Goal: Task Accomplishment & Management: Complete application form

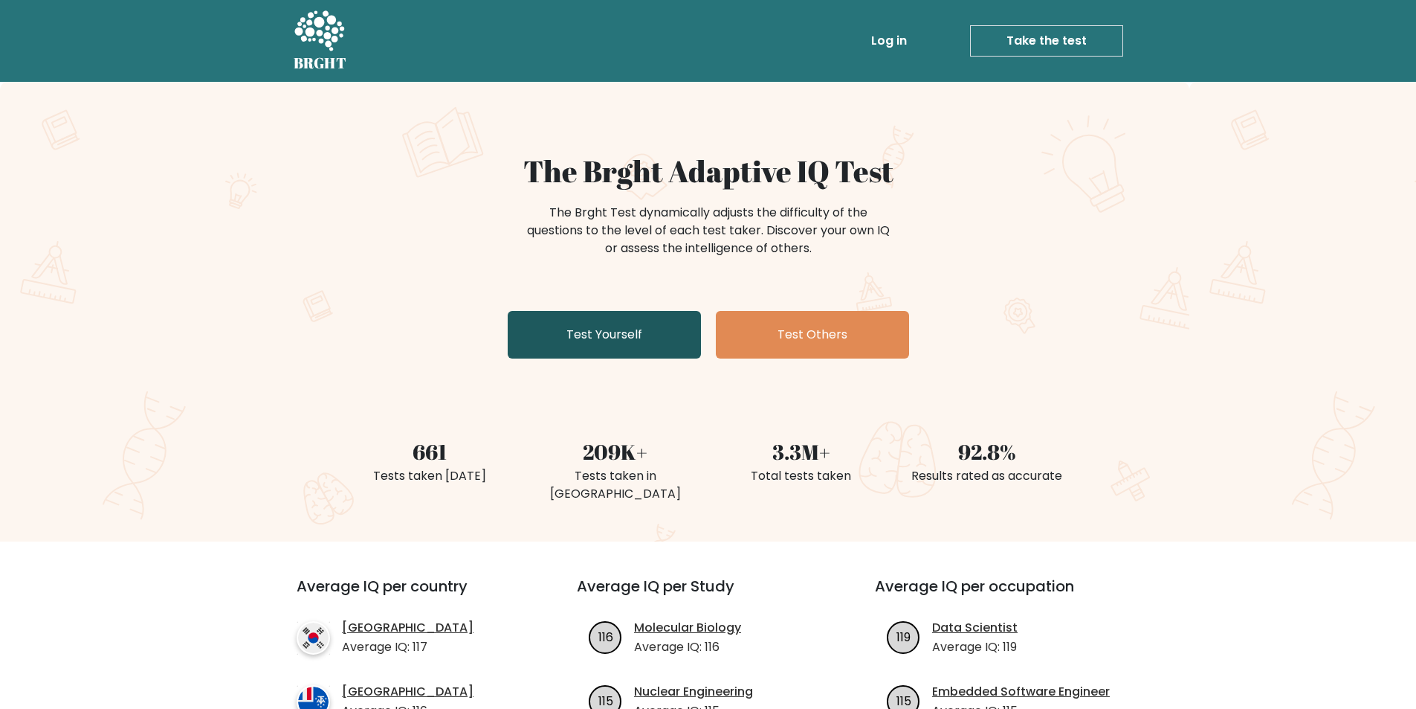
click at [596, 341] on link "Test Yourself" at bounding box center [604, 335] width 193 height 48
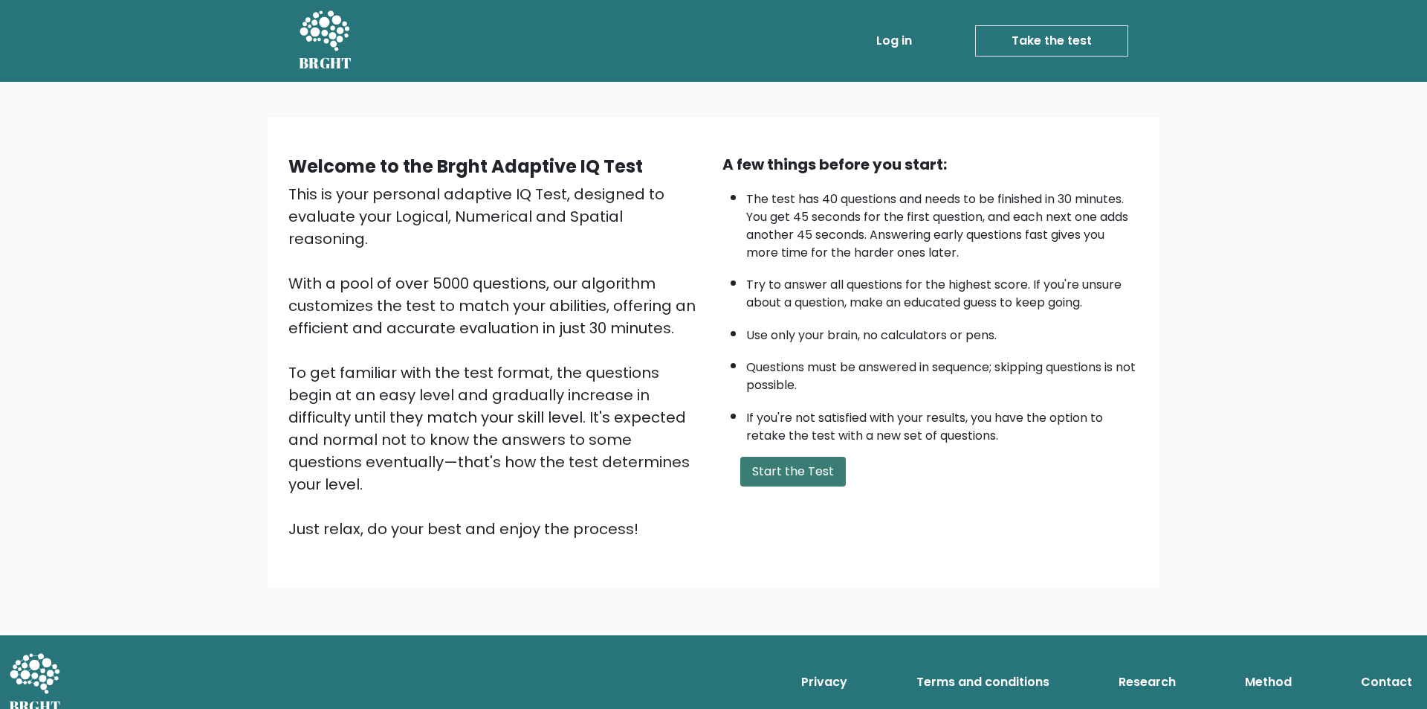
click at [794, 472] on button "Start the Test" at bounding box center [793, 471] width 106 height 30
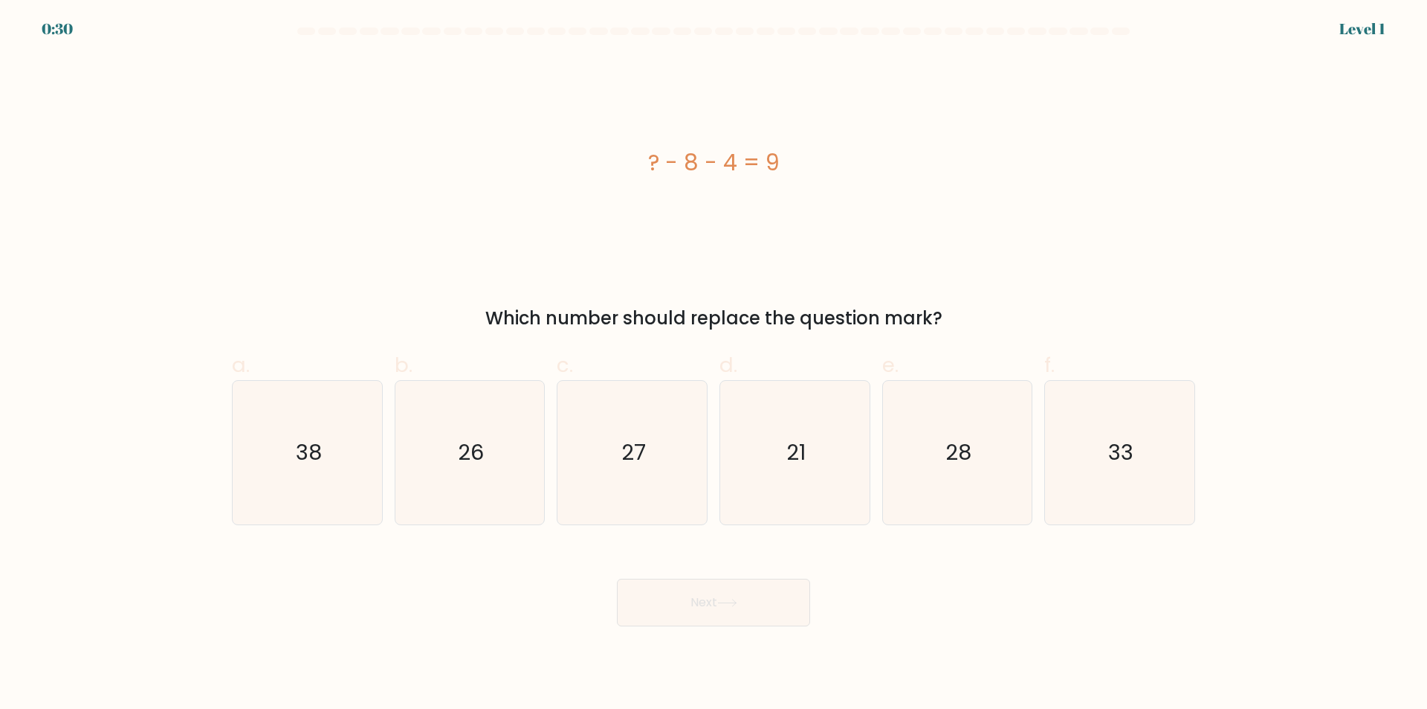
drag, startPoint x: 634, startPoint y: 164, endPoint x: 776, endPoint y: 180, distance: 142.9
click at [779, 164] on div "? - 8 - 4 = 9" at bounding box center [714, 162] width 964 height 33
copy div "? - 8 - 4 = 9"
click at [788, 479] on icon "21" at bounding box center [794, 452] width 143 height 143
click at [714, 364] on input "d. 21" at bounding box center [714, 360] width 1 height 10
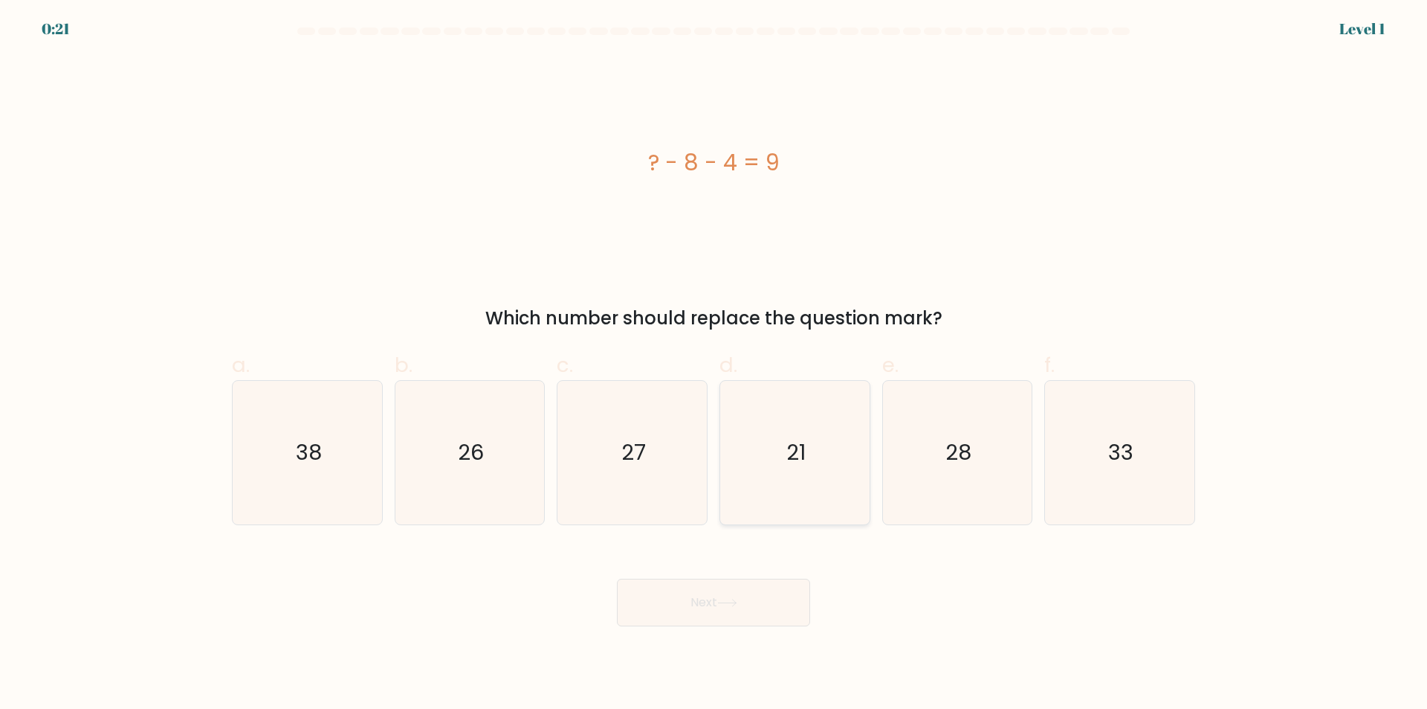
radio input "true"
click at [725, 606] on icon at bounding box center [727, 602] width 20 height 8
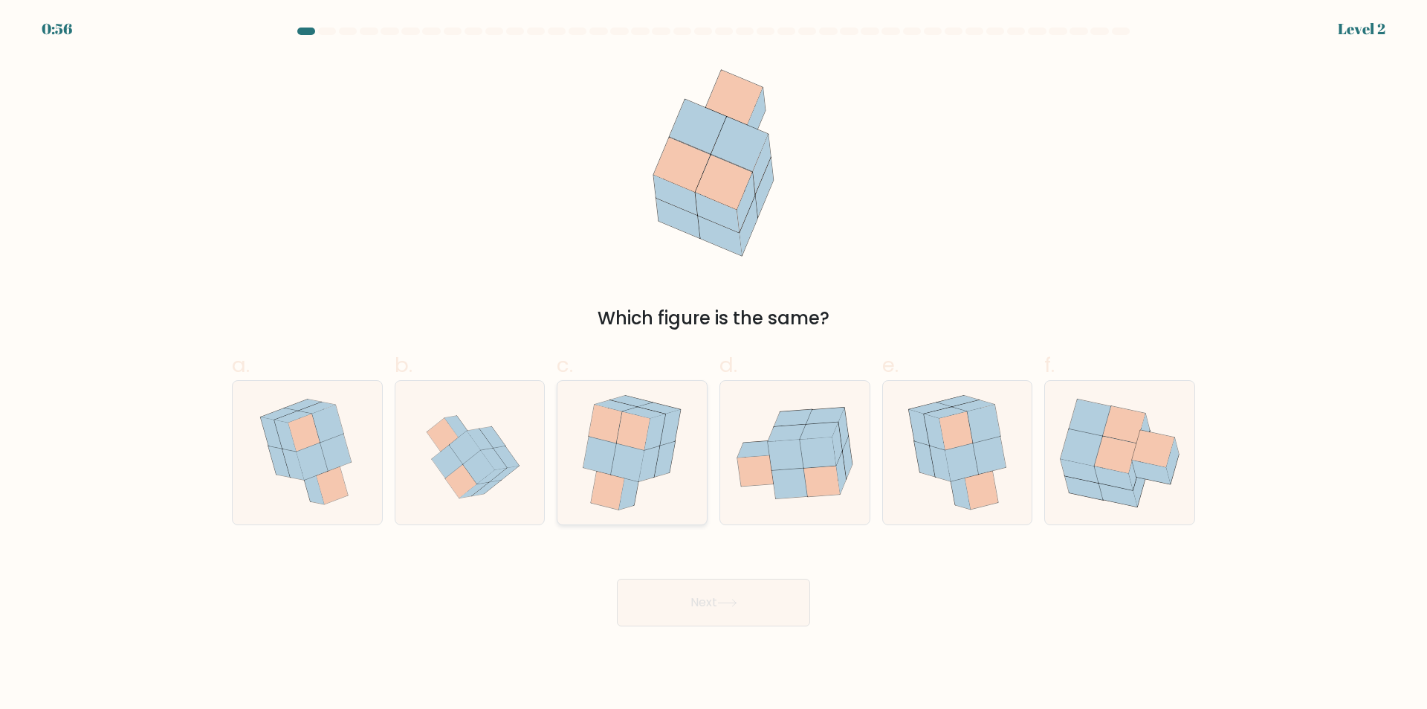
click at [640, 483] on icon at bounding box center [631, 452] width 119 height 143
click at [714, 364] on input "c." at bounding box center [714, 360] width 1 height 10
radio input "true"
click at [677, 601] on button "Next" at bounding box center [713, 602] width 193 height 48
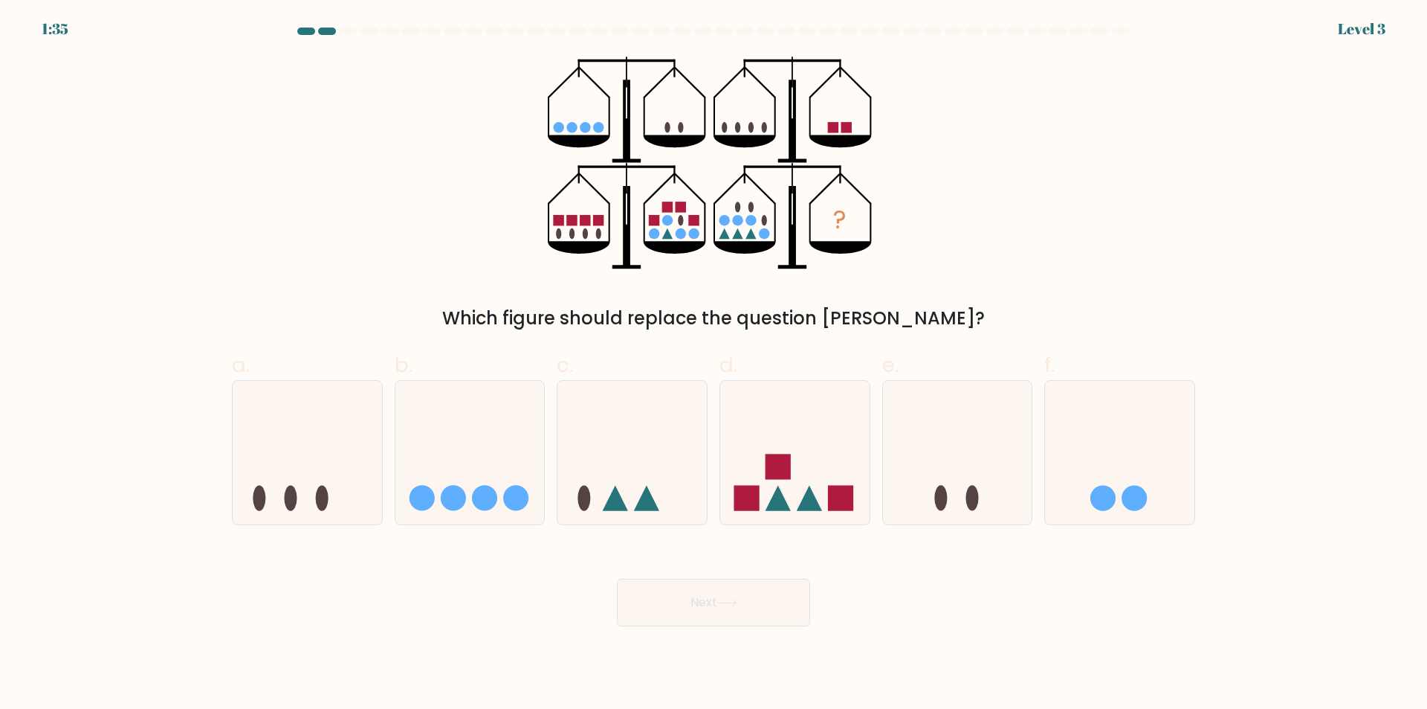
drag, startPoint x: 544, startPoint y: 68, endPoint x: 758, endPoint y: 223, distance: 263.5
click at [698, 195] on div "? Which figure should replace the question mark?" at bounding box center [713, 194] width 981 height 275
click at [853, 256] on icon "?" at bounding box center [714, 163] width 332 height 213
click at [783, 233] on icon "?" at bounding box center [714, 163] width 332 height 213
click at [1095, 492] on circle at bounding box center [1103, 497] width 25 height 25
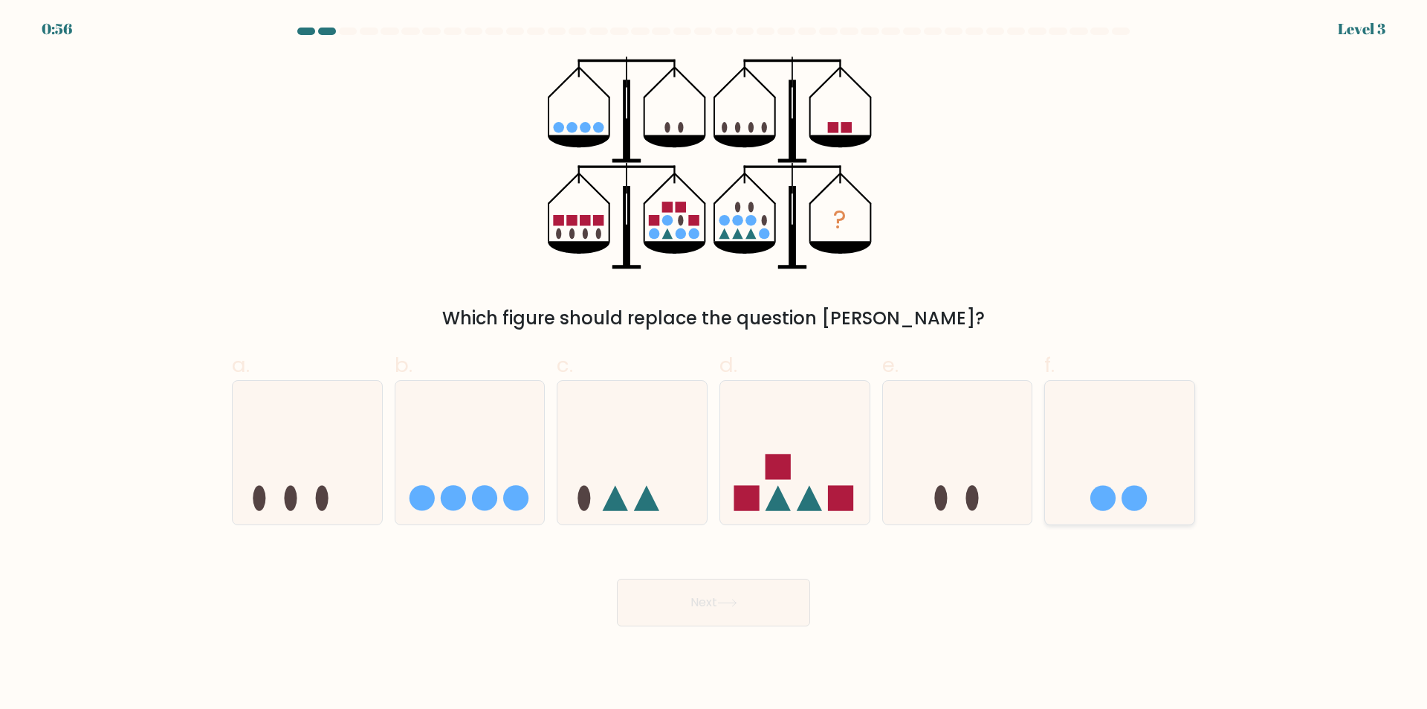
click at [714, 364] on input "f." at bounding box center [714, 360] width 1 height 10
radio input "true"
click at [743, 595] on button "Next" at bounding box center [713, 602] width 193 height 48
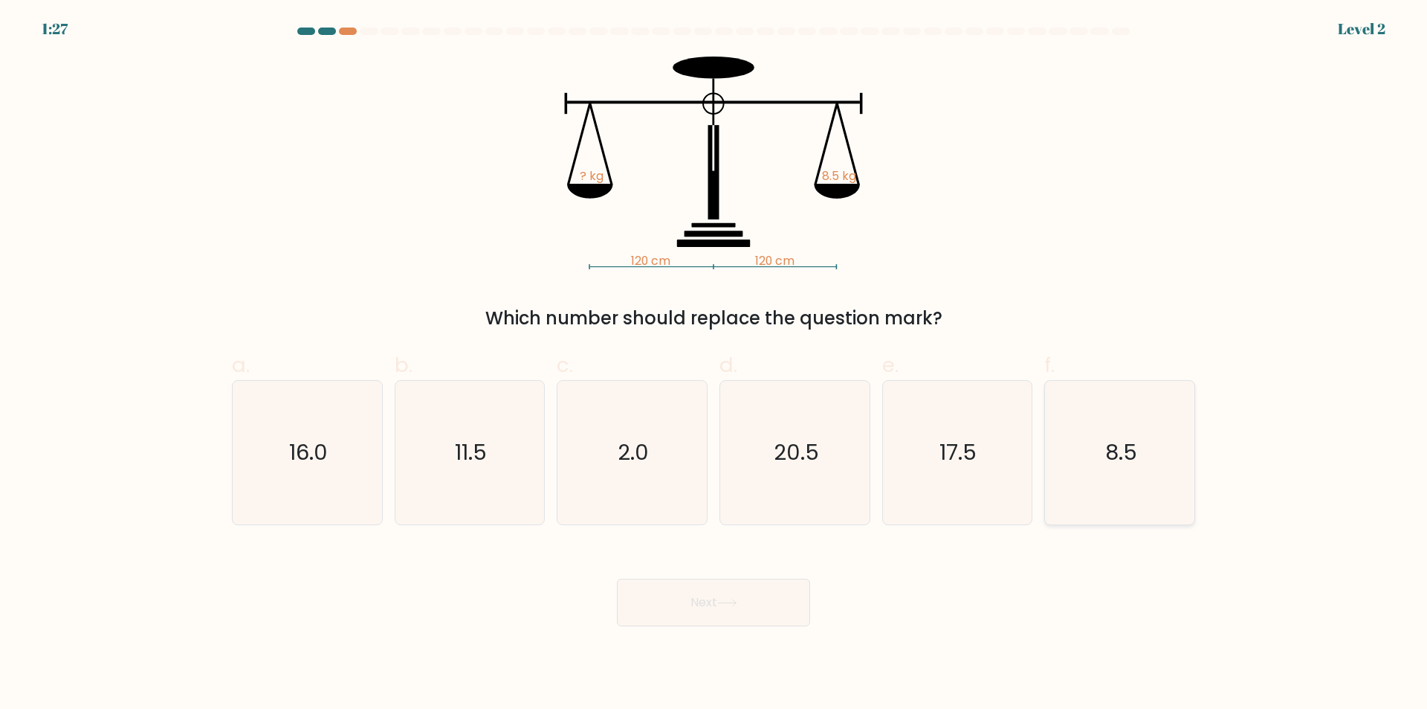
click at [1109, 470] on icon "8.5" at bounding box center [1119, 452] width 143 height 143
click at [714, 364] on input "f. 8.5" at bounding box center [714, 360] width 1 height 10
radio input "true"
click at [749, 601] on button "Next" at bounding box center [713, 602] width 193 height 48
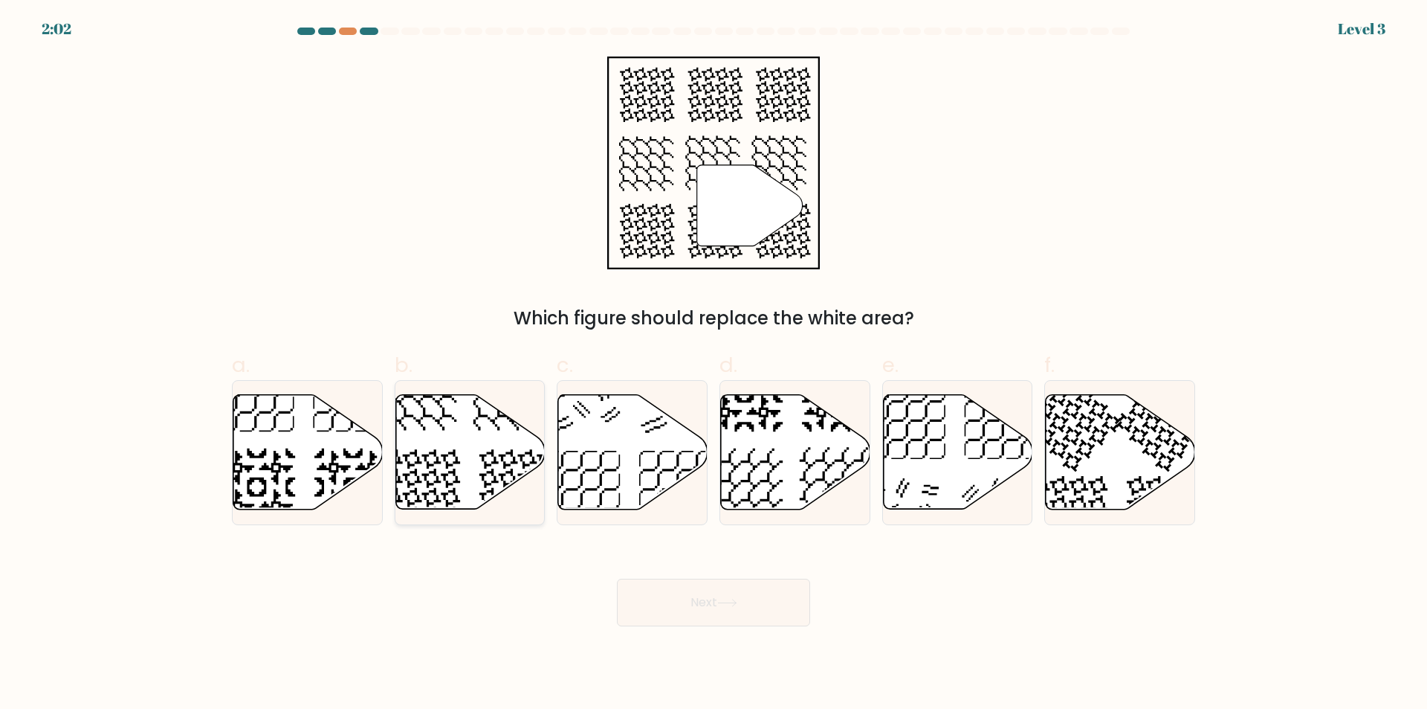
click at [491, 468] on icon at bounding box center [470, 452] width 149 height 114
click at [714, 364] on input "b." at bounding box center [714, 360] width 1 height 10
radio input "true"
click at [681, 602] on button "Next" at bounding box center [713, 602] width 193 height 48
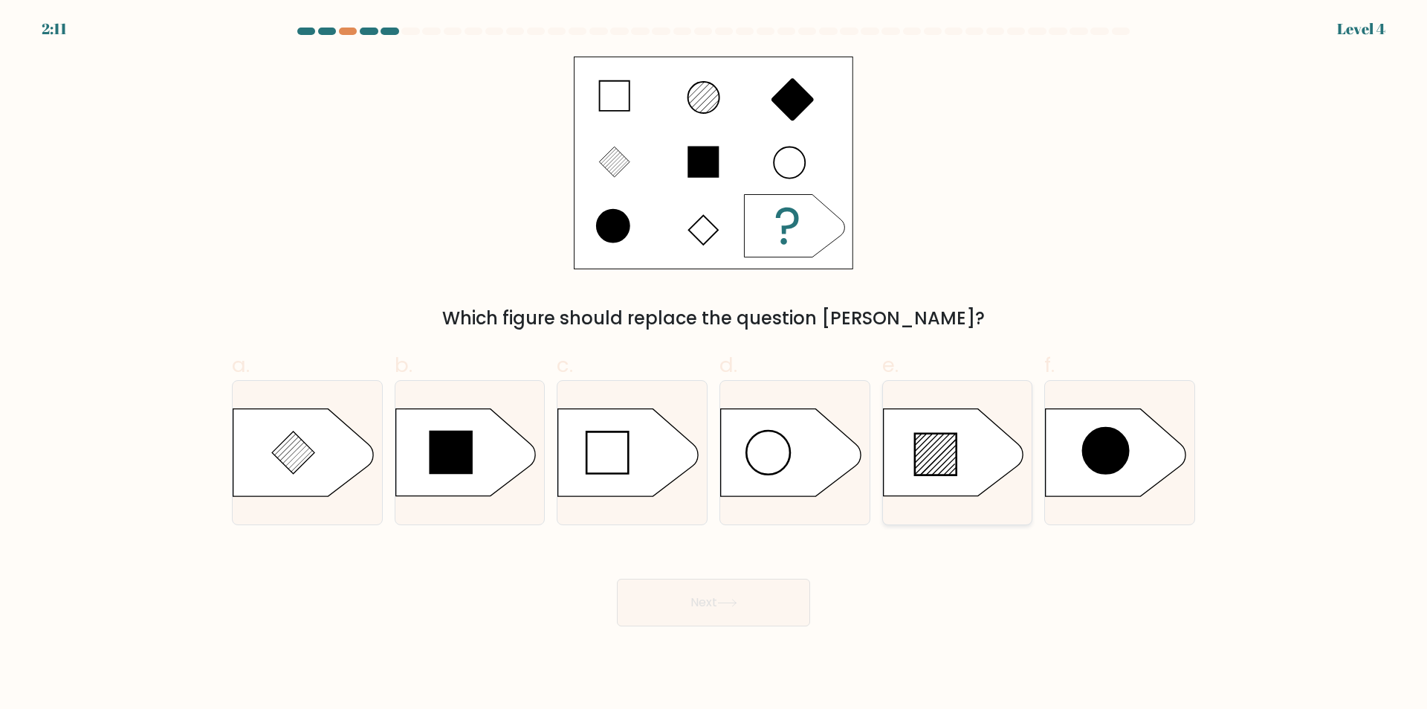
click at [926, 463] on icon at bounding box center [936, 454] width 42 height 42
click at [714, 364] on input "e." at bounding box center [714, 360] width 1 height 10
radio input "true"
click at [712, 609] on button "Next" at bounding box center [713, 602] width 193 height 48
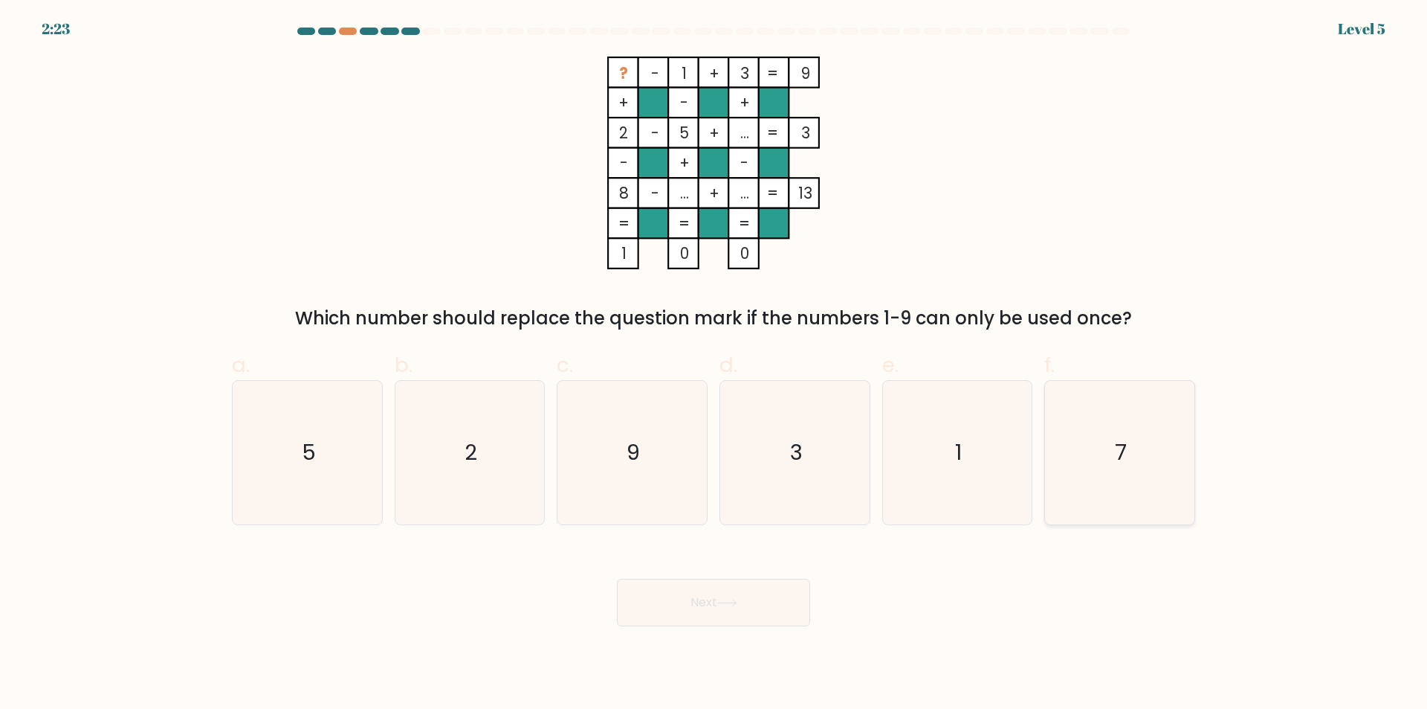
click at [1140, 457] on icon "7" at bounding box center [1119, 452] width 143 height 143
click at [714, 364] on input "f. 7" at bounding box center [714, 360] width 1 height 10
radio input "true"
click at [706, 605] on button "Next" at bounding box center [713, 602] width 193 height 48
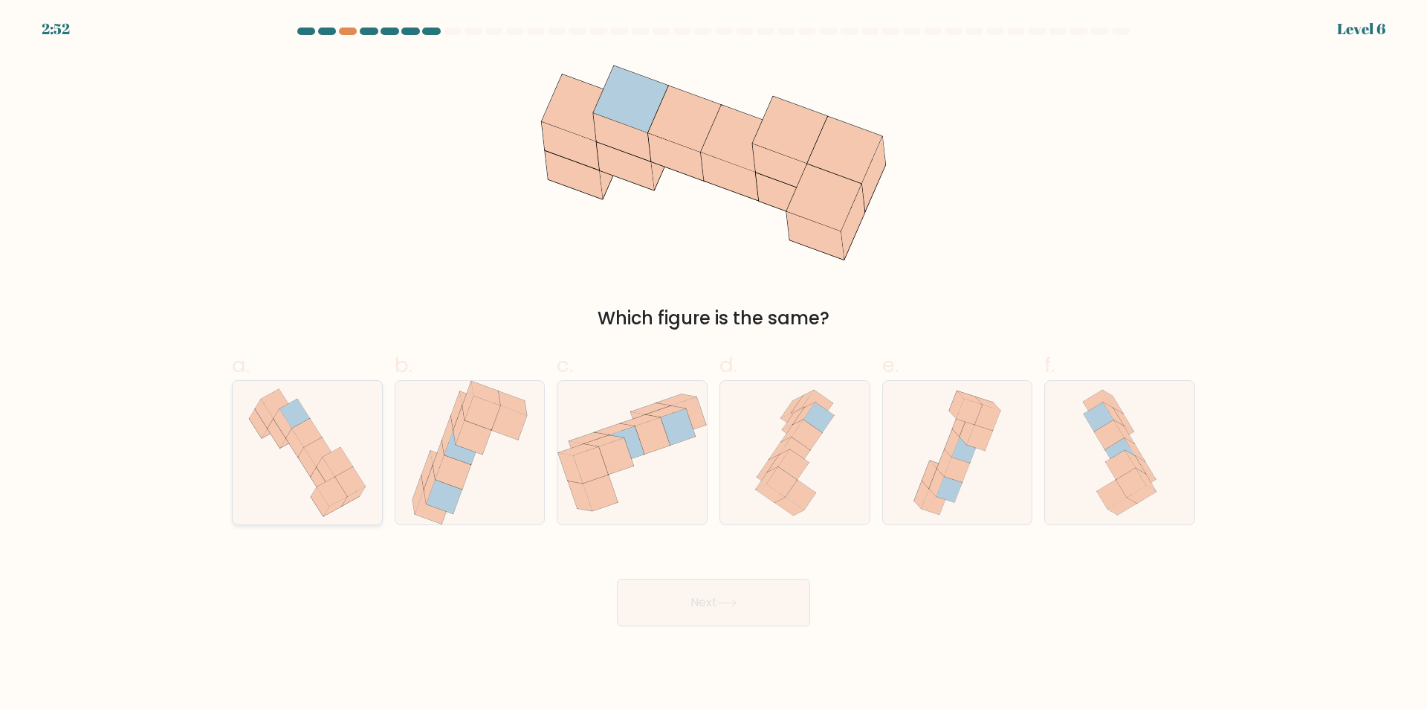
click at [313, 479] on icon at bounding box center [320, 481] width 18 height 29
click at [714, 364] on input "a." at bounding box center [714, 360] width 1 height 10
radio input "true"
click at [686, 598] on button "Next" at bounding box center [713, 602] width 193 height 48
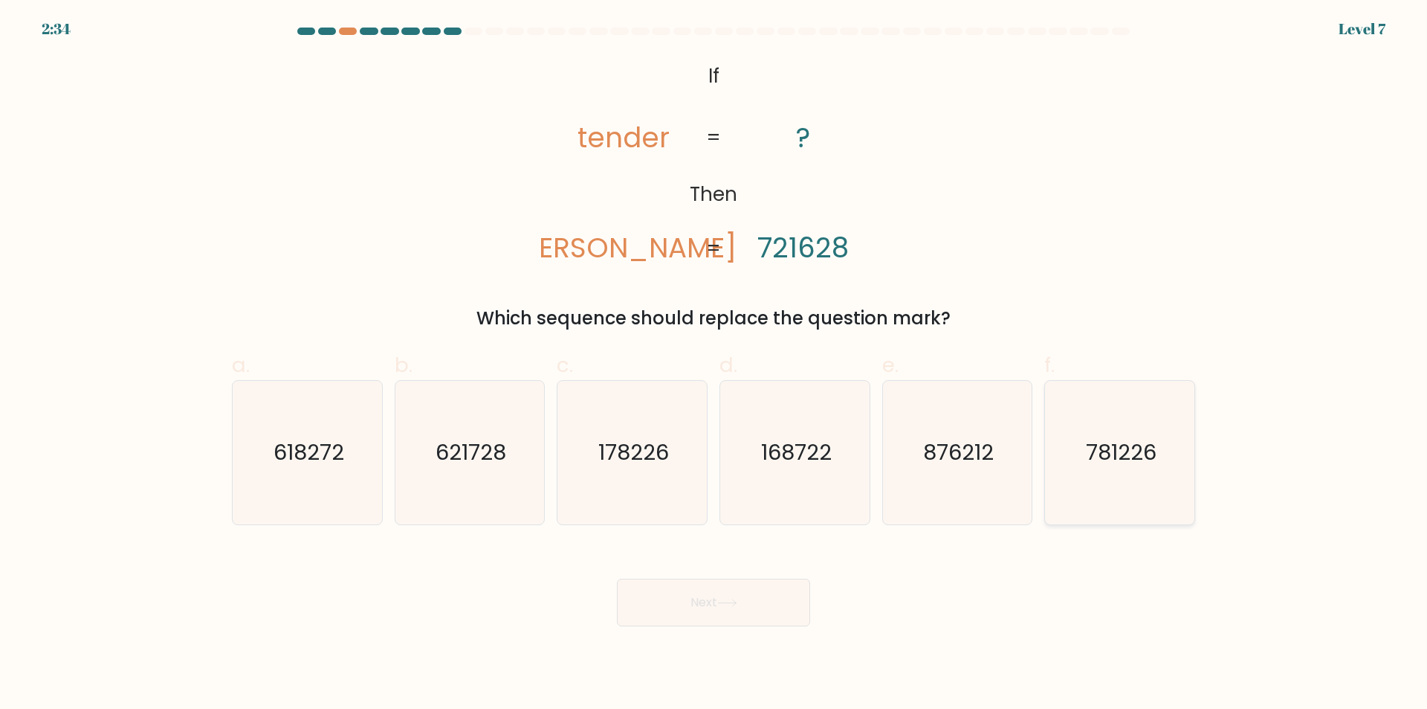
click at [1180, 470] on icon "781226" at bounding box center [1119, 452] width 143 height 143
click at [714, 364] on input "f. 781226" at bounding box center [714, 360] width 1 height 10
radio input "true"
drag, startPoint x: 629, startPoint y: 249, endPoint x: 641, endPoint y: 254, distance: 12.7
click at [641, 254] on tspan "denter" at bounding box center [624, 247] width 226 height 39
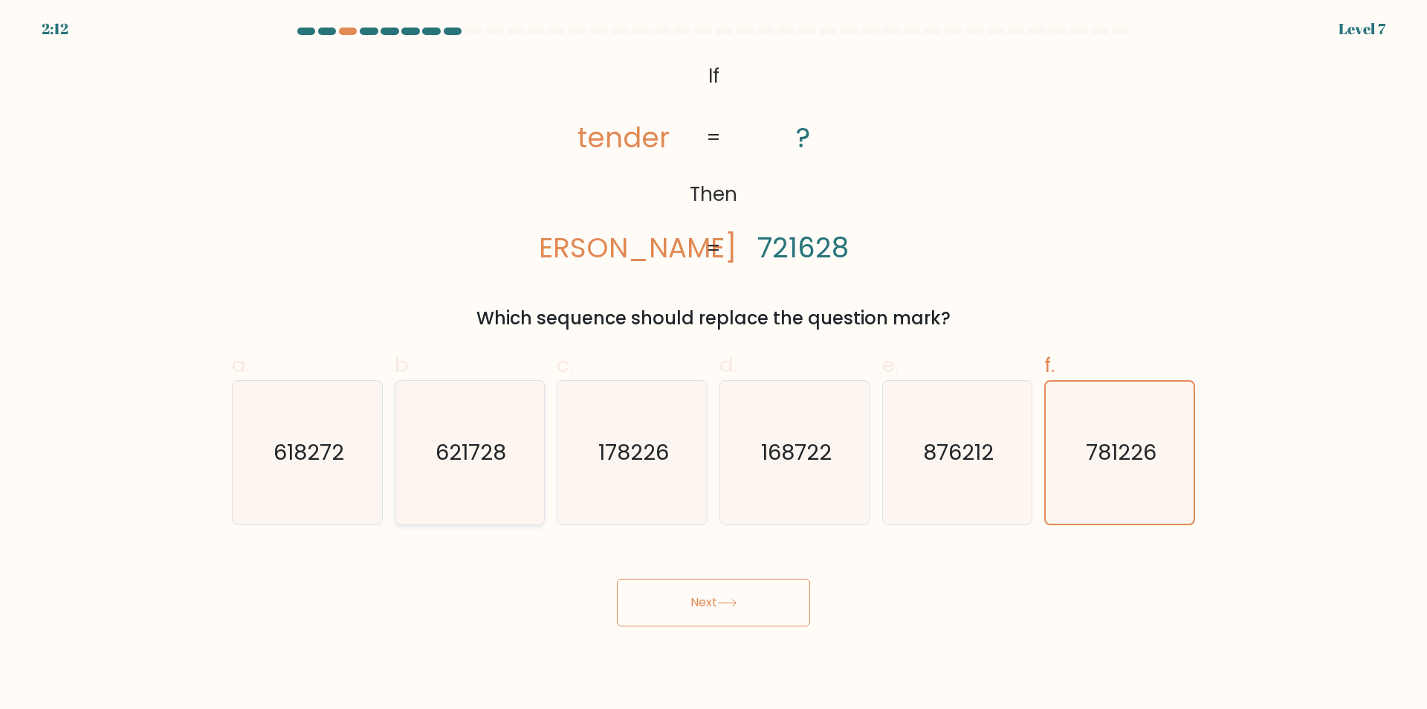
click at [487, 456] on text "621728" at bounding box center [471, 453] width 71 height 30
click at [714, 364] on input "b. 621728" at bounding box center [714, 360] width 1 height 10
radio input "true"
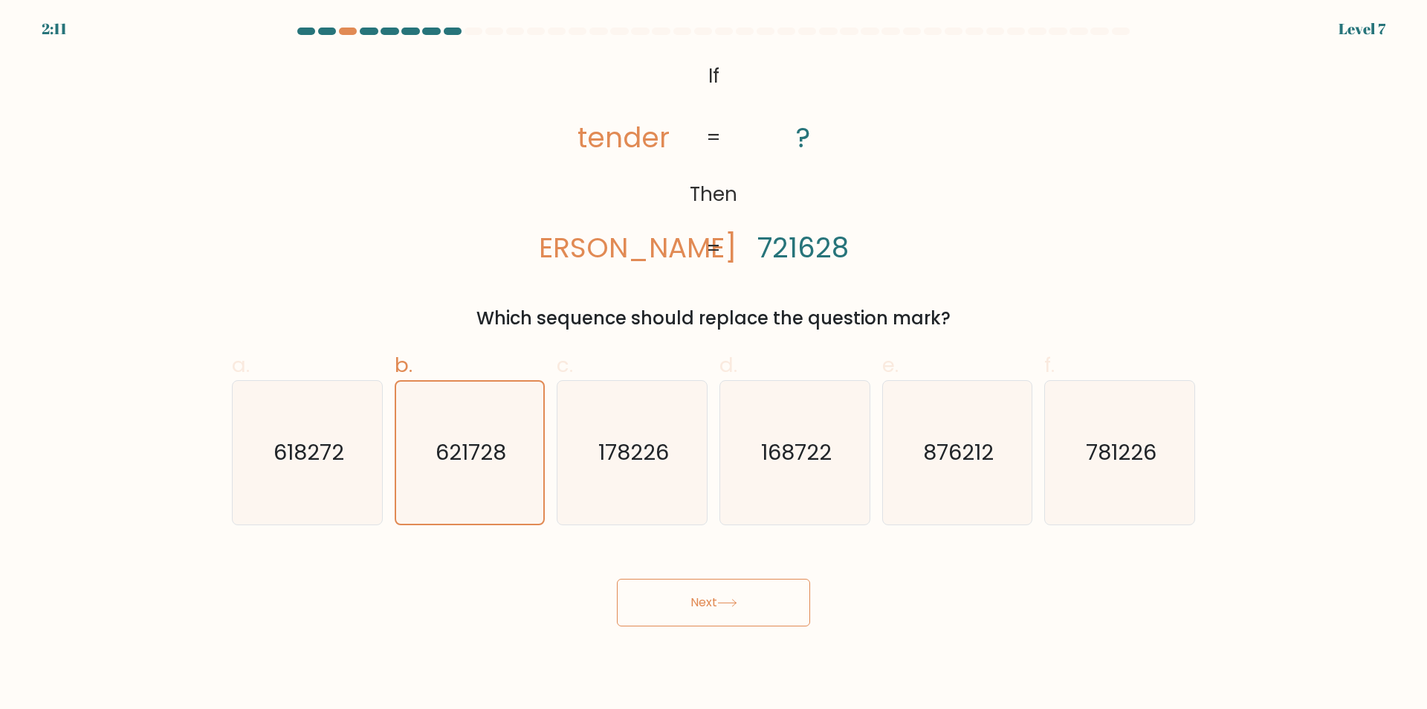
click at [687, 606] on button "Next" at bounding box center [713, 602] width 193 height 48
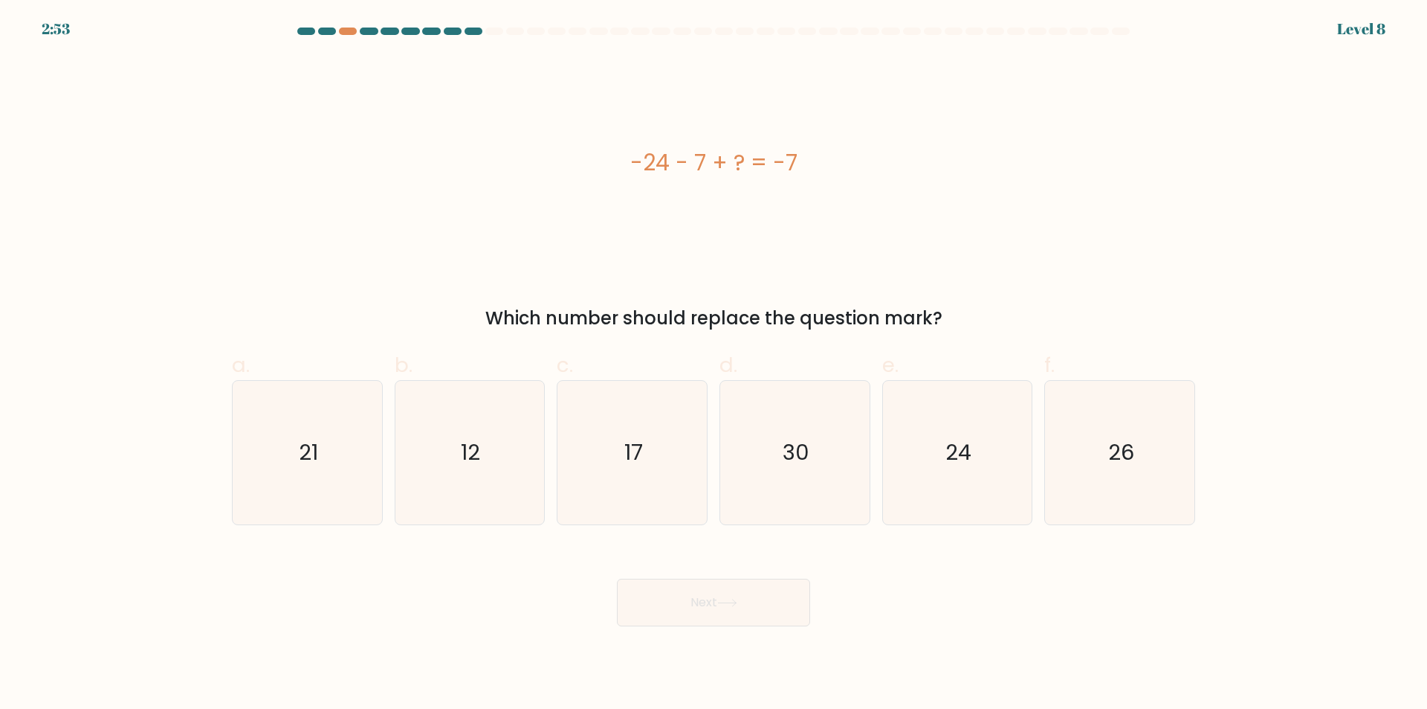
drag, startPoint x: 637, startPoint y: 158, endPoint x: 843, endPoint y: 158, distance: 205.9
click at [843, 158] on div "-24 - 7 + ? = -7" at bounding box center [714, 162] width 964 height 33
copy div "-24 - 7 + ? = -7"
click at [929, 472] on icon "24" at bounding box center [956, 452] width 143 height 143
click at [714, 364] on input "e. 24" at bounding box center [714, 360] width 1 height 10
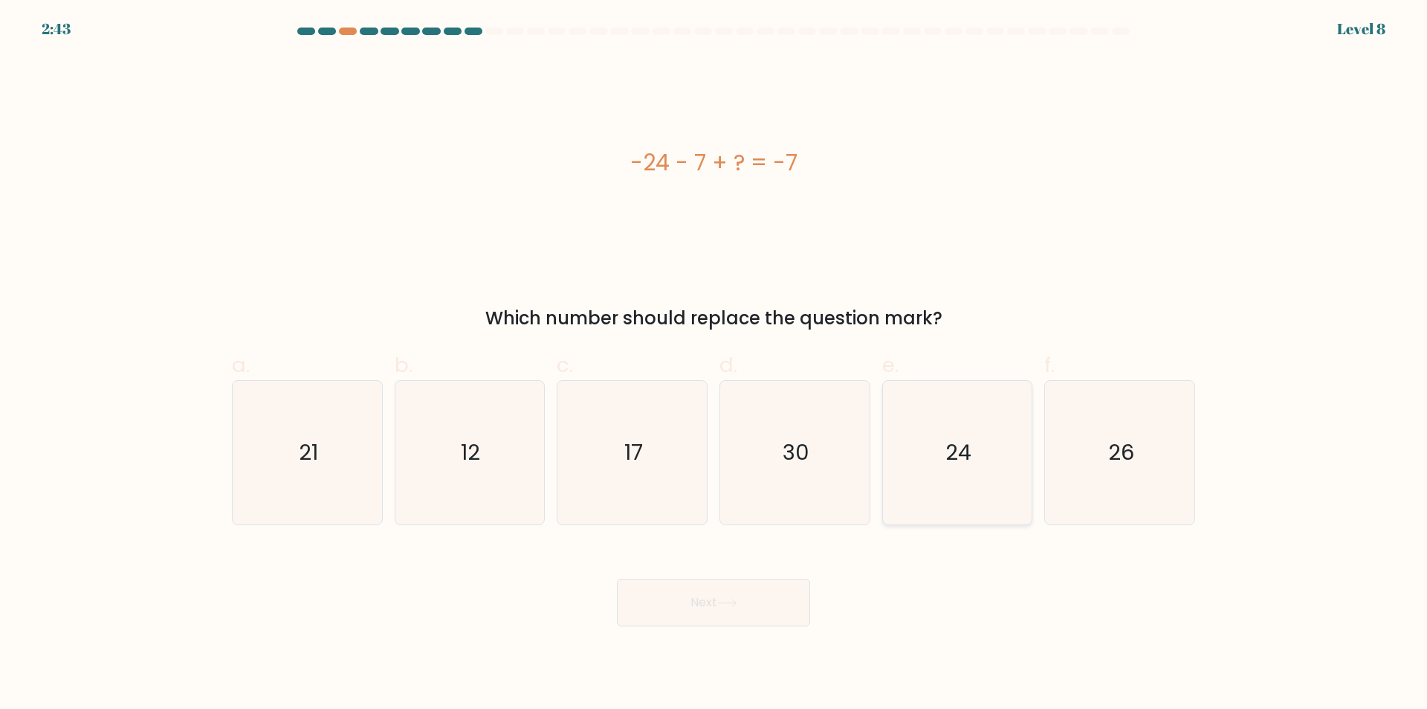
radio input "true"
click at [705, 614] on button "Next" at bounding box center [713, 602] width 193 height 48
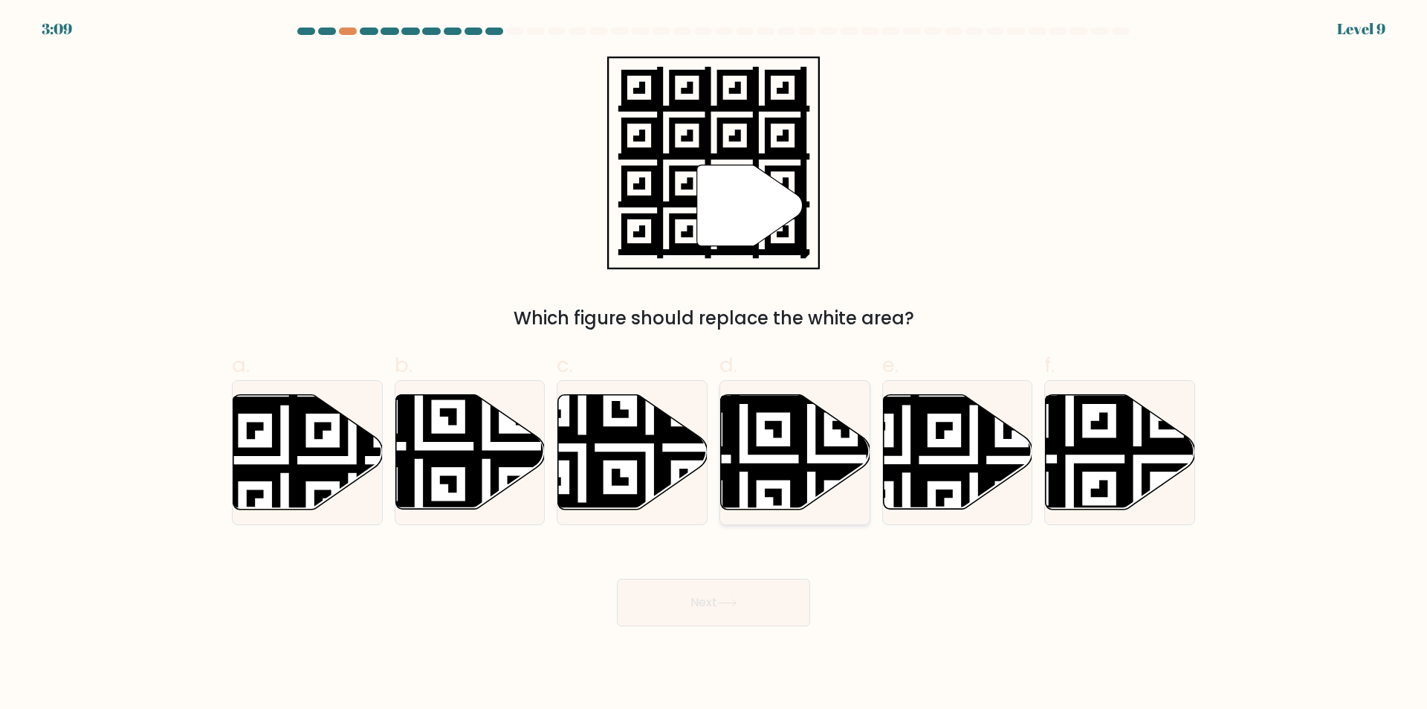
click at [801, 470] on icon at bounding box center [743, 391] width 271 height 271
click at [714, 364] on input "d." at bounding box center [714, 360] width 1 height 10
radio input "true"
click at [717, 601] on button "Next" at bounding box center [713, 602] width 193 height 48
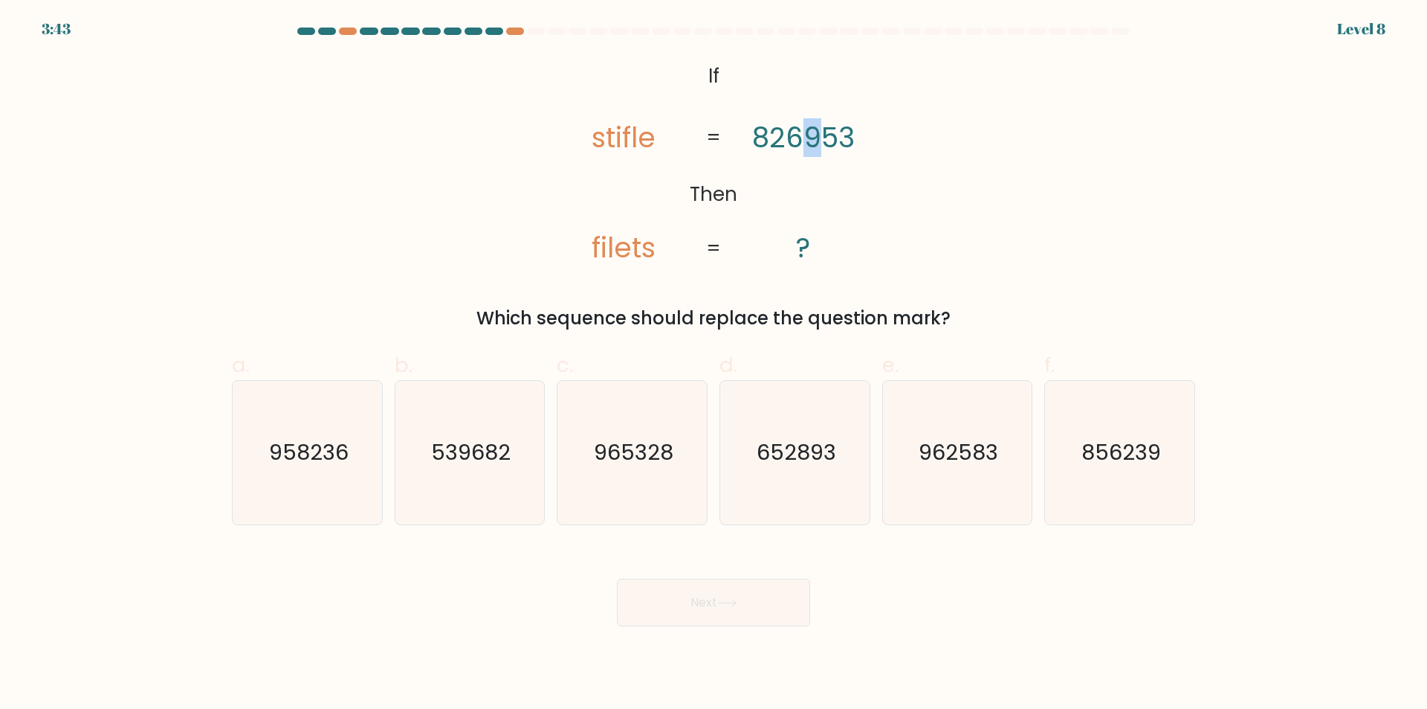
drag, startPoint x: 803, startPoint y: 138, endPoint x: 816, endPoint y: 144, distance: 14.0
click at [816, 144] on tspan "826953" at bounding box center [803, 137] width 103 height 39
click at [627, 436] on icon "965328" at bounding box center [632, 452] width 143 height 143
click at [714, 364] on input "c. 965328" at bounding box center [714, 360] width 1 height 10
radio input "true"
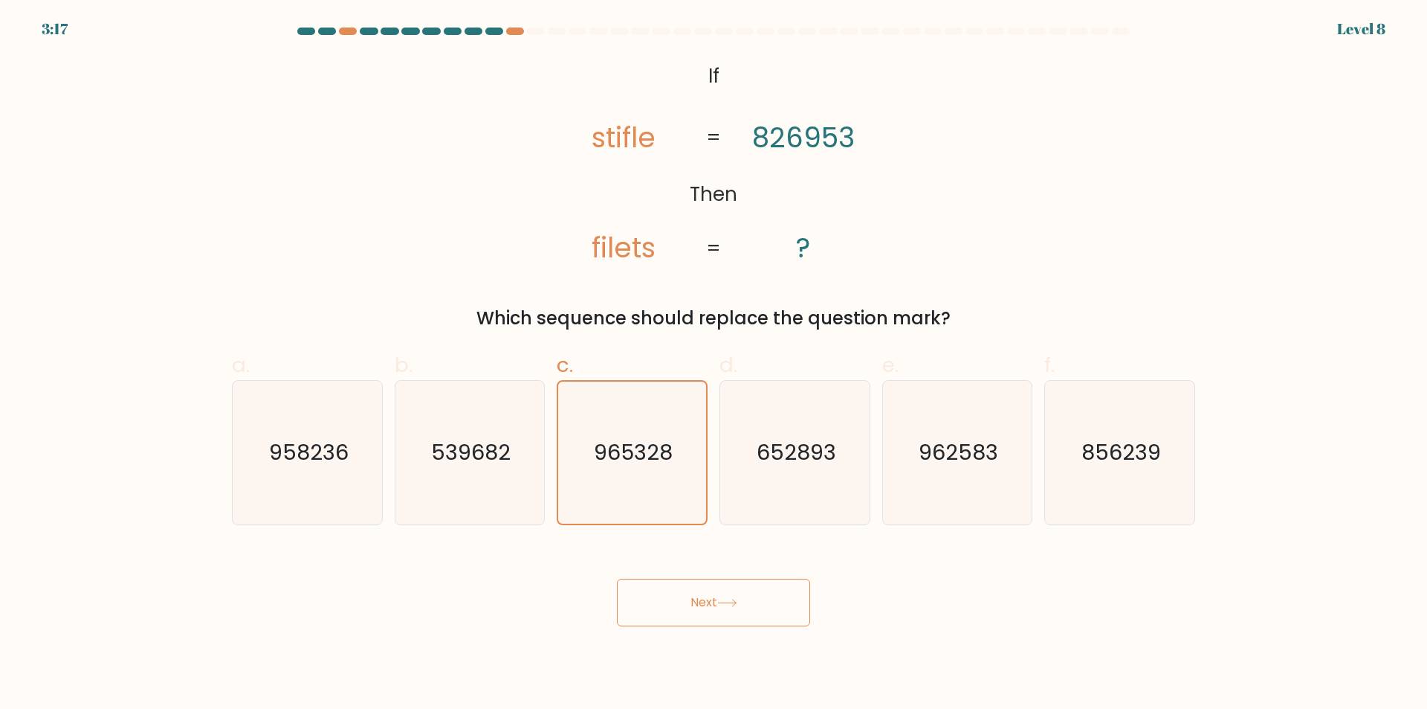
click at [695, 601] on button "Next" at bounding box center [713, 602] width 193 height 48
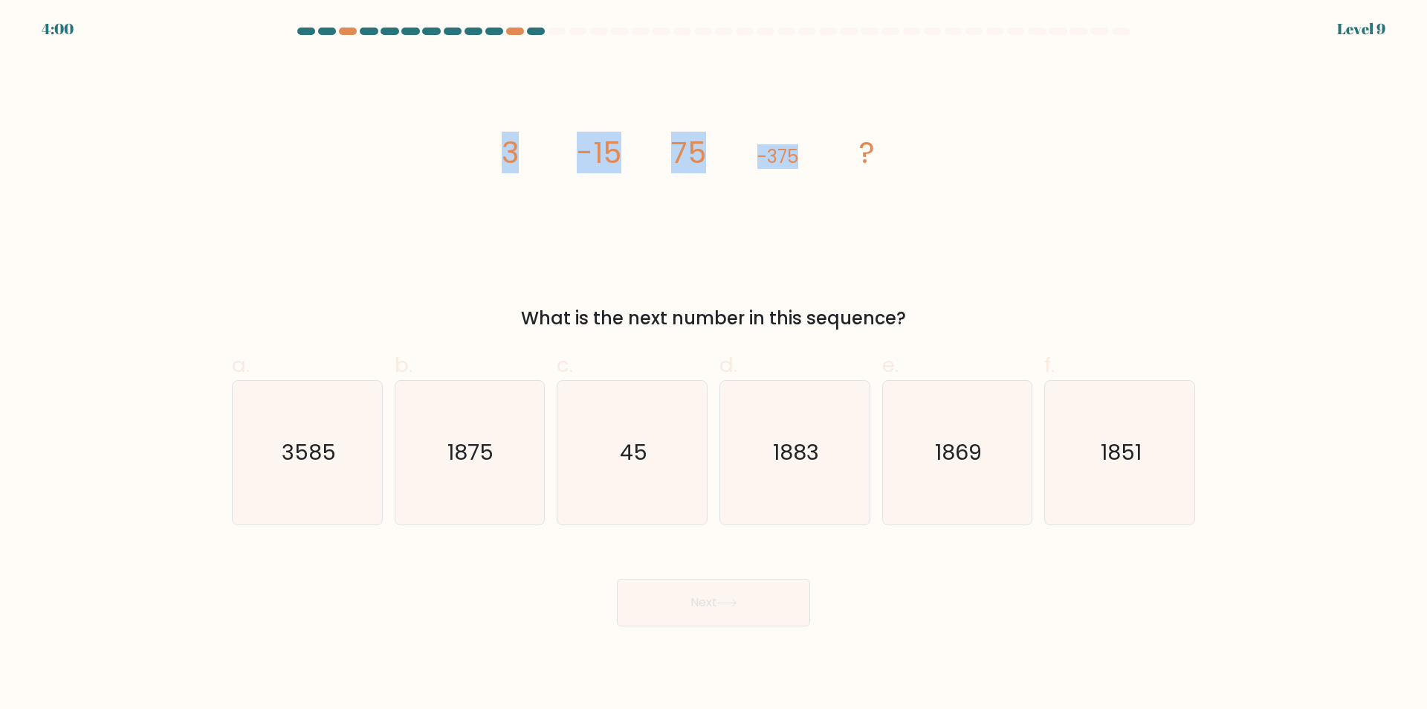
drag, startPoint x: 491, startPoint y: 158, endPoint x: 806, endPoint y: 158, distance: 315.2
click at [806, 158] on icon "image/svg+xml 3 -15 75 -375 ?" at bounding box center [714, 163] width 446 height 213
copy g "3 -15 75 -375"
click at [361, 642] on body "3:42 Level 9" at bounding box center [713, 354] width 1427 height 709
click at [502, 456] on icon "1875" at bounding box center [469, 452] width 143 height 143
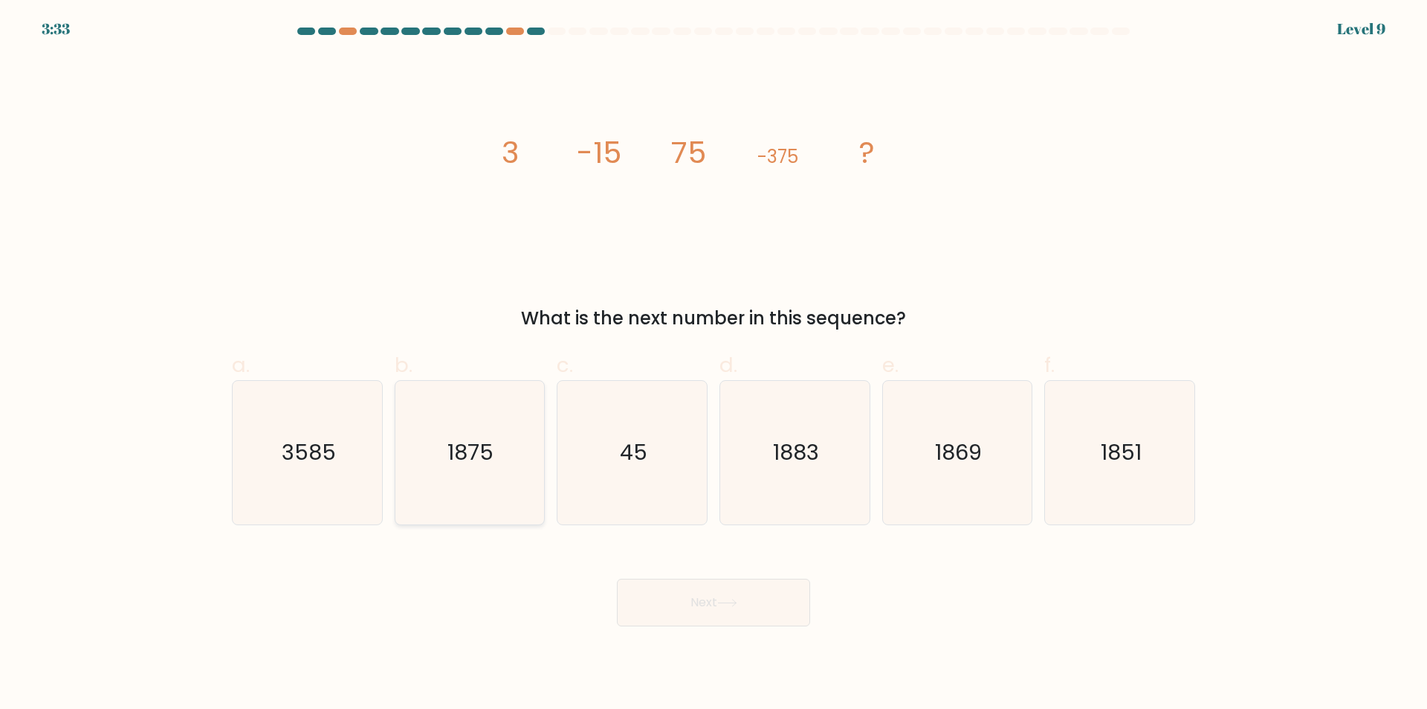
click at [714, 364] on input "b. 1875" at bounding box center [714, 360] width 1 height 10
radio input "true"
click at [685, 603] on button "Next" at bounding box center [713, 602] width 193 height 48
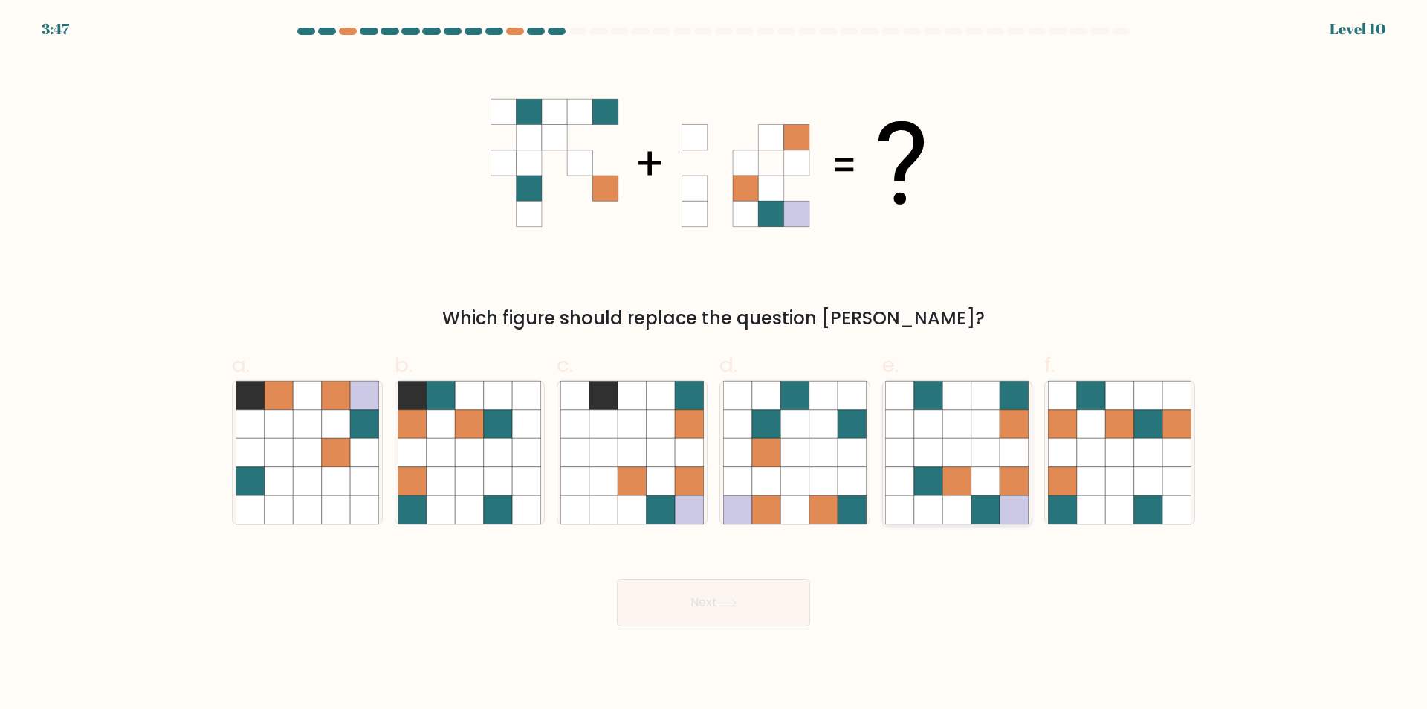
click at [953, 476] on icon at bounding box center [957, 481] width 28 height 28
click at [714, 364] on input "e." at bounding box center [714, 360] width 1 height 10
radio input "true"
click at [693, 601] on button "Next" at bounding box center [713, 602] width 193 height 48
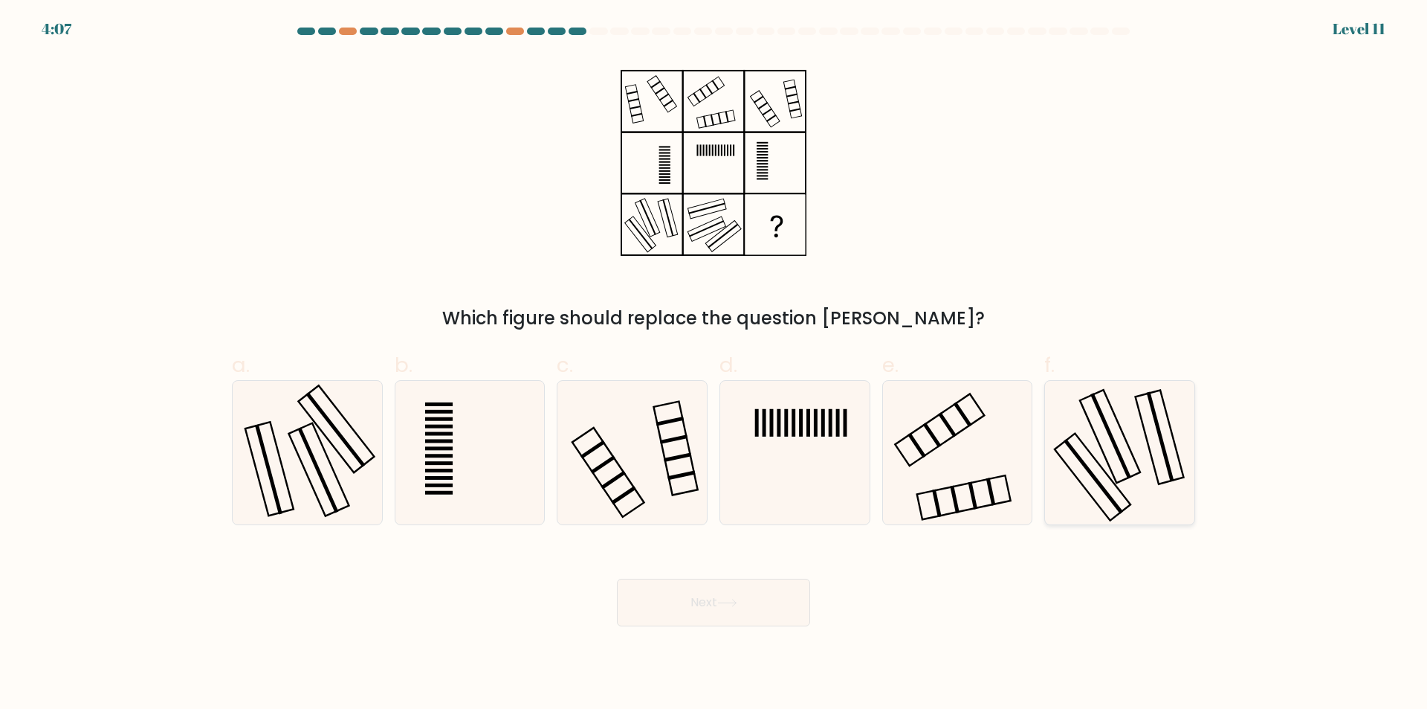
click at [1138, 477] on icon at bounding box center [1119, 452] width 143 height 143
click at [714, 364] on input "f." at bounding box center [714, 360] width 1 height 10
radio input "true"
click at [729, 602] on icon at bounding box center [727, 602] width 20 height 8
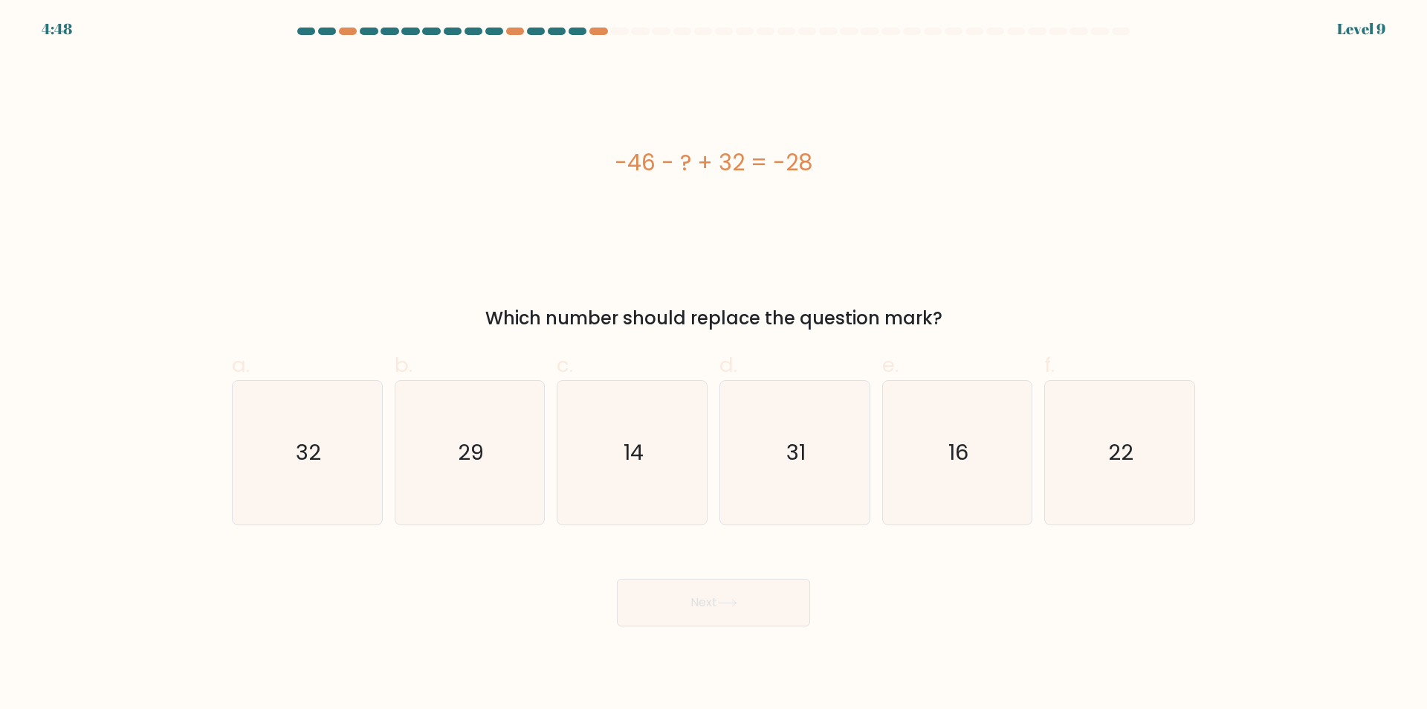
drag, startPoint x: 596, startPoint y: 170, endPoint x: 847, endPoint y: 191, distance: 251.4
click at [847, 191] on div "-46 - ? + 32 = -28" at bounding box center [714, 163] width 964 height 213
copy div "-46 - ? + 32 = -28"
click at [646, 449] on icon "14" at bounding box center [632, 452] width 143 height 143
click at [714, 364] on input "c. 14" at bounding box center [714, 360] width 1 height 10
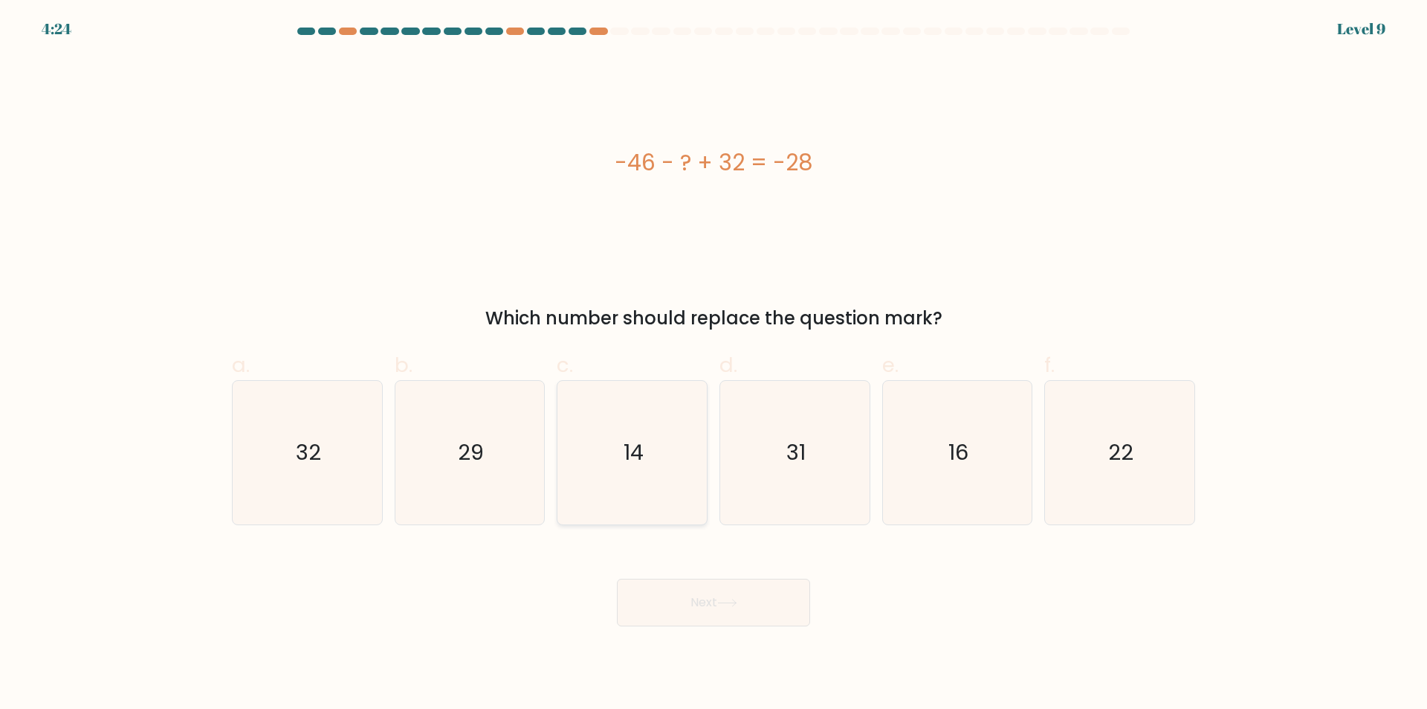
radio input "true"
click at [681, 604] on button "Next" at bounding box center [713, 602] width 193 height 48
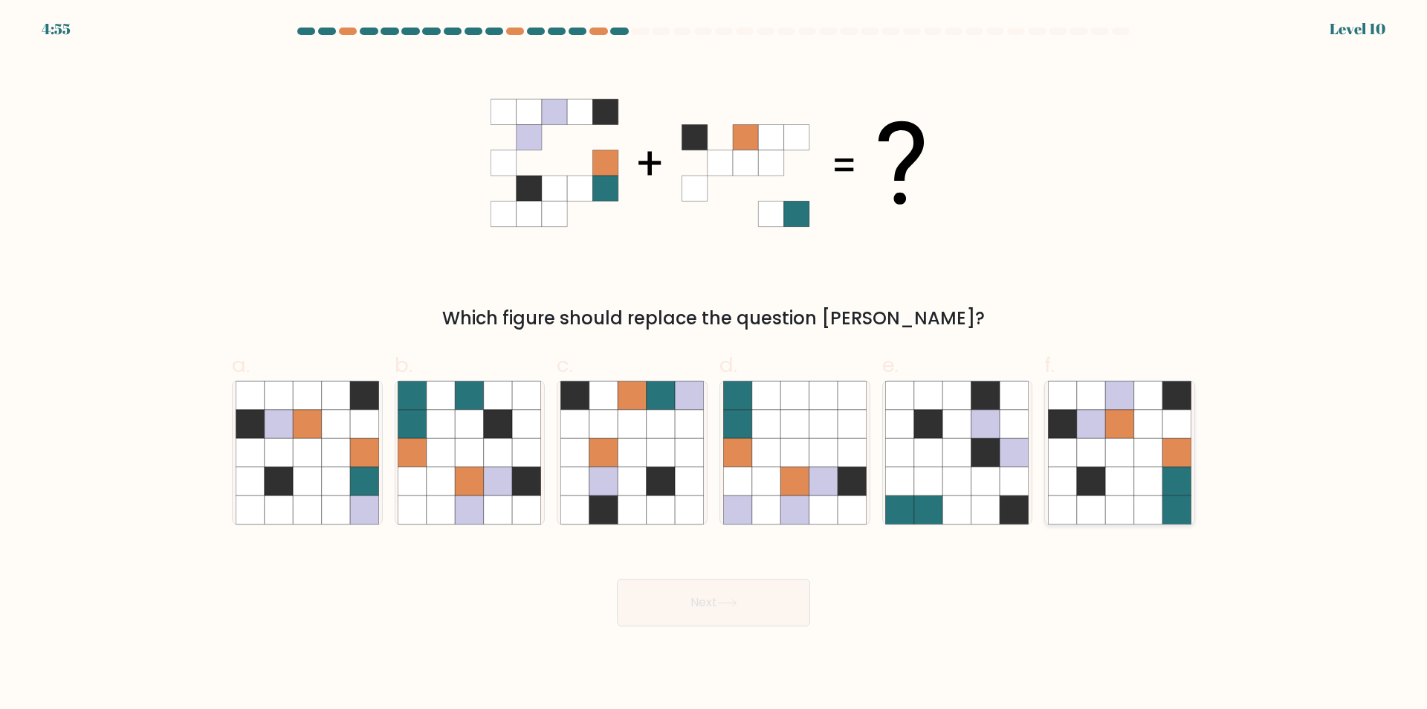
click at [1100, 463] on icon at bounding box center [1091, 452] width 28 height 28
click at [714, 364] on input "f." at bounding box center [714, 360] width 1 height 10
radio input "true"
click at [703, 610] on button "Next" at bounding box center [713, 602] width 193 height 48
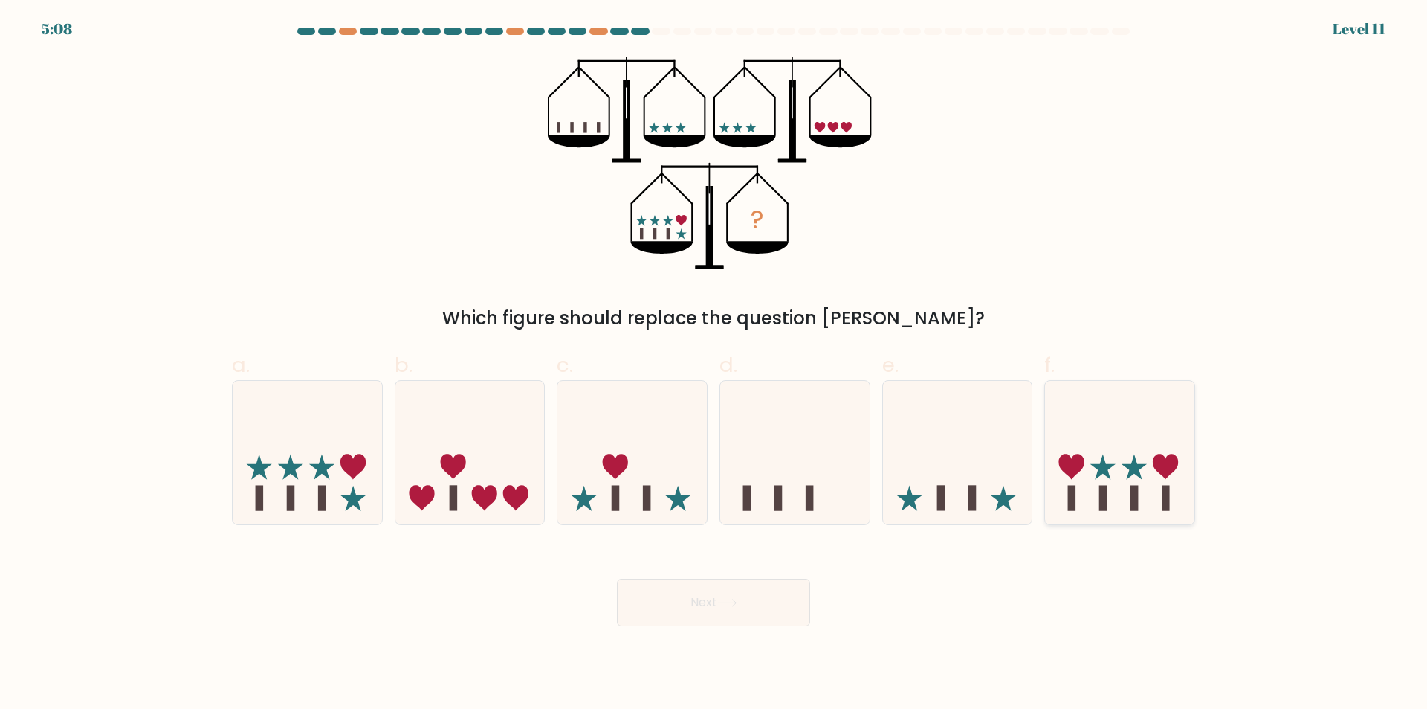
click at [1189, 477] on icon at bounding box center [1119, 452] width 149 height 123
click at [714, 364] on input "f." at bounding box center [714, 360] width 1 height 10
radio input "true"
click at [725, 598] on button "Next" at bounding box center [713, 602] width 193 height 48
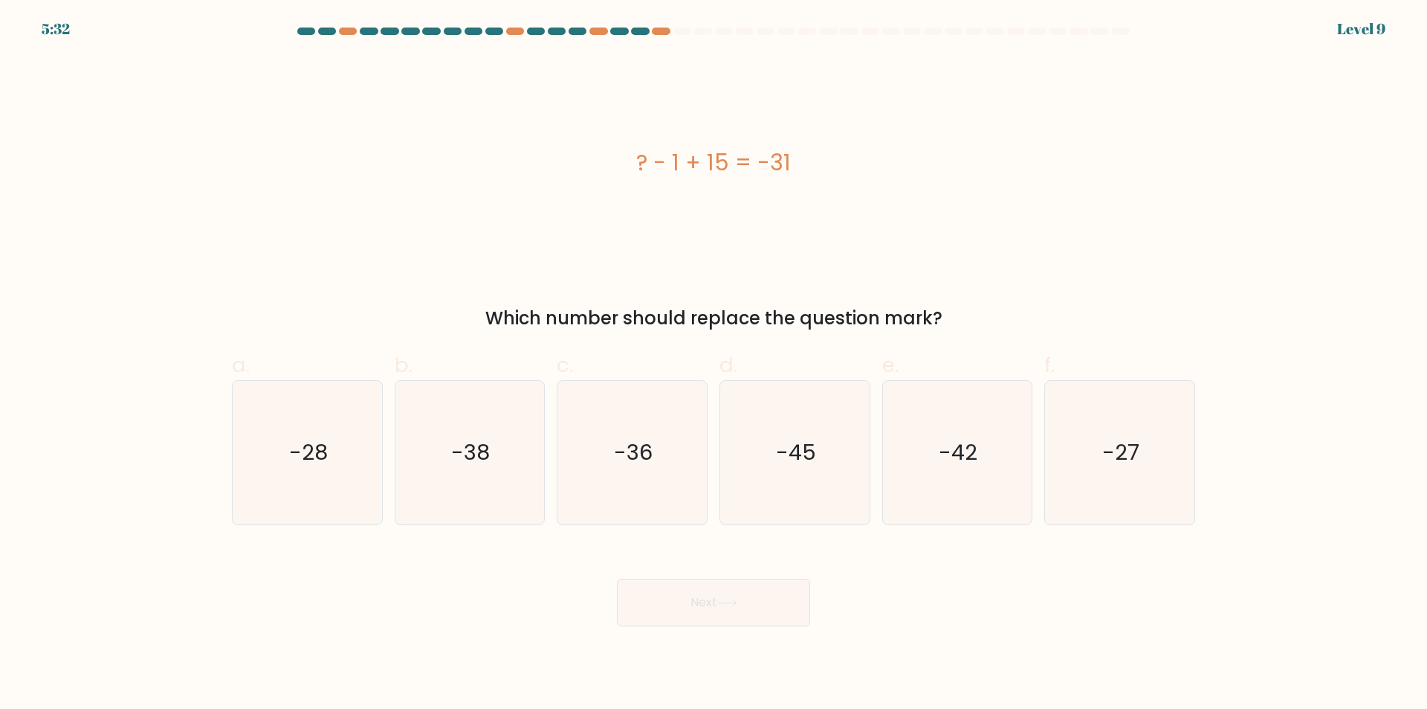
drag, startPoint x: 611, startPoint y: 174, endPoint x: 797, endPoint y: 173, distance: 185.9
click at [797, 173] on div "? - 1 + 15 = -31" at bounding box center [714, 162] width 964 height 33
copy div "? - 1 + 15 = -31"
click at [812, 454] on text "-45" at bounding box center [796, 453] width 40 height 30
click at [714, 364] on input "d. -45" at bounding box center [714, 360] width 1 height 10
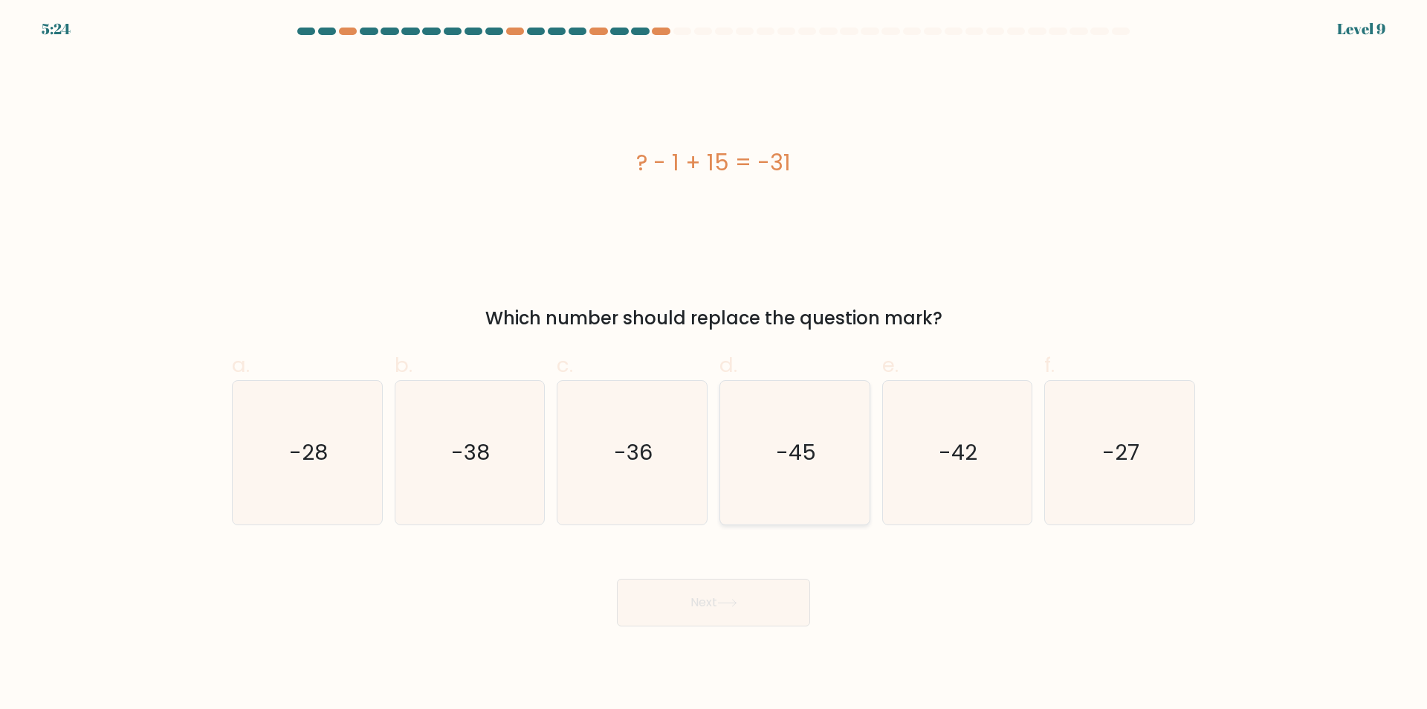
radio input "true"
click at [701, 600] on button "Next" at bounding box center [713, 602] width 193 height 48
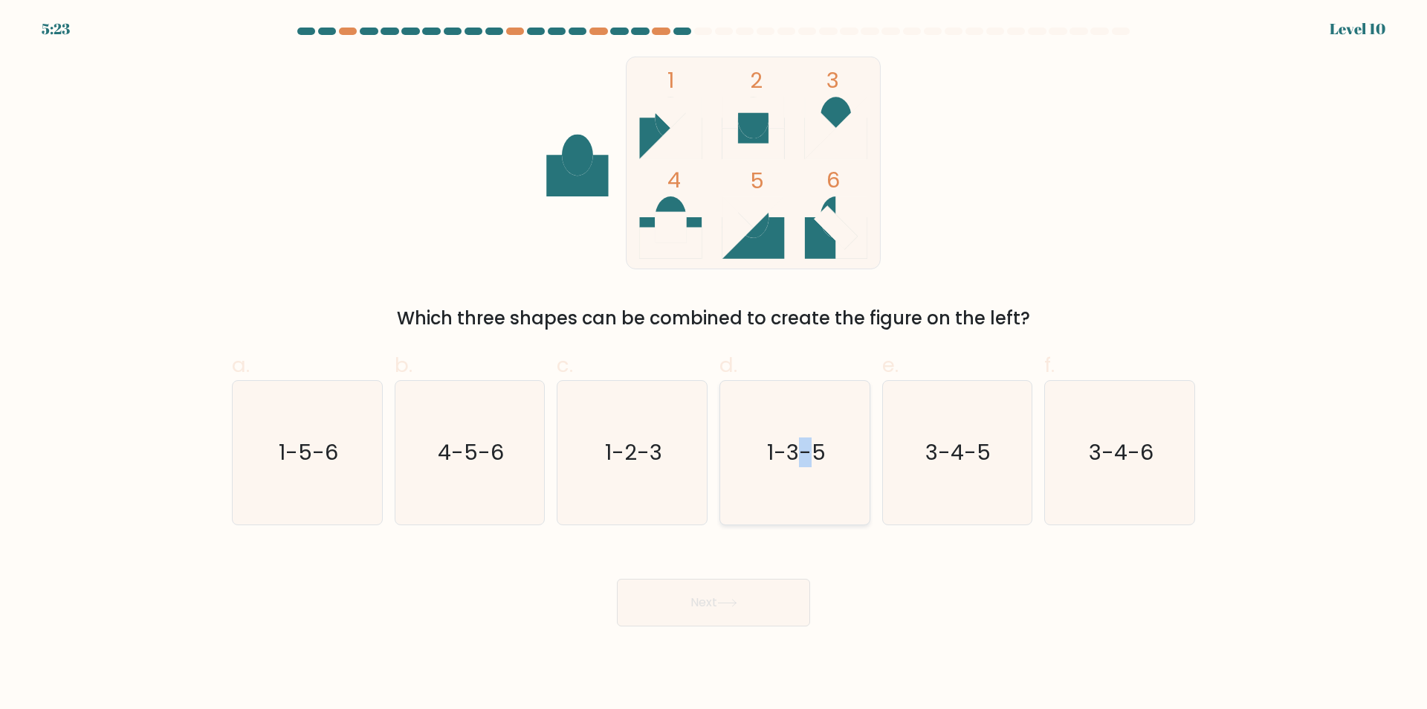
click at [795, 462] on text "1-3-5" at bounding box center [796, 453] width 59 height 30
click at [786, 474] on icon "1-3-5" at bounding box center [794, 452] width 143 height 143
click at [714, 364] on input "d. 1-3-5" at bounding box center [714, 360] width 1 height 10
radio input "true"
click at [723, 594] on button "Next" at bounding box center [713, 602] width 193 height 48
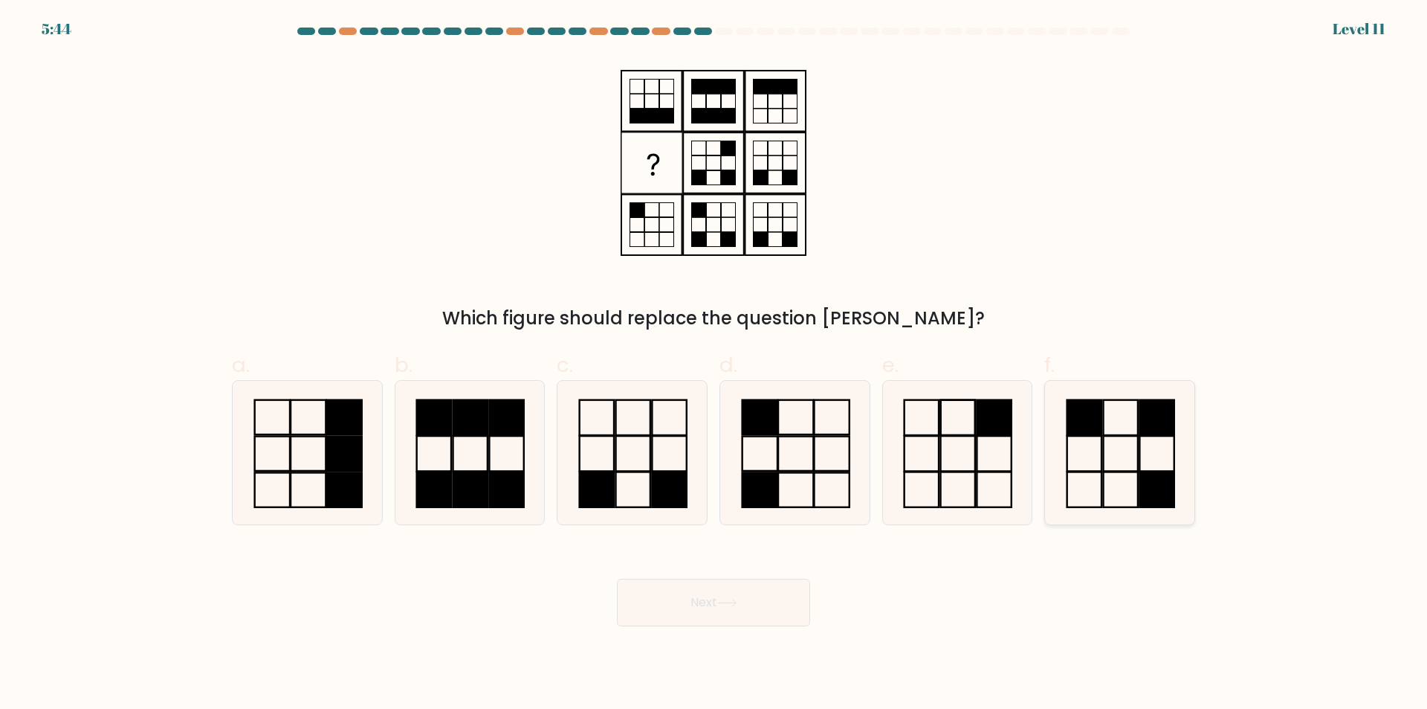
click at [1134, 459] on icon at bounding box center [1119, 452] width 143 height 143
click at [714, 364] on input "f." at bounding box center [714, 360] width 1 height 10
radio input "true"
click at [731, 610] on button "Next" at bounding box center [713, 602] width 193 height 48
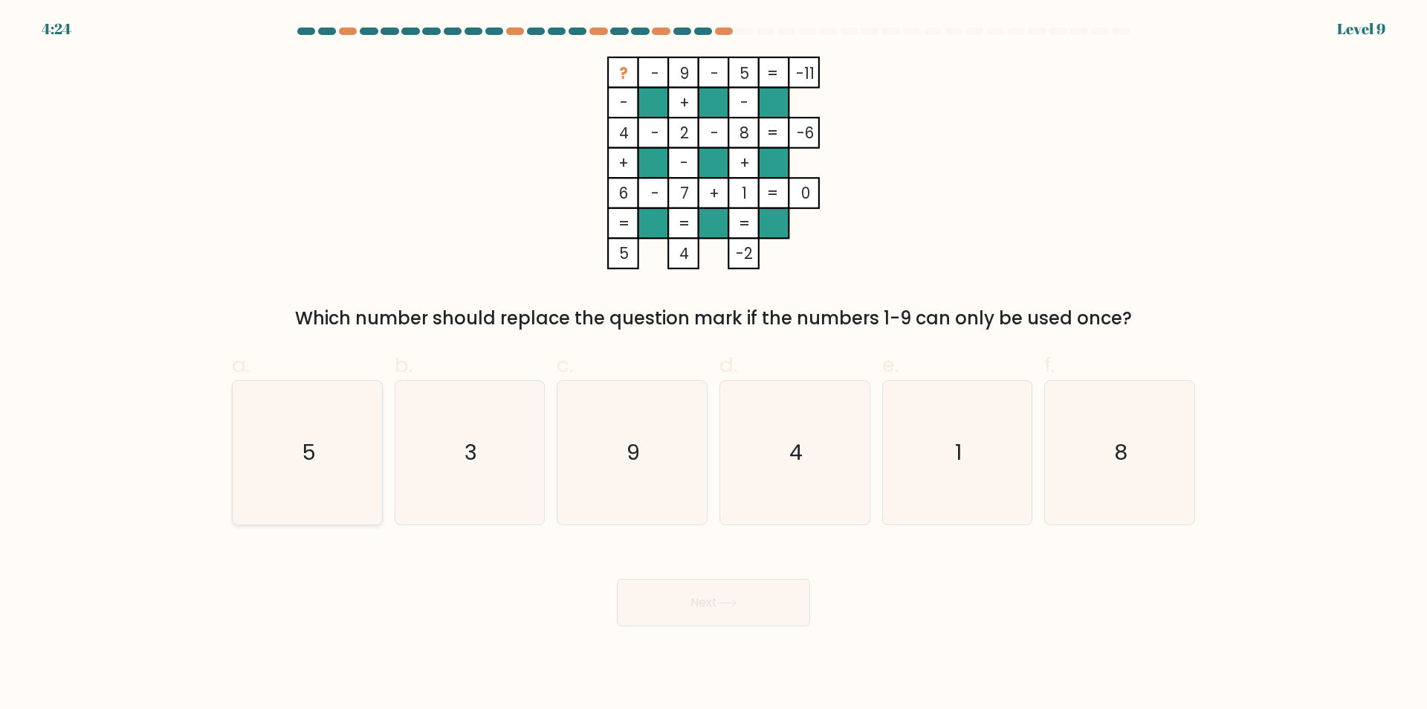
click at [318, 457] on icon "5" at bounding box center [307, 452] width 143 height 143
click at [714, 364] on input "a. 5" at bounding box center [714, 360] width 1 height 10
radio input "true"
click at [791, 473] on icon "4" at bounding box center [794, 452] width 143 height 143
click at [714, 364] on input "d. 4" at bounding box center [714, 360] width 1 height 10
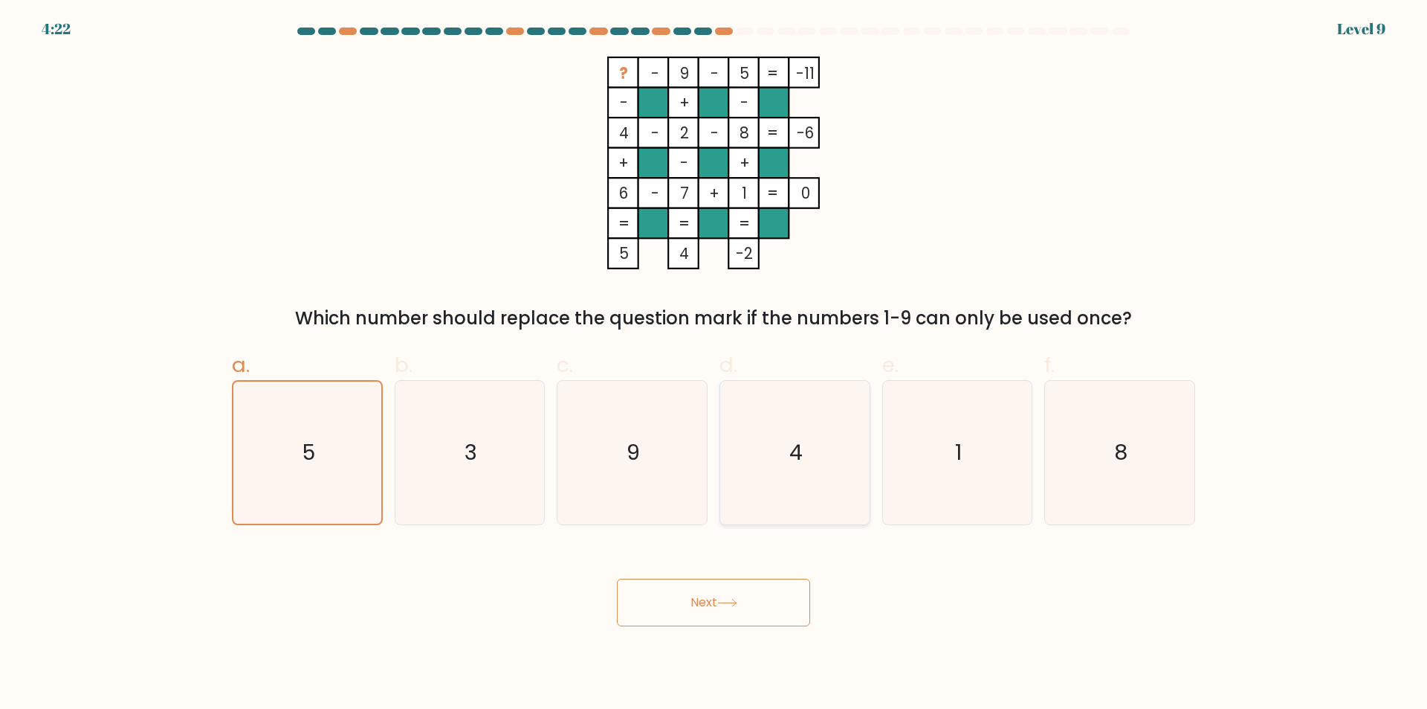
radio input "true"
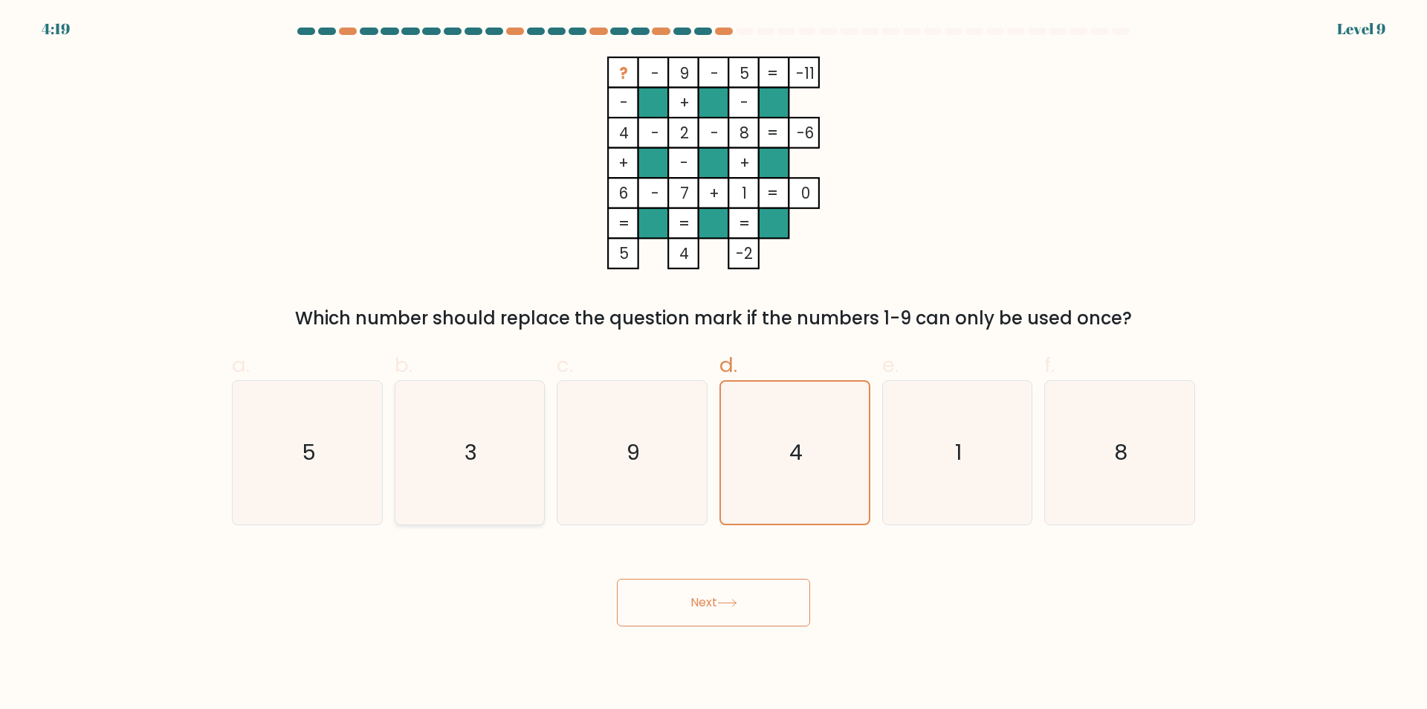
click at [446, 472] on icon "3" at bounding box center [469, 452] width 143 height 143
click at [714, 364] on input "b. 3" at bounding box center [714, 360] width 1 height 10
radio input "true"
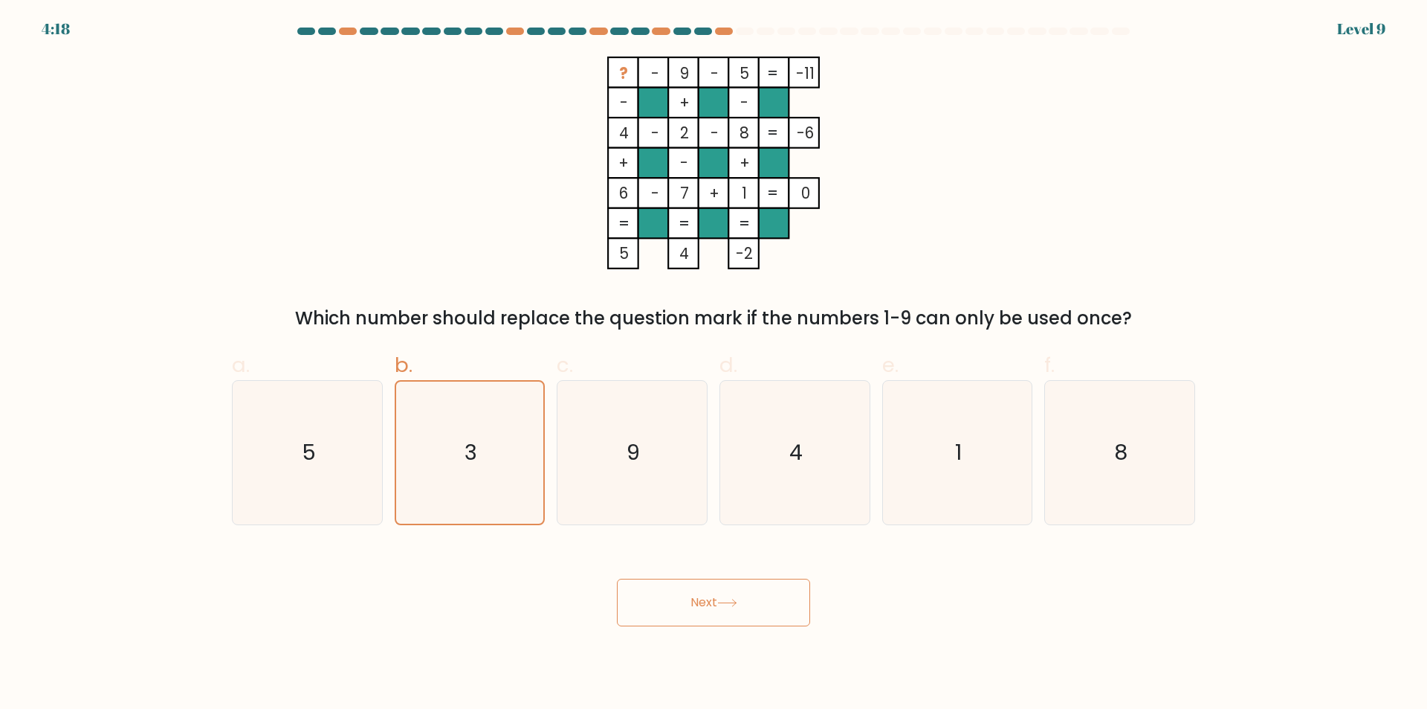
click at [715, 604] on button "Next" at bounding box center [713, 602] width 193 height 48
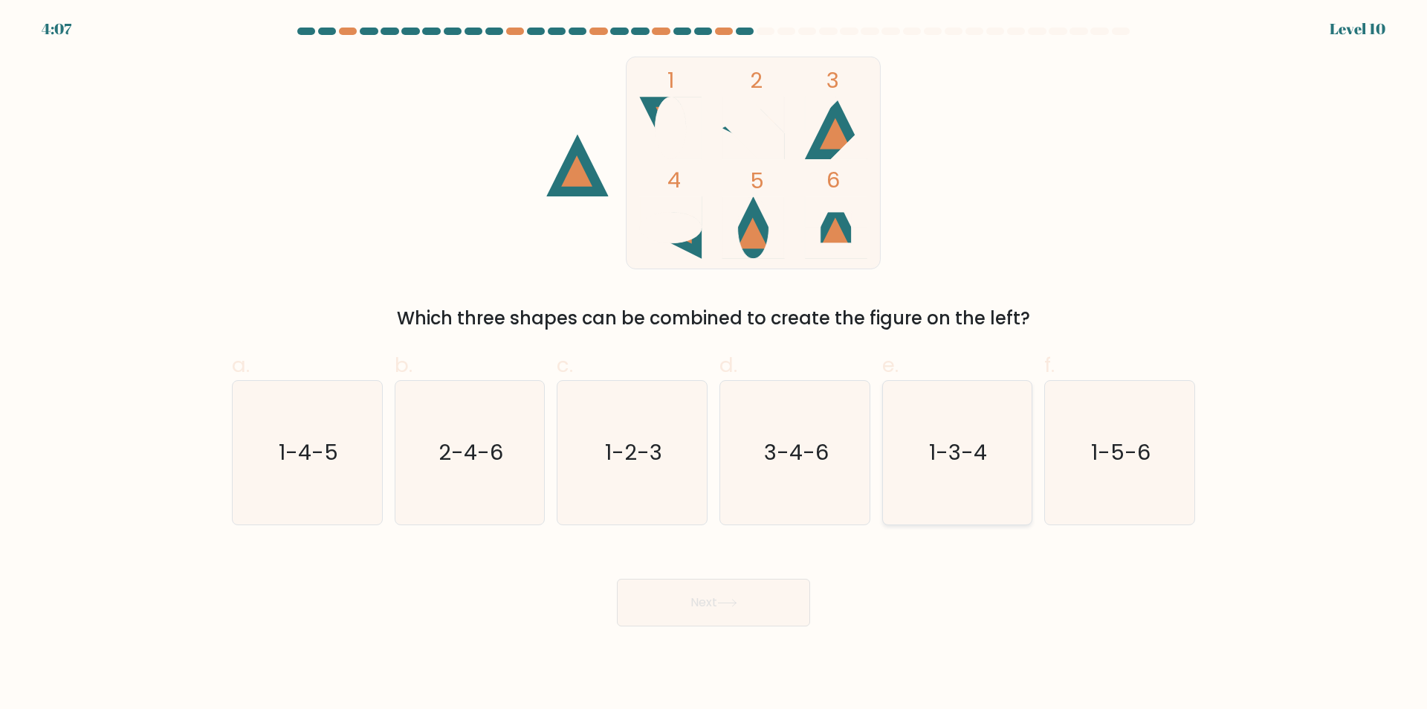
click at [967, 472] on icon "1-3-4" at bounding box center [956, 452] width 143 height 143
click at [714, 364] on input "e. 1-3-4" at bounding box center [714, 360] width 1 height 10
radio input "true"
click at [718, 598] on button "Next" at bounding box center [713, 602] width 193 height 48
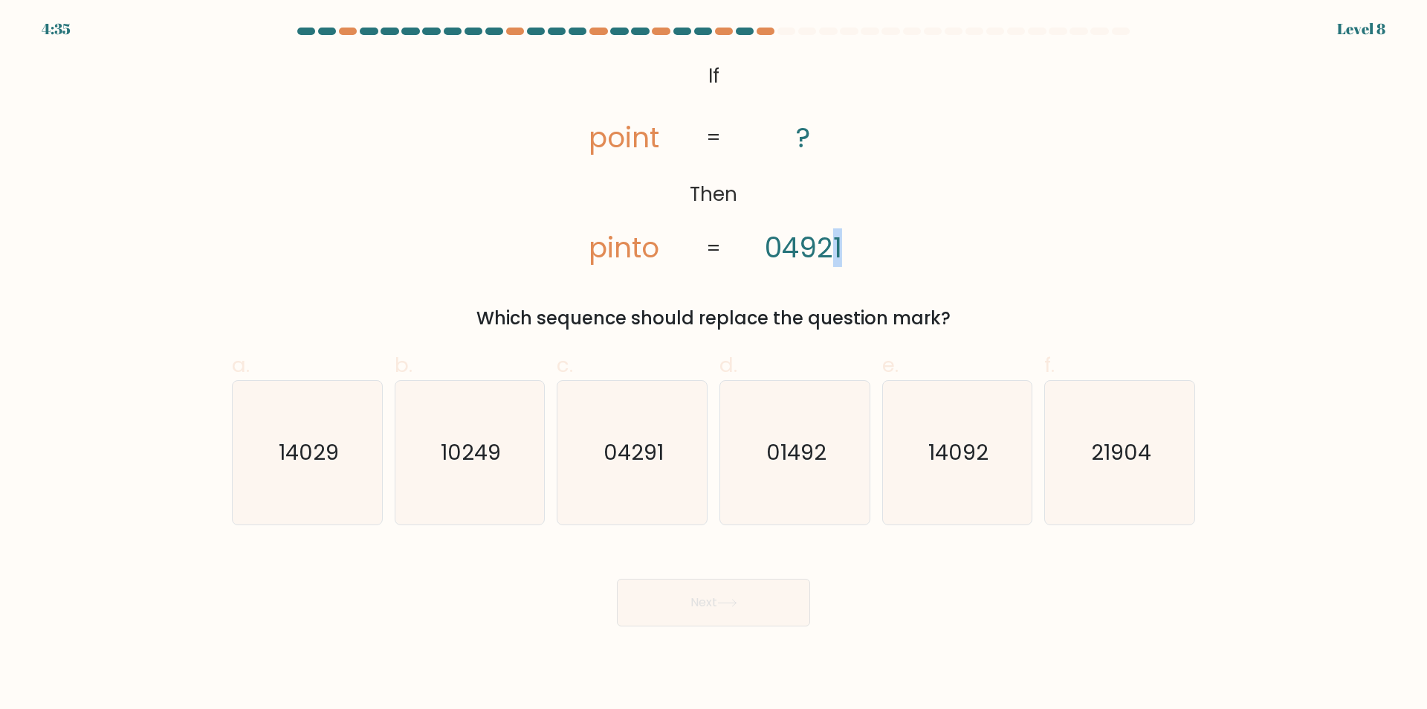
drag, startPoint x: 833, startPoint y: 249, endPoint x: 844, endPoint y: 249, distance: 10.4
click at [844, 249] on icon "@import url('https://fonts.googleapis.com/css?family=Abril+Fatface:400,100,100i…" at bounding box center [713, 163] width 345 height 213
click at [793, 453] on text "01492" at bounding box center [797, 453] width 60 height 30
click at [714, 364] on input "d. 01492" at bounding box center [714, 360] width 1 height 10
radio input "true"
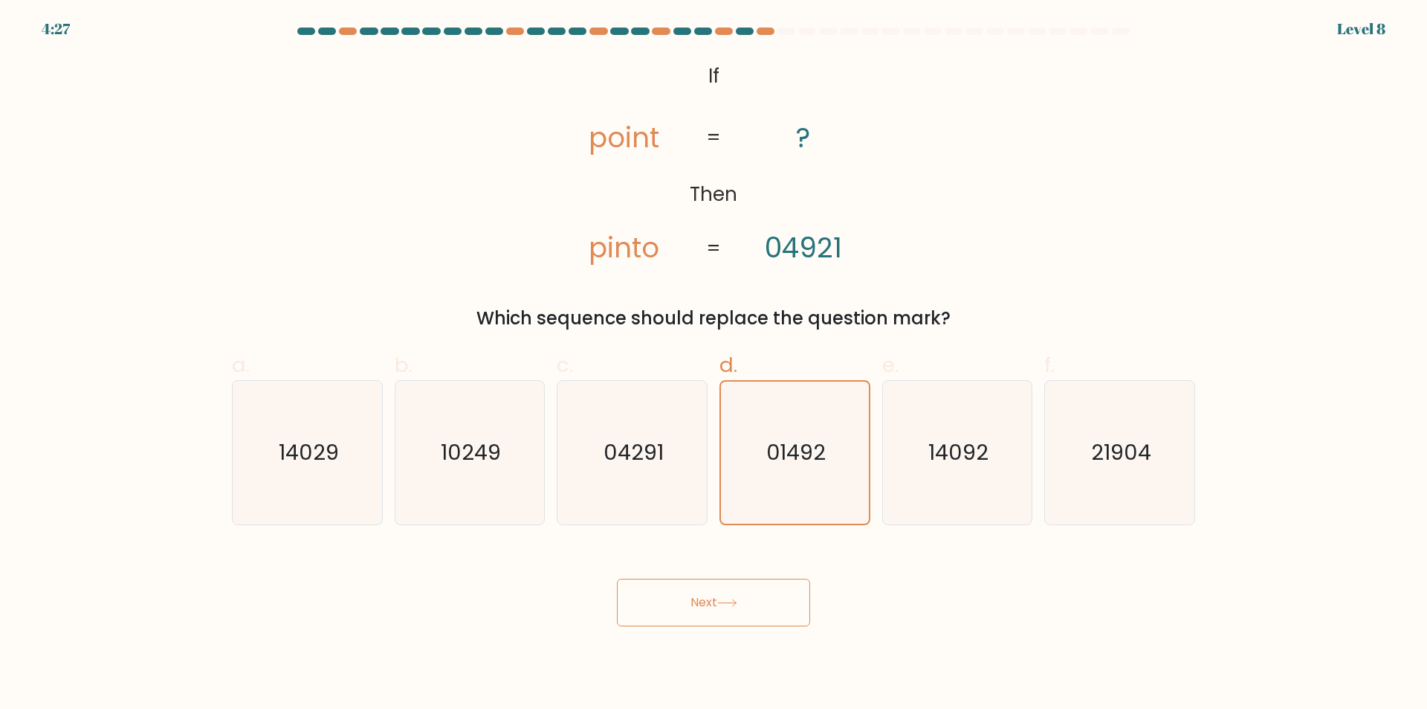
click at [691, 601] on button "Next" at bounding box center [713, 602] width 193 height 48
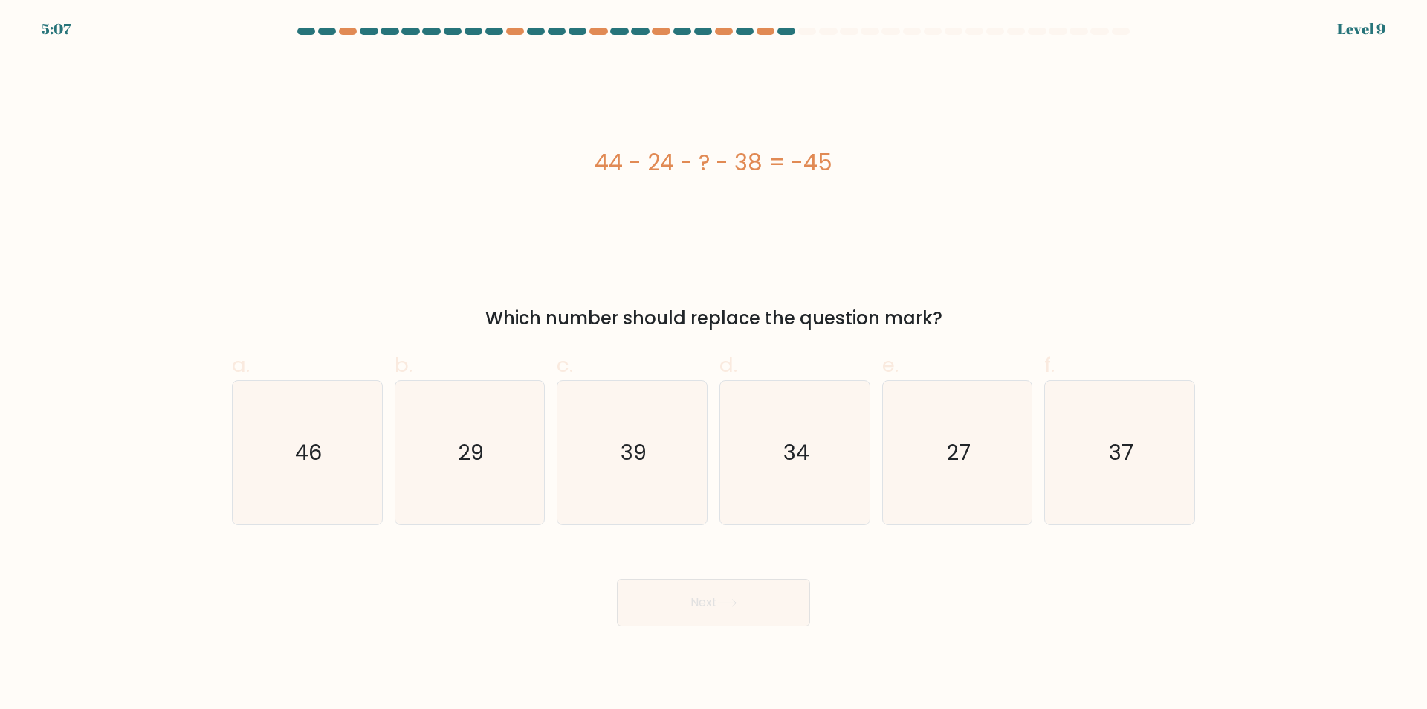
drag, startPoint x: 625, startPoint y: 173, endPoint x: 848, endPoint y: 195, distance: 223.3
click at [848, 195] on div "44 - 24 - ? - 38 = -45" at bounding box center [714, 163] width 964 height 213
copy div "44 - 24 - ? - 38 = -45"
click at [604, 326] on div "Which number should replace the question mark?" at bounding box center [714, 318] width 946 height 27
drag, startPoint x: 966, startPoint y: 443, endPoint x: 950, endPoint y: 437, distance: 16.7
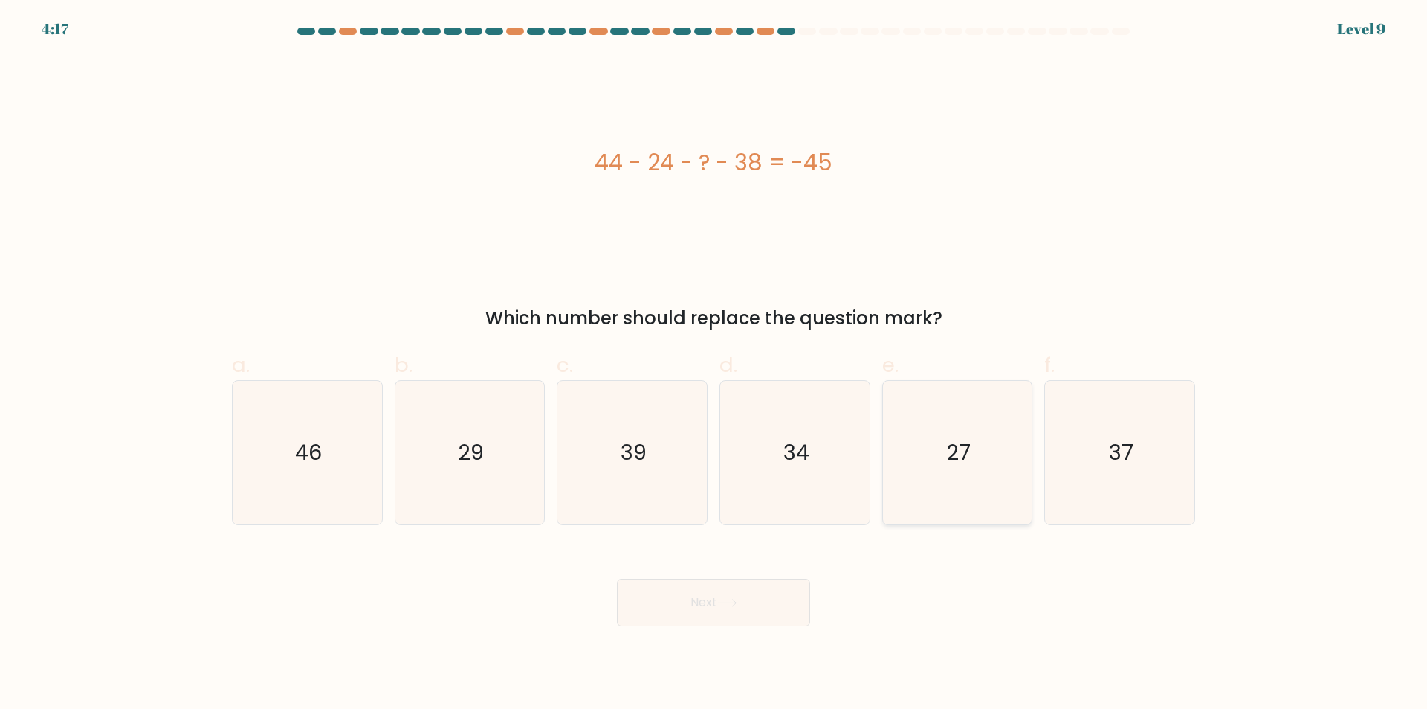
click at [966, 442] on text "27" at bounding box center [958, 453] width 25 height 30
click at [714, 364] on input "e. 27" at bounding box center [714, 360] width 1 height 10
radio input "true"
click at [685, 601] on button "Next" at bounding box center [713, 602] width 193 height 48
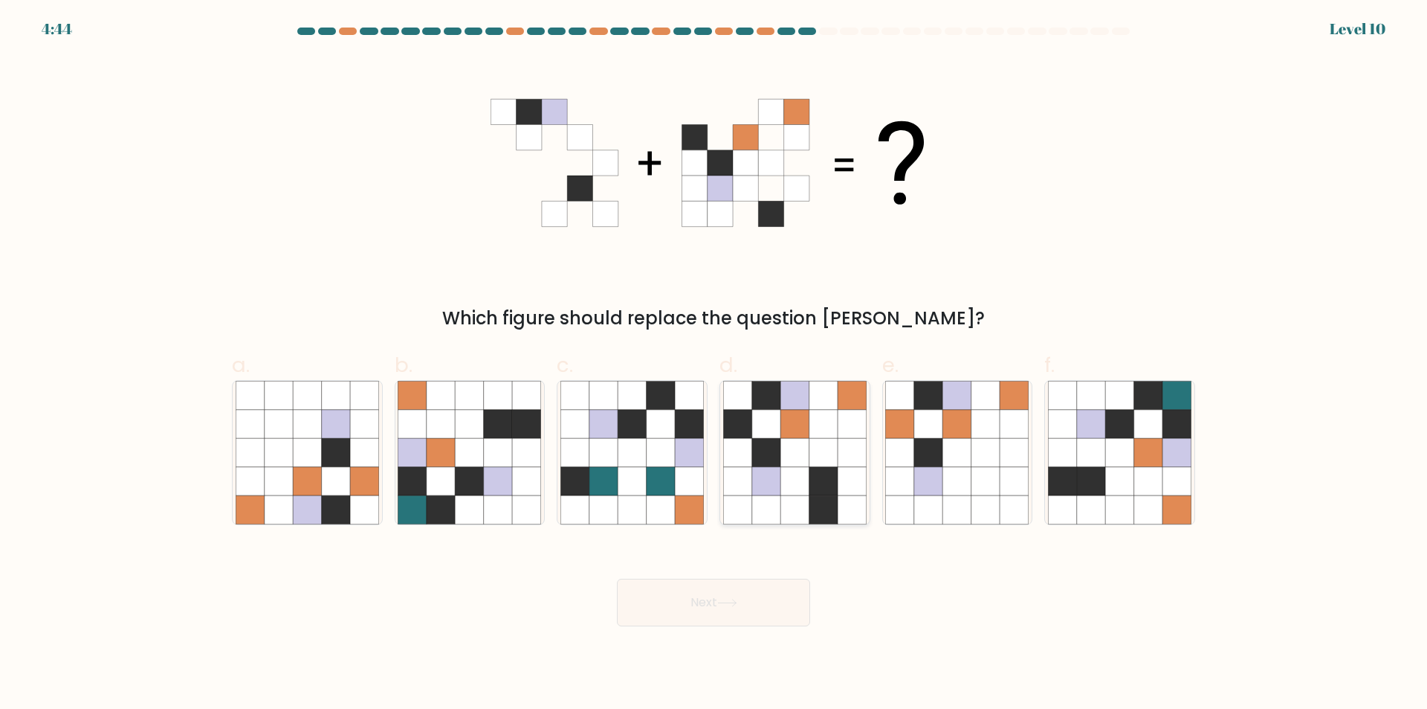
click at [790, 481] on icon at bounding box center [795, 481] width 28 height 28
click at [714, 364] on input "d." at bounding box center [714, 360] width 1 height 10
radio input "true"
click at [716, 610] on button "Next" at bounding box center [713, 602] width 193 height 48
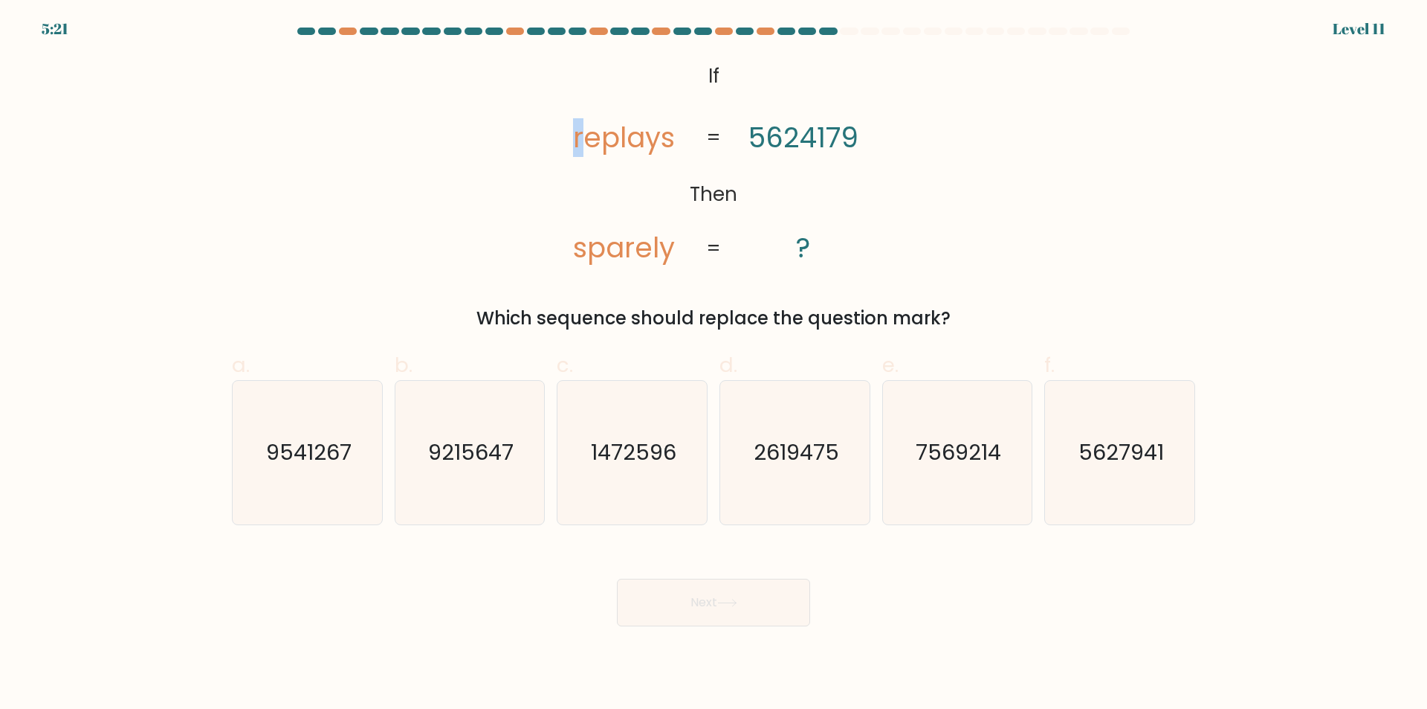
click at [580, 138] on icon "@import url('https://fonts.googleapis.com/css?family=Abril+Fatface:400,100,100i…" at bounding box center [713, 163] width 345 height 213
drag, startPoint x: 749, startPoint y: 138, endPoint x: 766, endPoint y: 148, distance: 19.0
click at [766, 148] on tspan "5624179" at bounding box center [804, 137] width 110 height 39
click at [803, 145] on tspan "5624179" at bounding box center [804, 137] width 110 height 39
drag, startPoint x: 804, startPoint y: 141, endPoint x: 824, endPoint y: 149, distance: 22.0
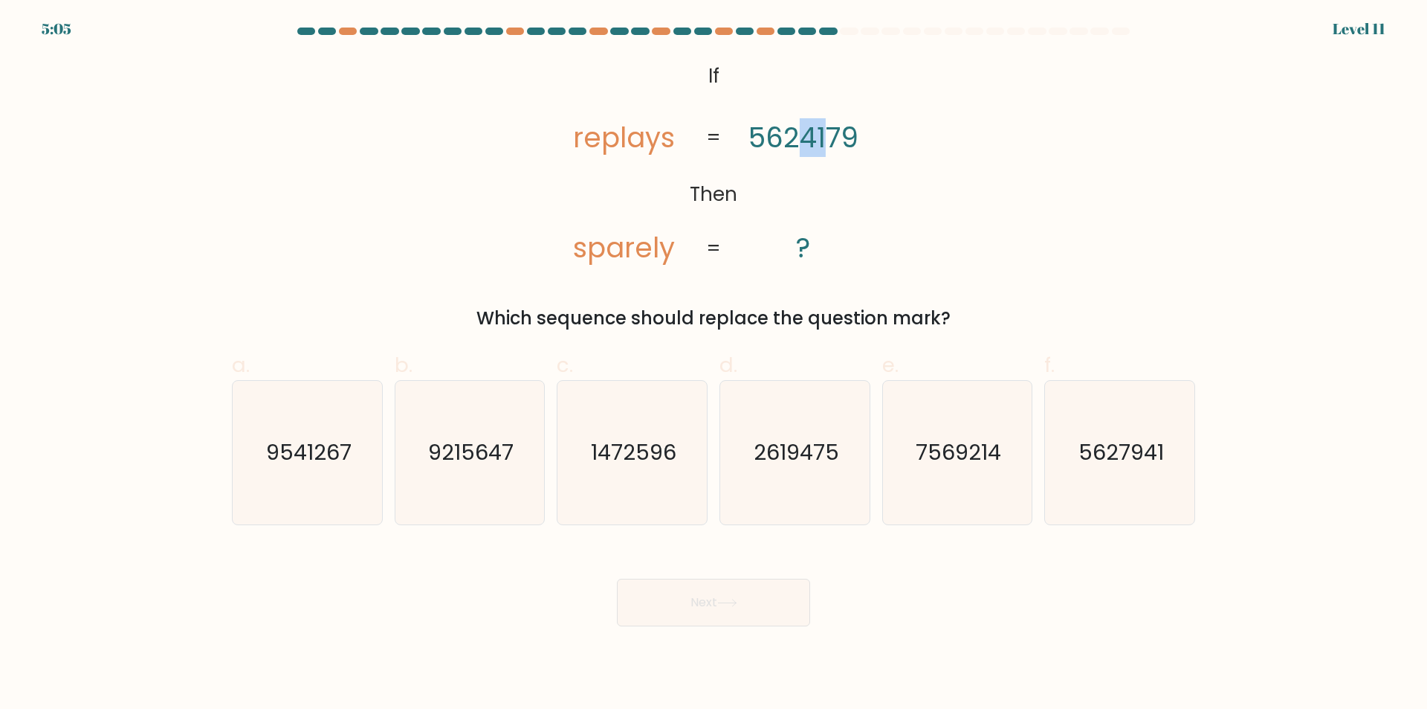
click at [824, 149] on tspan "5624179" at bounding box center [804, 137] width 110 height 39
click at [1015, 262] on div "@import url('https://fonts.googleapis.com/css?family=Abril+Fatface:400,100,100i…" at bounding box center [713, 194] width 981 height 275
drag, startPoint x: 847, startPoint y: 140, endPoint x: 856, endPoint y: 143, distance: 10.4
click at [856, 143] on tspan "5624179" at bounding box center [804, 137] width 110 height 39
click at [794, 138] on tspan "5624179" at bounding box center [804, 137] width 110 height 39
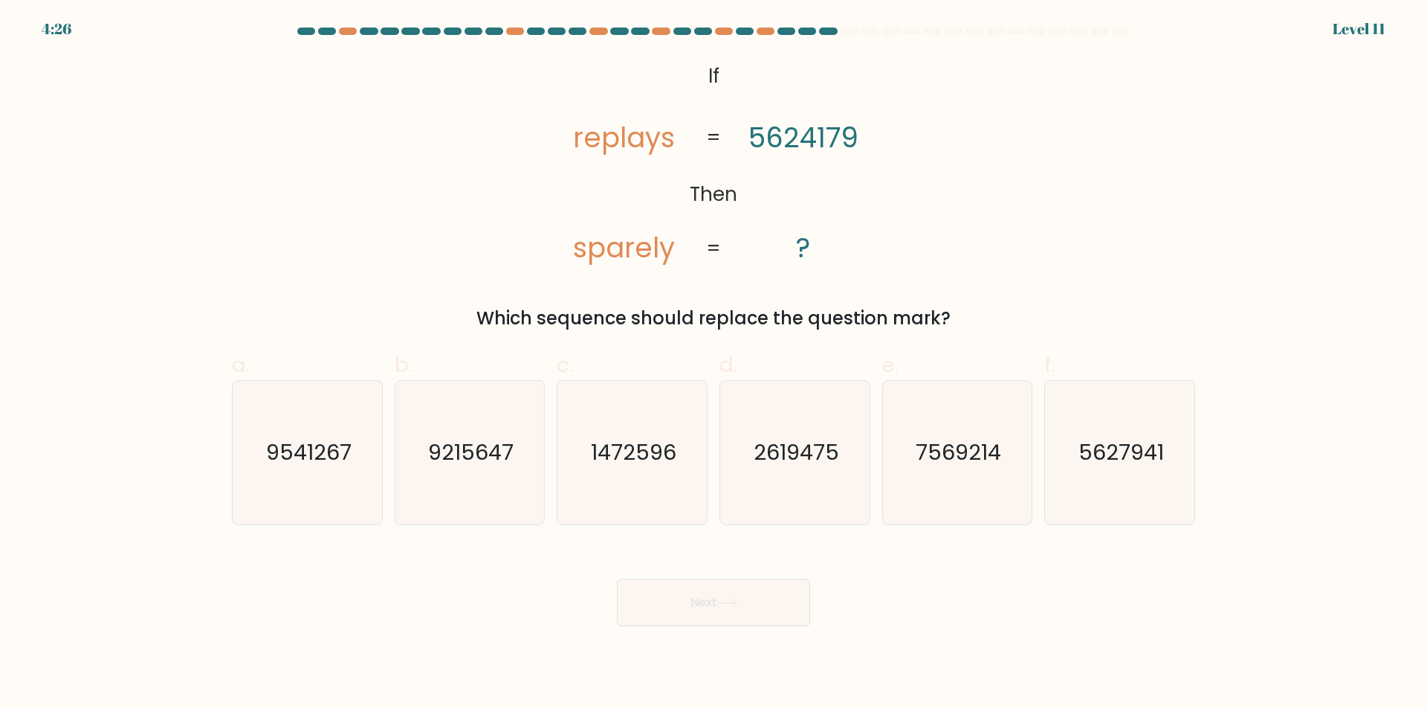
click at [819, 143] on tspan "5624179" at bounding box center [804, 137] width 110 height 39
click at [473, 448] on text "9215647" at bounding box center [470, 453] width 85 height 30
click at [714, 364] on input "b. 9215647" at bounding box center [714, 360] width 1 height 10
radio input "true"
click at [700, 599] on button "Next" at bounding box center [713, 602] width 193 height 48
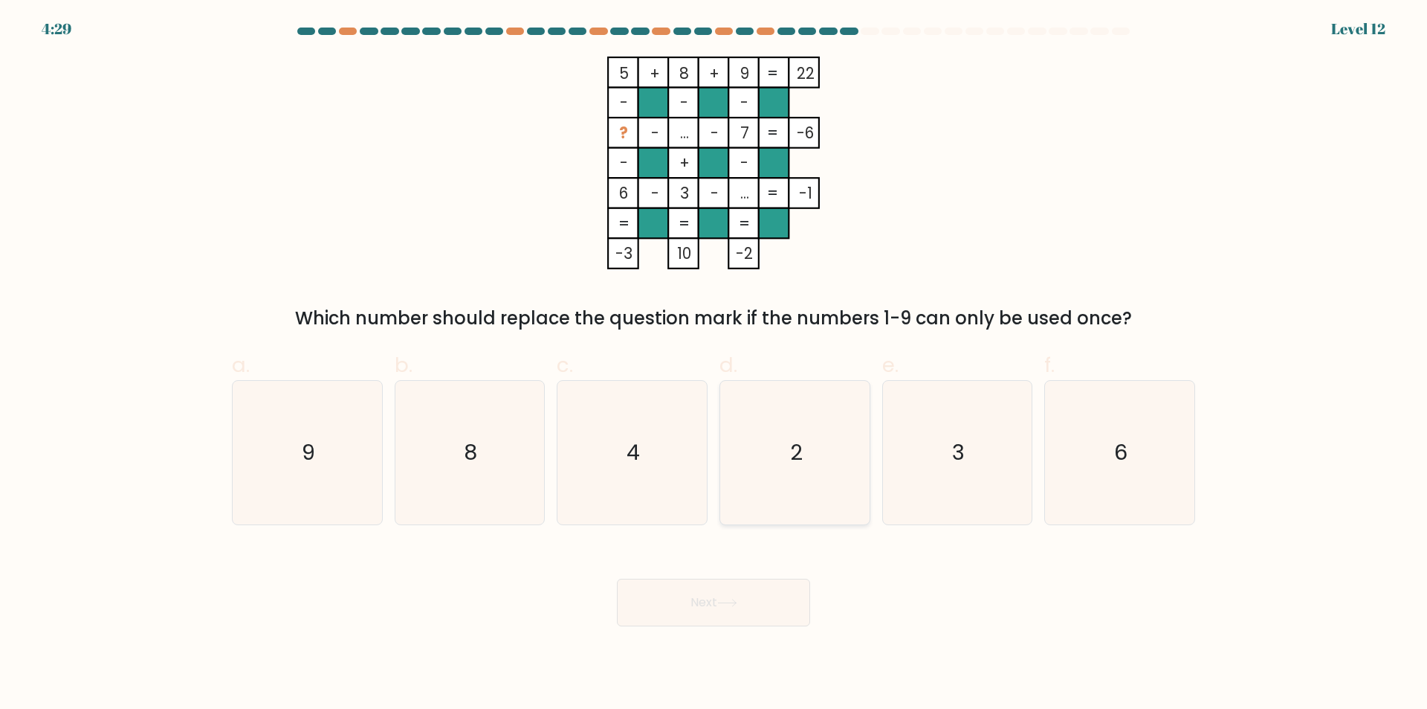
click at [827, 448] on icon "2" at bounding box center [794, 452] width 143 height 143
click at [714, 364] on input "d. 2" at bounding box center [714, 360] width 1 height 10
radio input "true"
click at [724, 600] on icon at bounding box center [727, 602] width 20 height 8
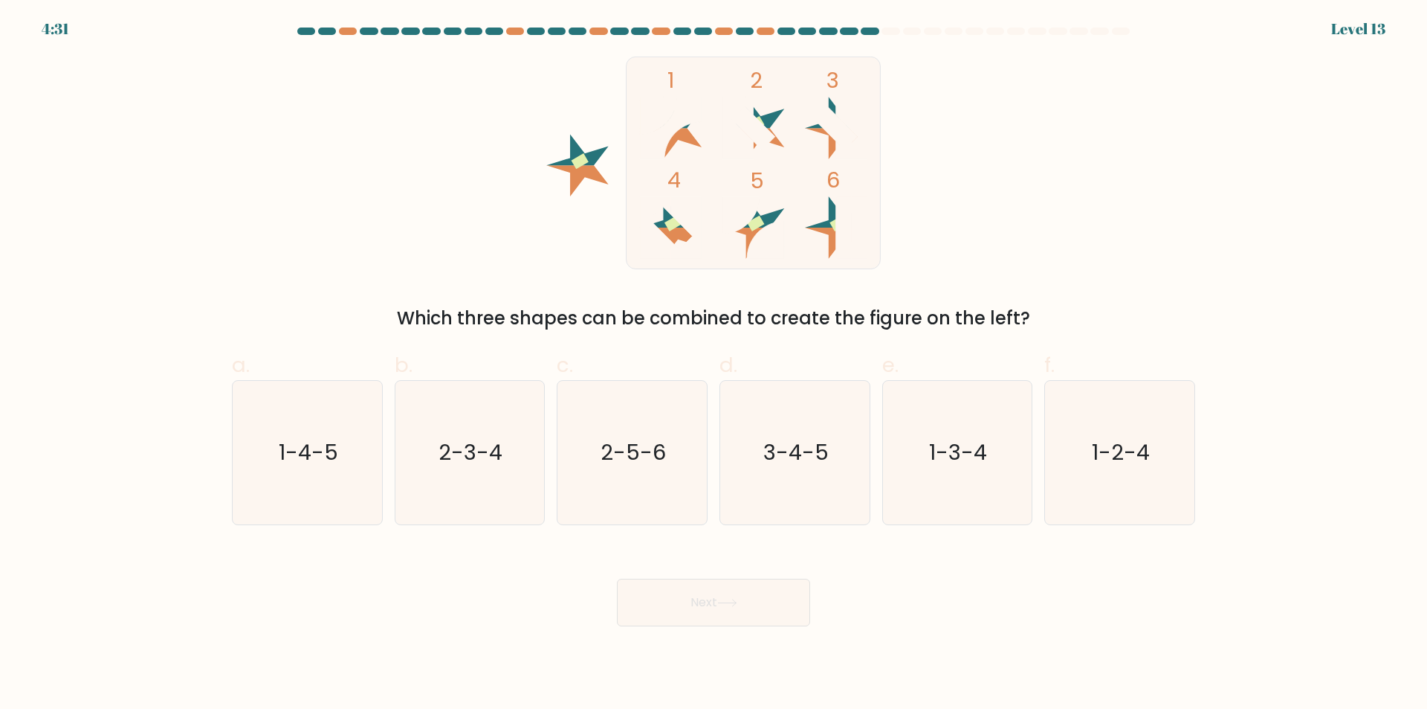
drag, startPoint x: 835, startPoint y: 119, endPoint x: 835, endPoint y: 129, distance: 10.4
click at [835, 127] on icon at bounding box center [836, 128] width 44 height 44
click at [833, 133] on icon at bounding box center [836, 128] width 44 height 44
click at [928, 456] on icon "1-3-4" at bounding box center [956, 452] width 143 height 143
click at [714, 364] on input "e. 1-3-4" at bounding box center [714, 360] width 1 height 10
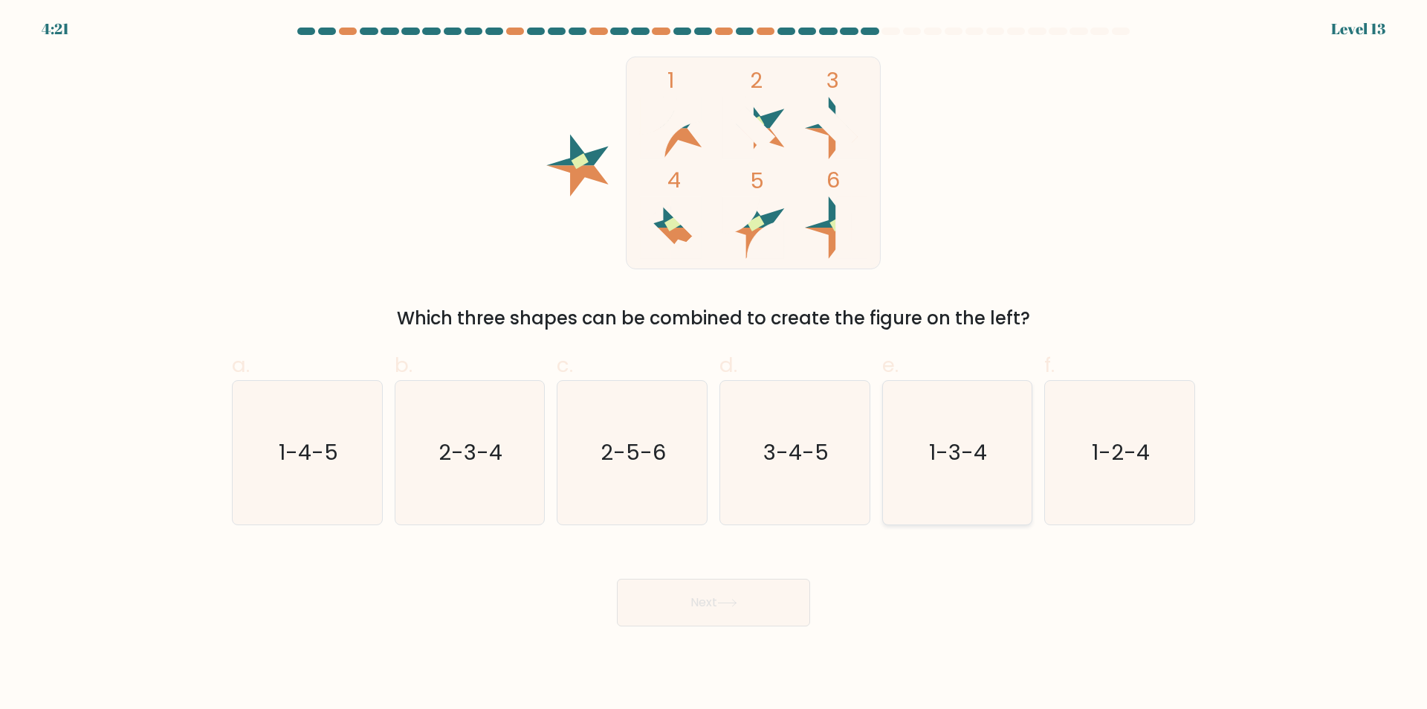
radio input "true"
click at [703, 603] on button "Next" at bounding box center [713, 602] width 193 height 48
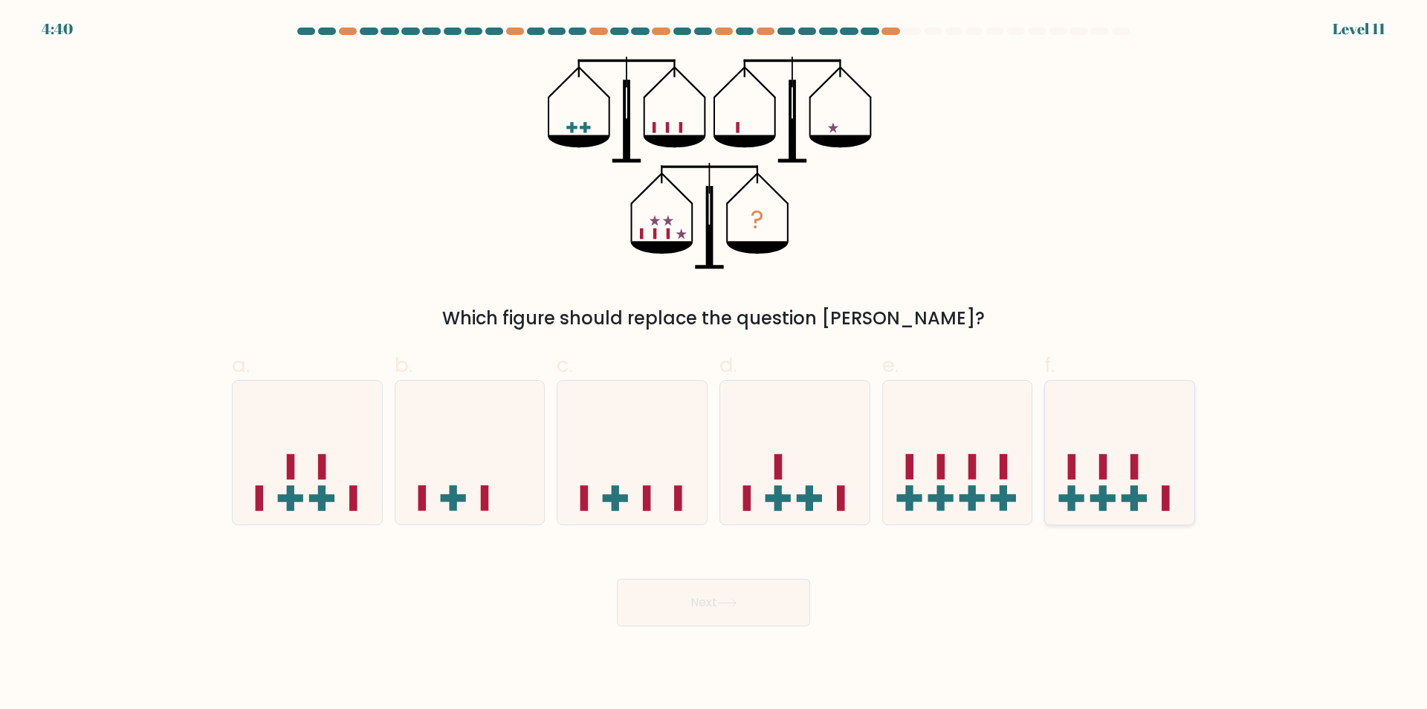
click at [1169, 462] on icon at bounding box center [1119, 452] width 149 height 123
click at [714, 364] on input "f." at bounding box center [714, 360] width 1 height 10
radio input "true"
click at [728, 604] on icon at bounding box center [727, 602] width 20 height 8
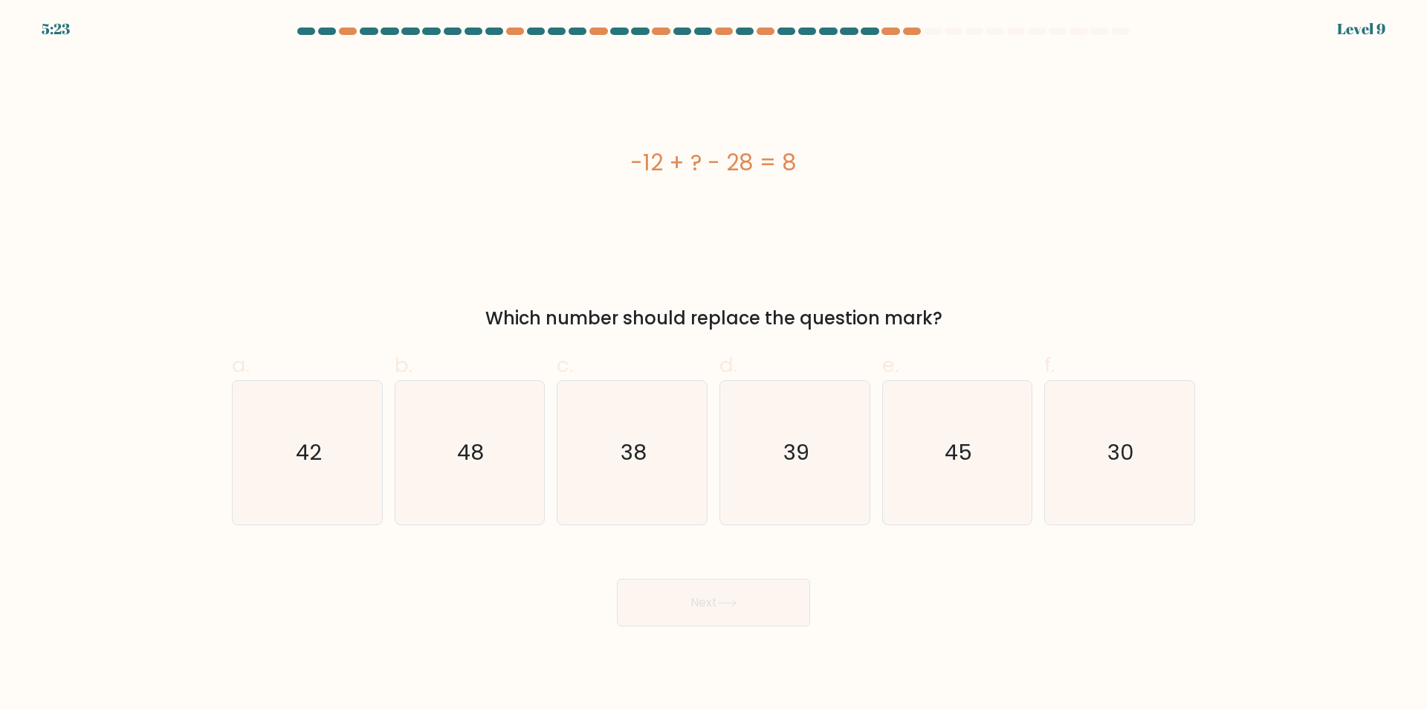
drag, startPoint x: 618, startPoint y: 158, endPoint x: 803, endPoint y: 169, distance: 185.4
click at [803, 162] on div "-12 + ? - 28 = 8" at bounding box center [714, 162] width 964 height 33
copy div "-12 + ? - 28 = 8"
drag, startPoint x: 460, startPoint y: 458, endPoint x: 468, endPoint y: 462, distance: 9.3
click at [461, 459] on text "48" at bounding box center [471, 453] width 27 height 30
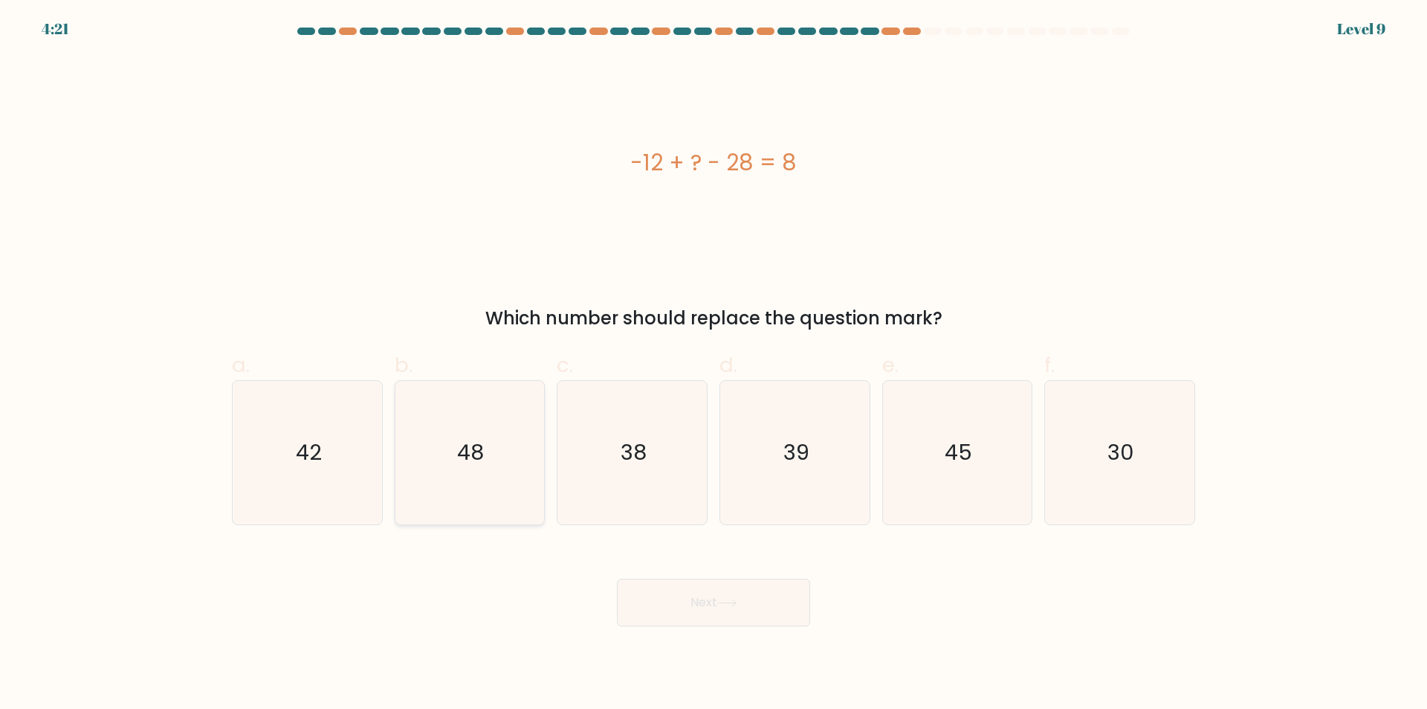
click at [714, 364] on input "b. 48" at bounding box center [714, 360] width 1 height 10
radio input "true"
click at [718, 610] on button "Next" at bounding box center [713, 602] width 193 height 48
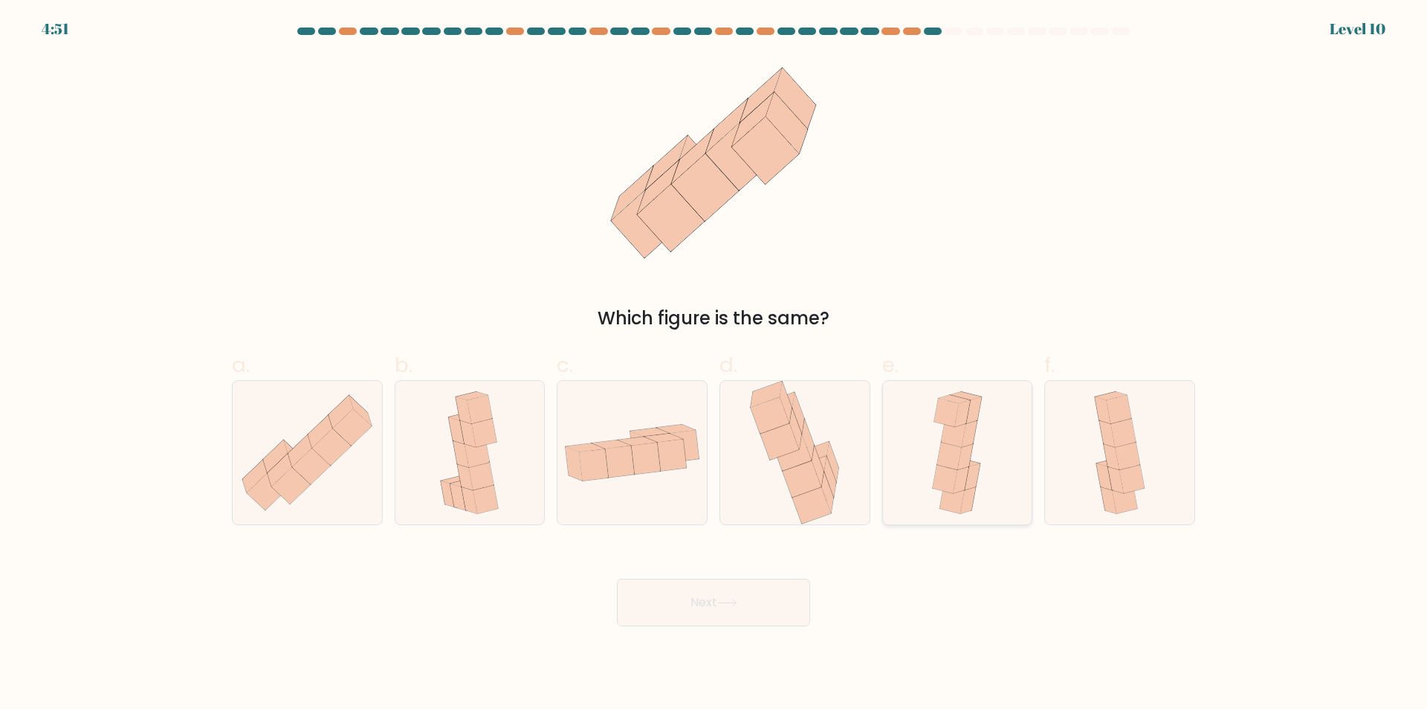
click at [974, 484] on icon at bounding box center [973, 476] width 16 height 27
click at [714, 364] on input "e." at bounding box center [714, 360] width 1 height 10
radio input "true"
click at [724, 603] on icon at bounding box center [727, 602] width 18 height 7
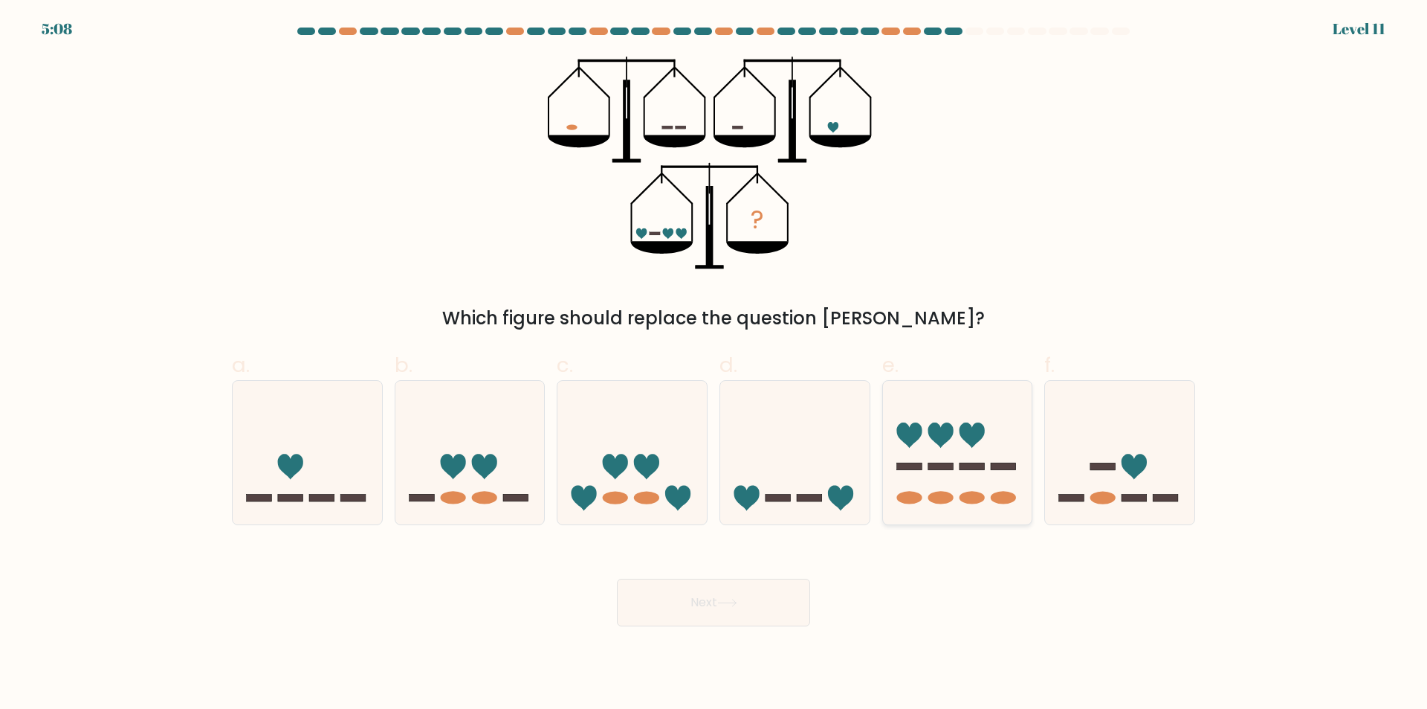
click at [952, 470] on icon at bounding box center [957, 452] width 149 height 123
click at [714, 364] on input "e." at bounding box center [714, 360] width 1 height 10
radio input "true"
click at [716, 606] on button "Next" at bounding box center [713, 602] width 193 height 48
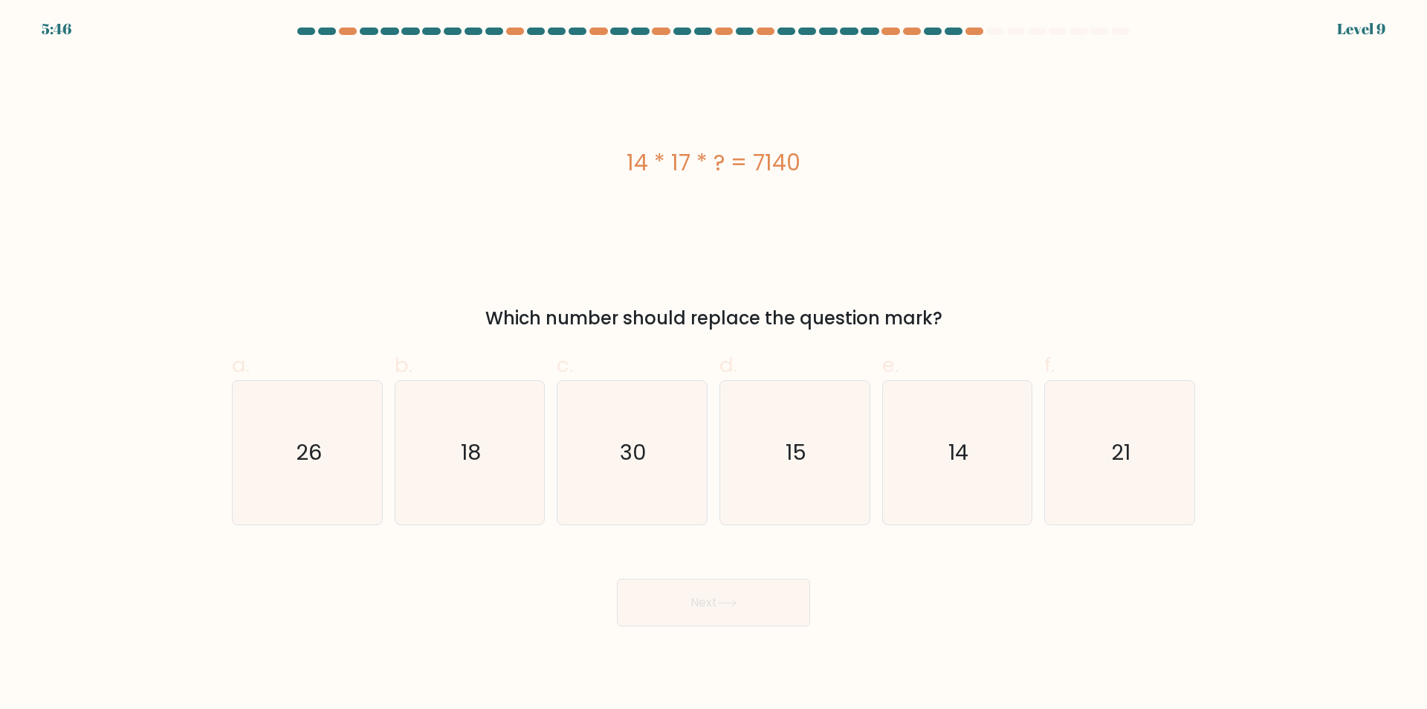
drag, startPoint x: 627, startPoint y: 155, endPoint x: 825, endPoint y: 171, distance: 198.4
click at [823, 171] on div "14 * 17 * ? = 7140" at bounding box center [714, 162] width 964 height 33
copy div "14 * 17 * ? = 7140"
click at [578, 468] on icon "30" at bounding box center [632, 452] width 143 height 143
click at [714, 364] on input "c. 30" at bounding box center [714, 360] width 1 height 10
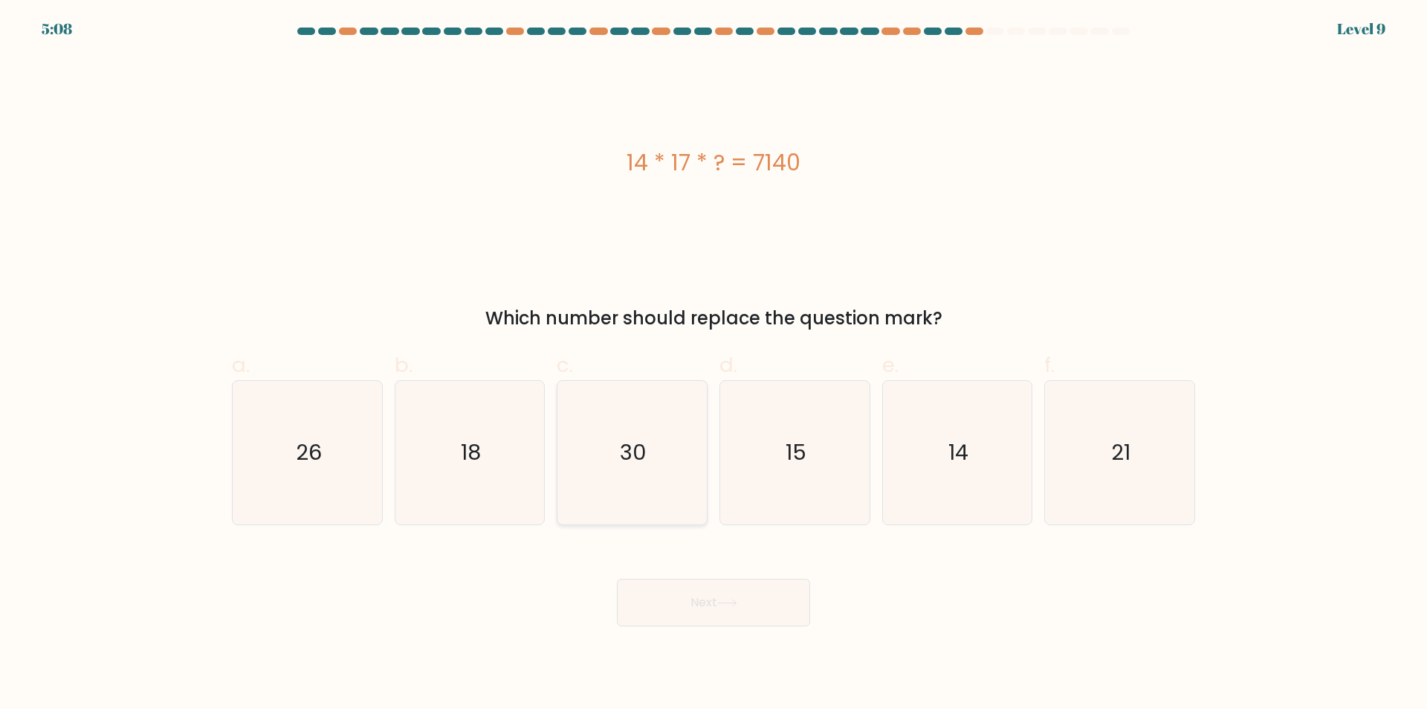
radio input "true"
click at [683, 610] on button "Next" at bounding box center [713, 602] width 193 height 48
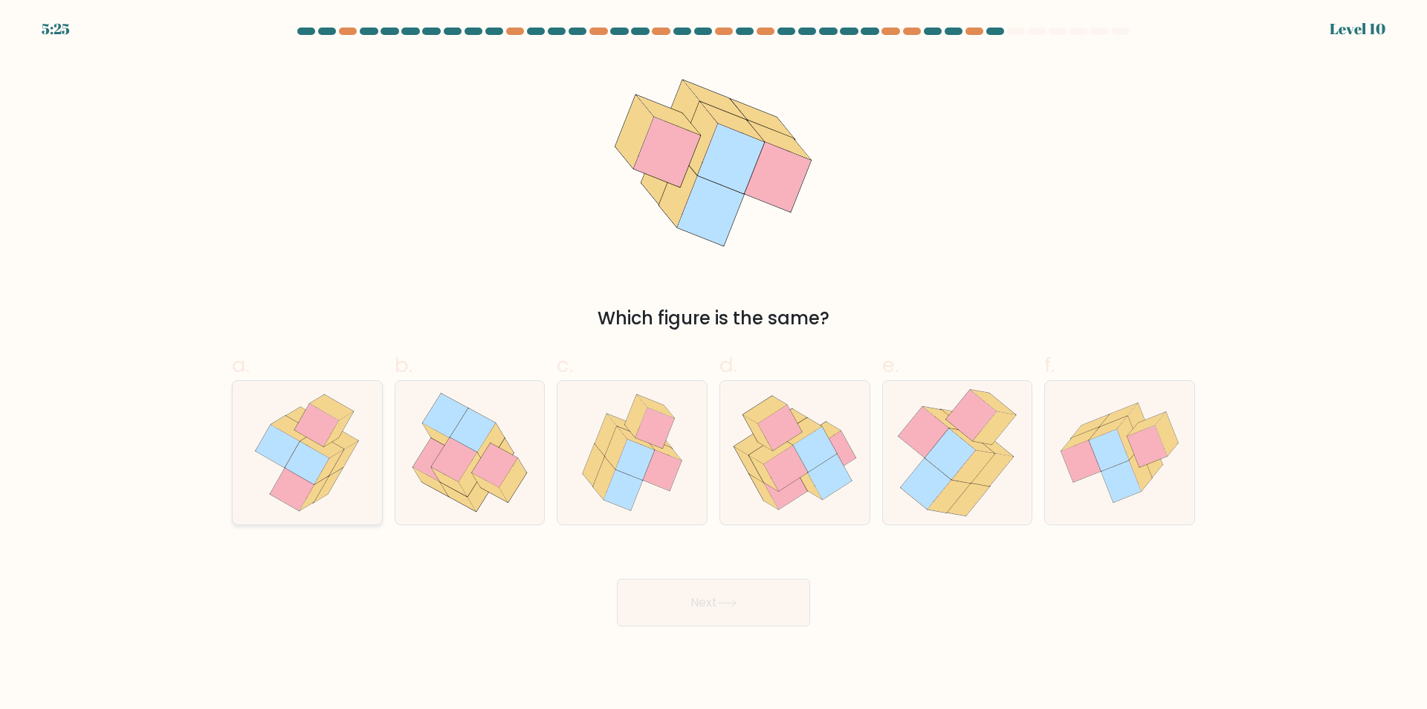
click at [319, 485] on icon at bounding box center [314, 493] width 29 height 35
click at [714, 364] on input "a." at bounding box center [714, 360] width 1 height 10
radio input "true"
click at [694, 601] on button "Next" at bounding box center [713, 602] width 193 height 48
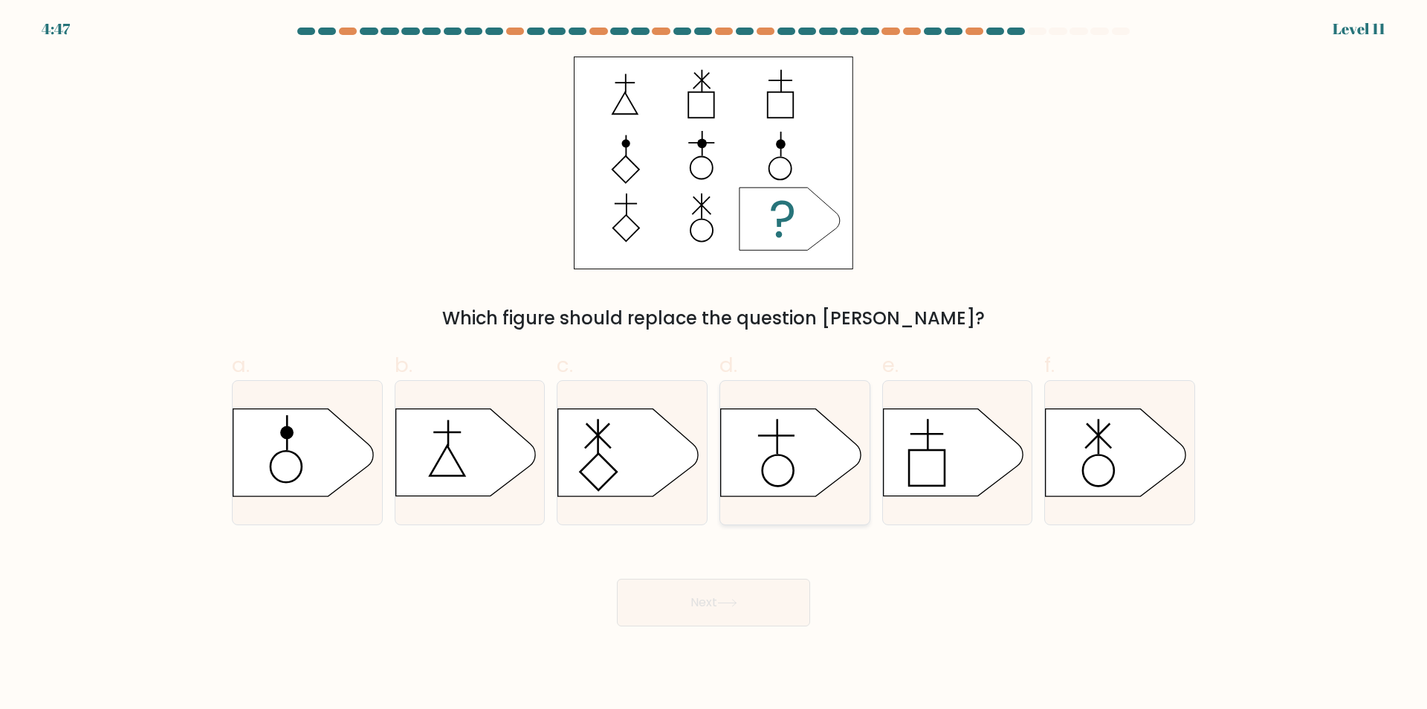
click at [822, 436] on icon at bounding box center [791, 452] width 140 height 87
click at [714, 364] on input "d." at bounding box center [714, 360] width 1 height 10
radio input "true"
click at [709, 610] on button "Next" at bounding box center [713, 602] width 193 height 48
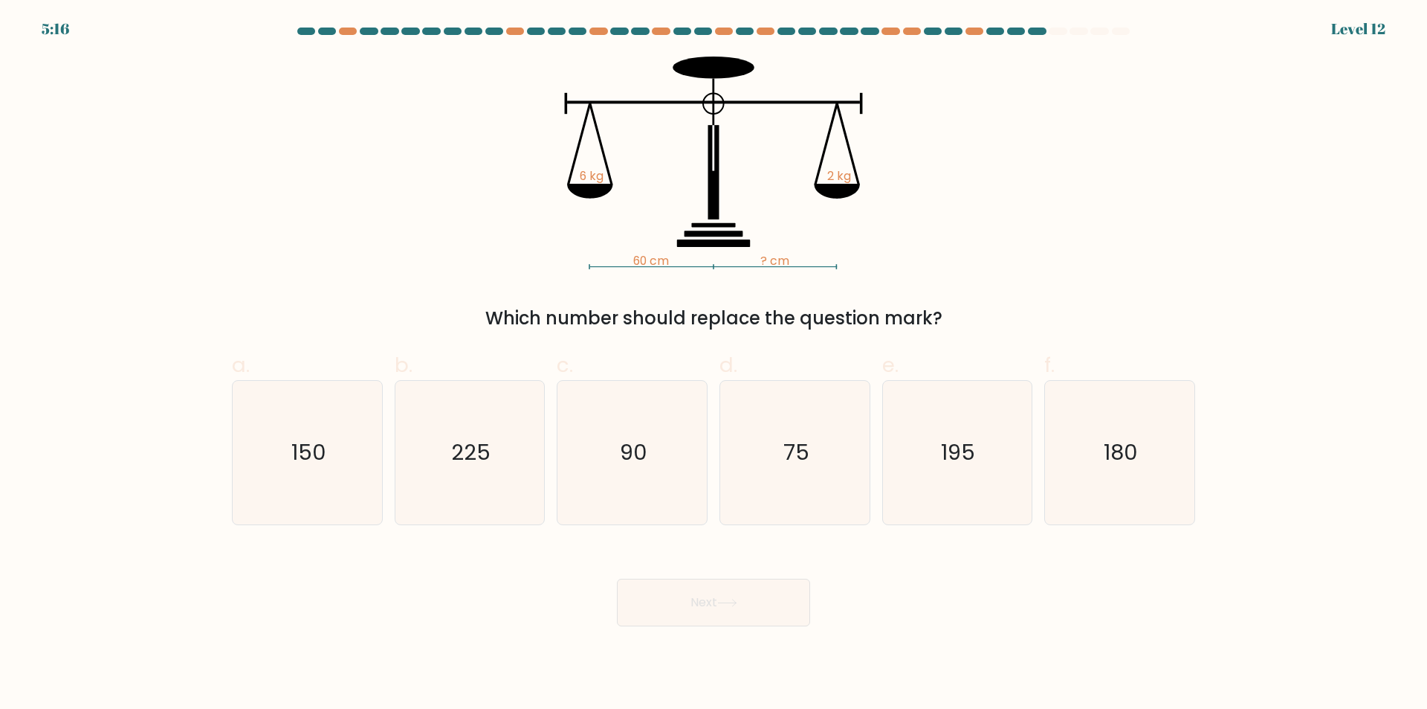
click at [620, 161] on icon "60 cm ? cm 6 kg 2 kg" at bounding box center [714, 163] width 446 height 213
click at [620, 167] on icon "60 cm ? cm 6 kg 2 kg" at bounding box center [714, 163] width 446 height 213
drag, startPoint x: 620, startPoint y: 167, endPoint x: 143, endPoint y: 427, distance: 544.0
click at [155, 376] on form at bounding box center [713, 327] width 1427 height 598
click at [1134, 481] on icon "180" at bounding box center [1119, 452] width 143 height 143
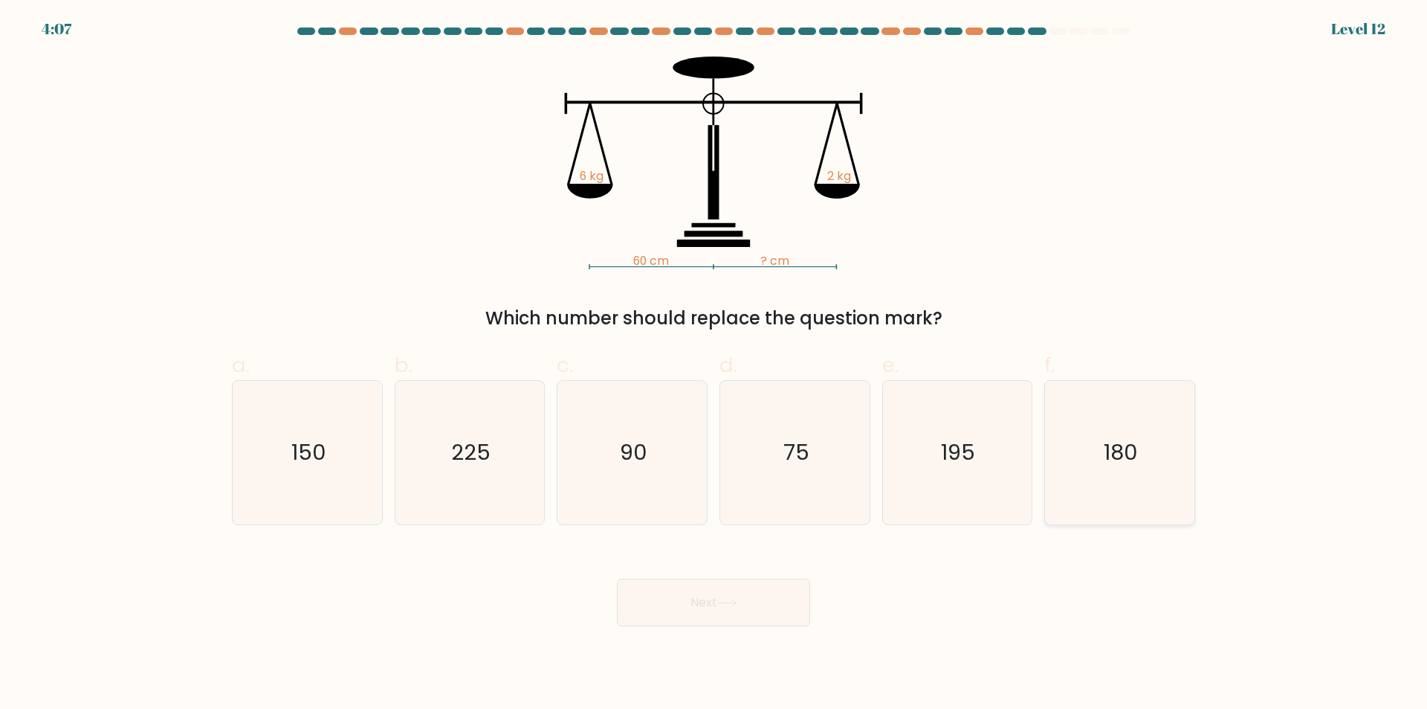
click at [714, 364] on input "f. 180" at bounding box center [714, 360] width 1 height 10
radio input "true"
click at [698, 609] on button "Next" at bounding box center [713, 602] width 193 height 48
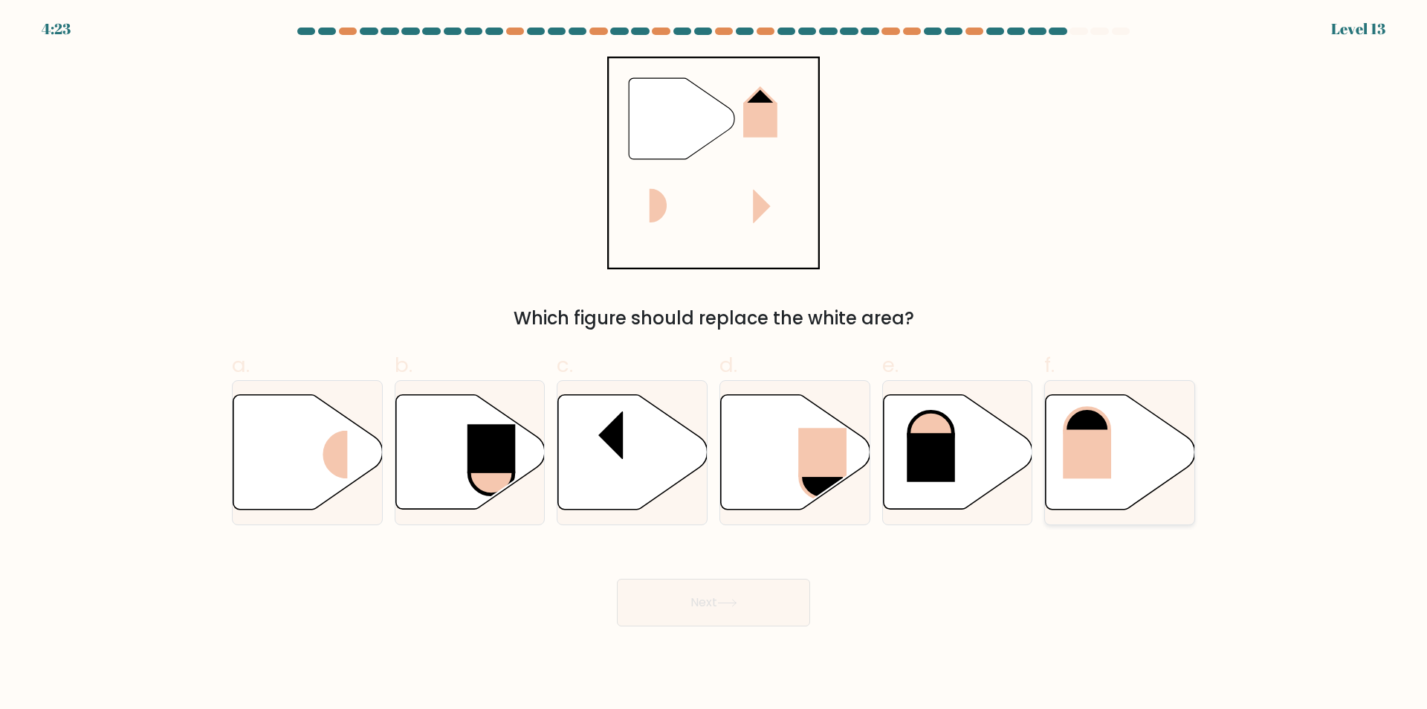
click at [1138, 467] on icon at bounding box center [1120, 452] width 149 height 114
click at [714, 364] on input "f." at bounding box center [714, 360] width 1 height 10
radio input "true"
click at [727, 604] on icon at bounding box center [727, 602] width 20 height 8
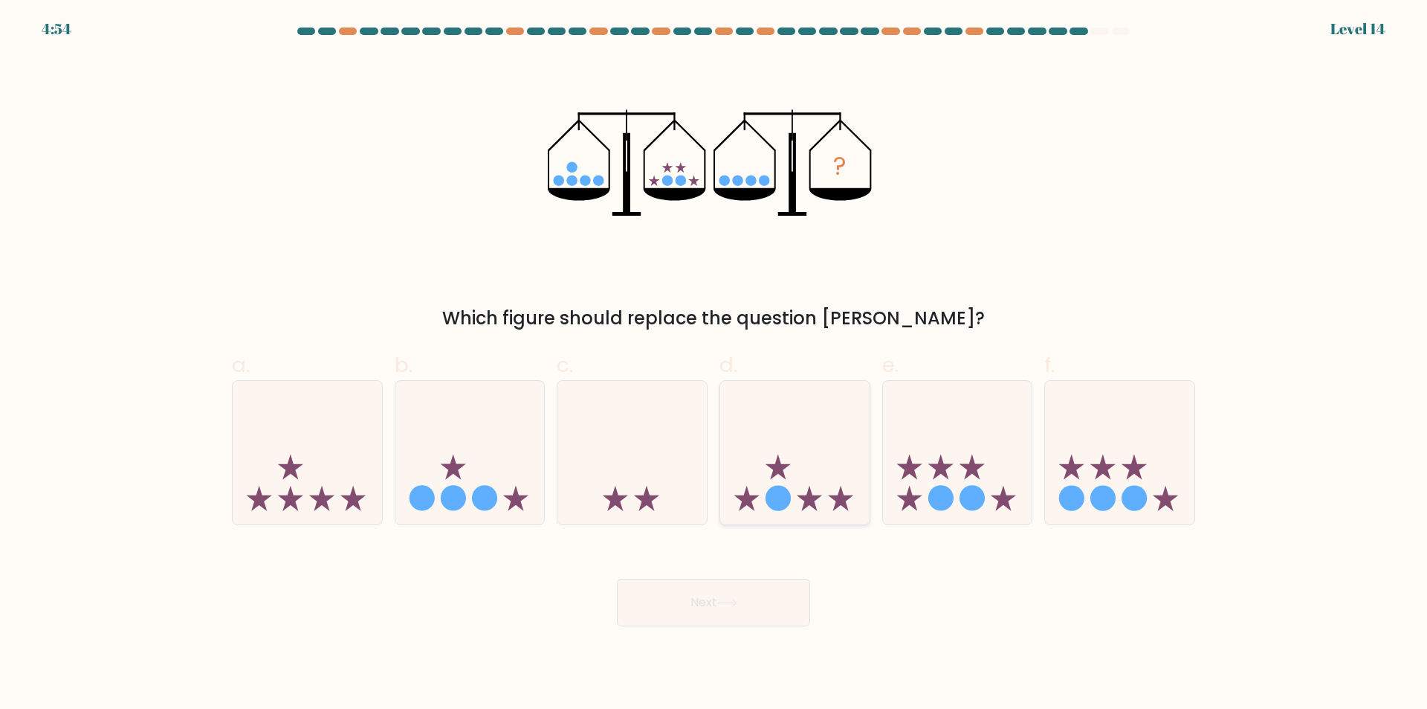
click at [836, 478] on icon at bounding box center [794, 452] width 149 height 123
click at [714, 364] on input "d." at bounding box center [714, 360] width 1 height 10
radio input "true"
click at [734, 593] on button "Next" at bounding box center [713, 602] width 193 height 48
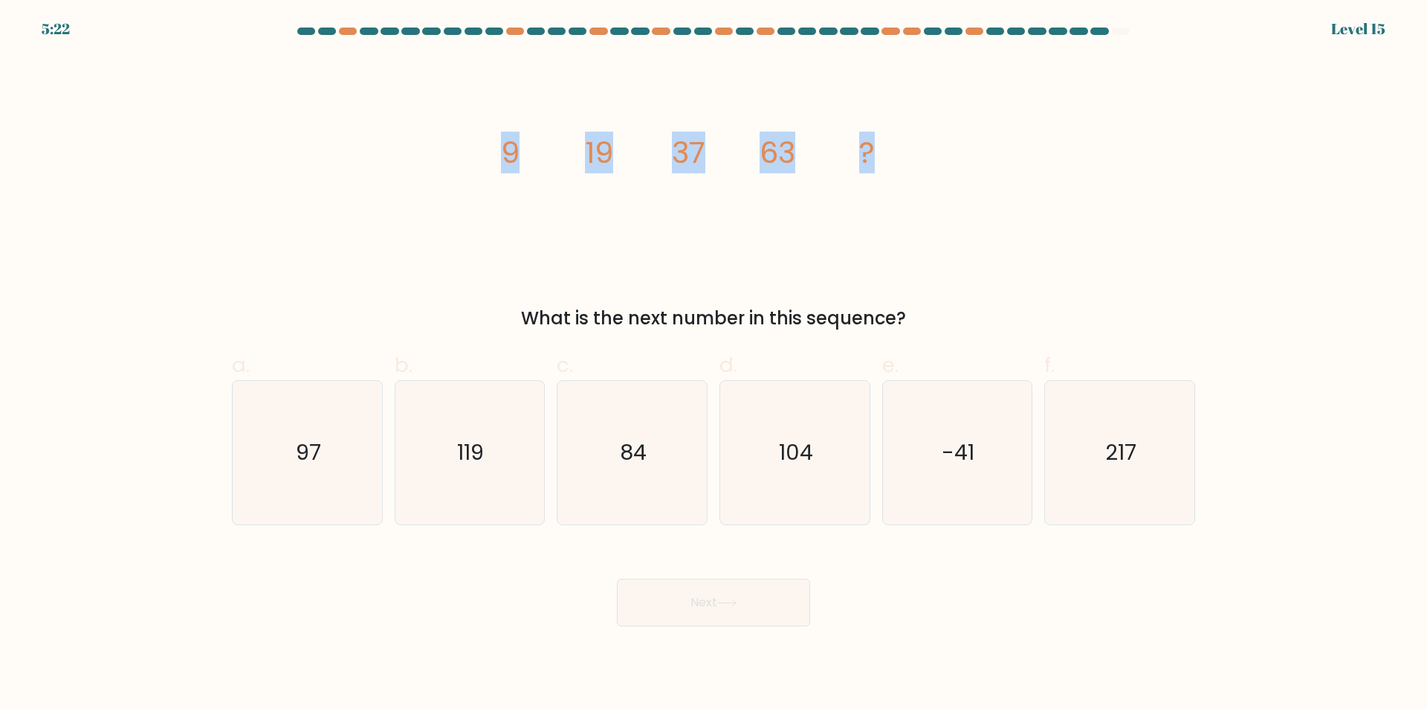
drag, startPoint x: 503, startPoint y: 156, endPoint x: 901, endPoint y: 172, distance: 398.8
click at [901, 172] on div "image/svg+xml 9 19 37 63 ? What is the next number in this sequence?" at bounding box center [713, 194] width 981 height 275
copy g "9 19 37 63 ?"
click at [399, 404] on icon "119" at bounding box center [469, 452] width 143 height 143
click at [714, 364] on input "b. 119" at bounding box center [714, 360] width 1 height 10
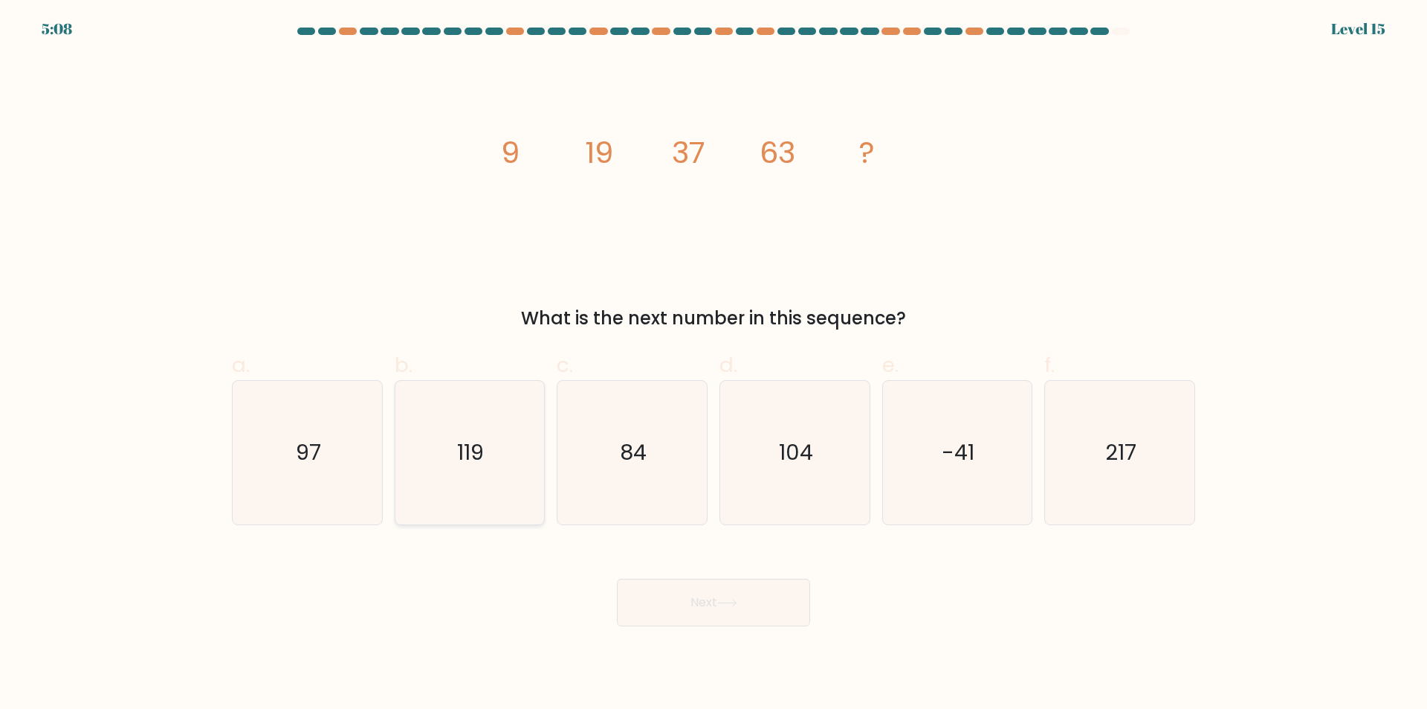
radio input "true"
click at [309, 497] on icon "97" at bounding box center [307, 452] width 143 height 143
click at [714, 364] on input "a. 97" at bounding box center [714, 360] width 1 height 10
radio input "true"
click at [677, 596] on button "Next" at bounding box center [713, 602] width 193 height 48
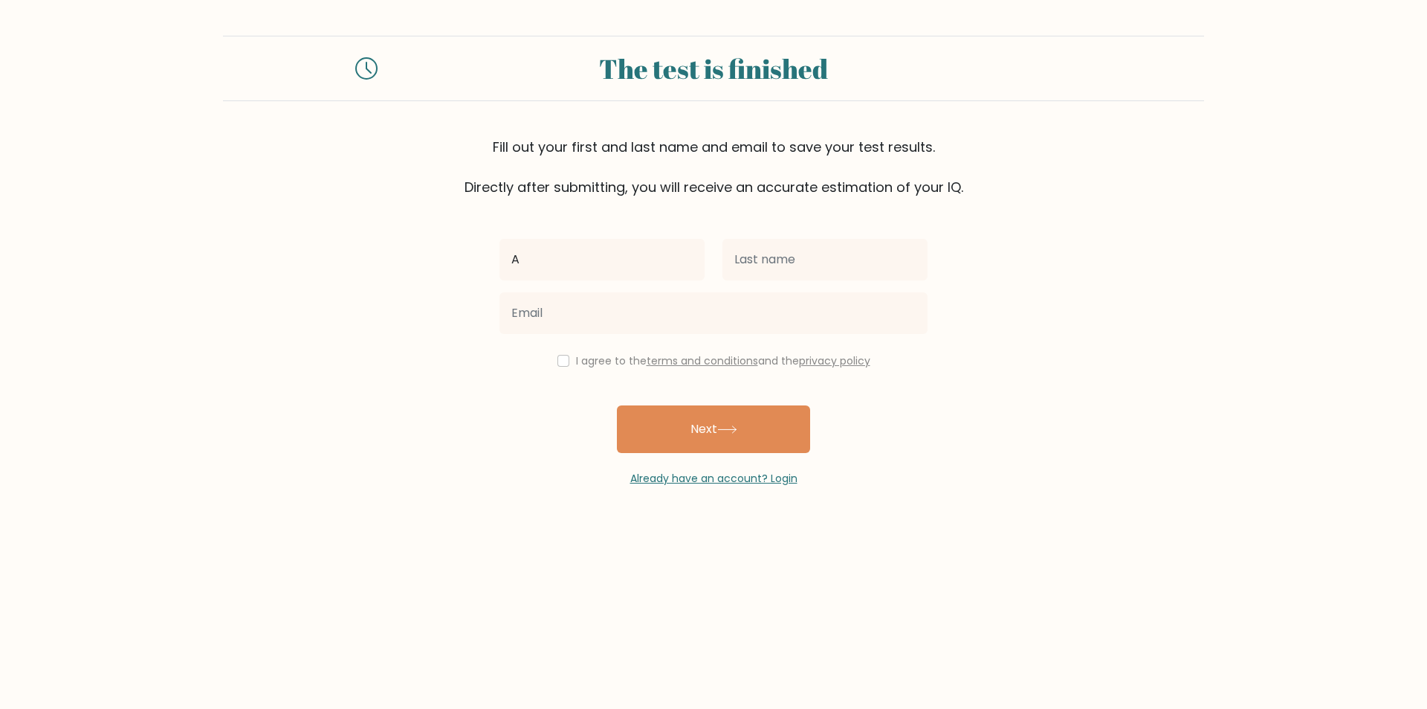
type input "Andro"
type input "[PERSON_NAME]"
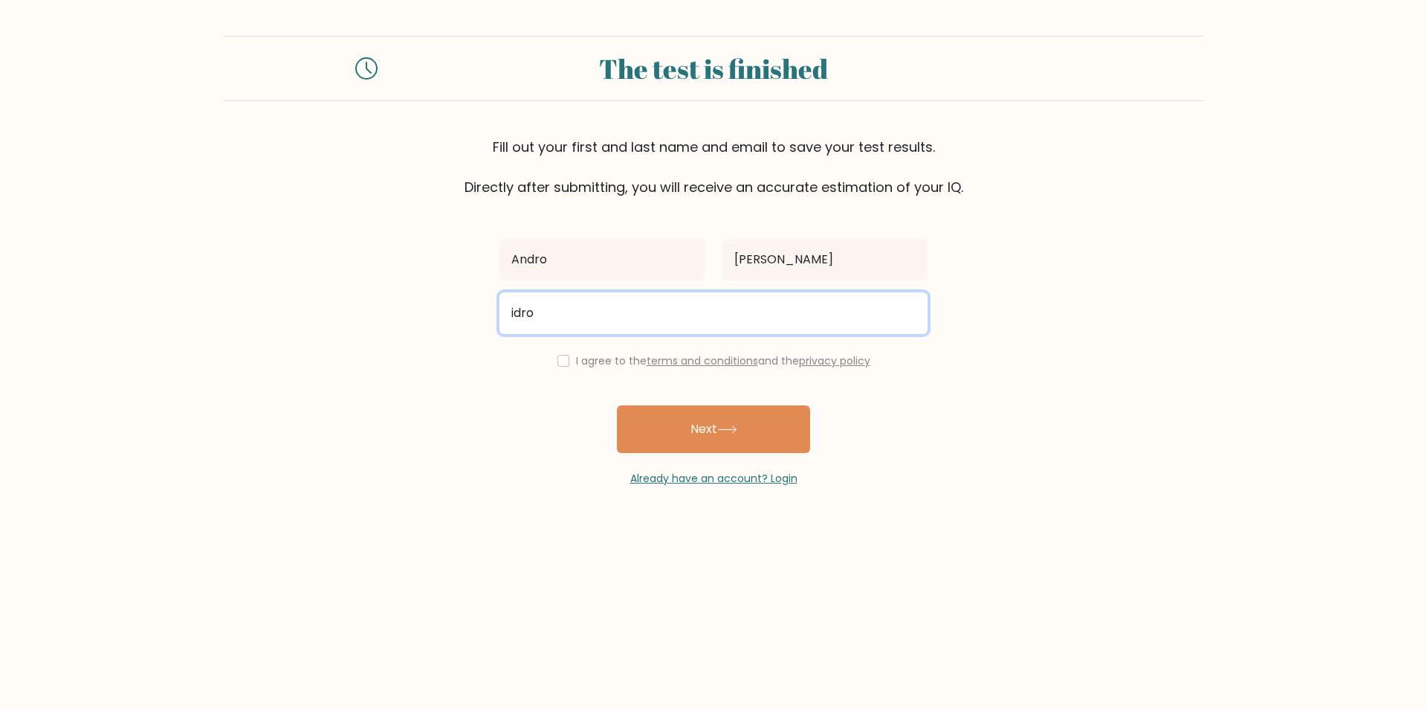
type input "idrosensei@gmail.com"
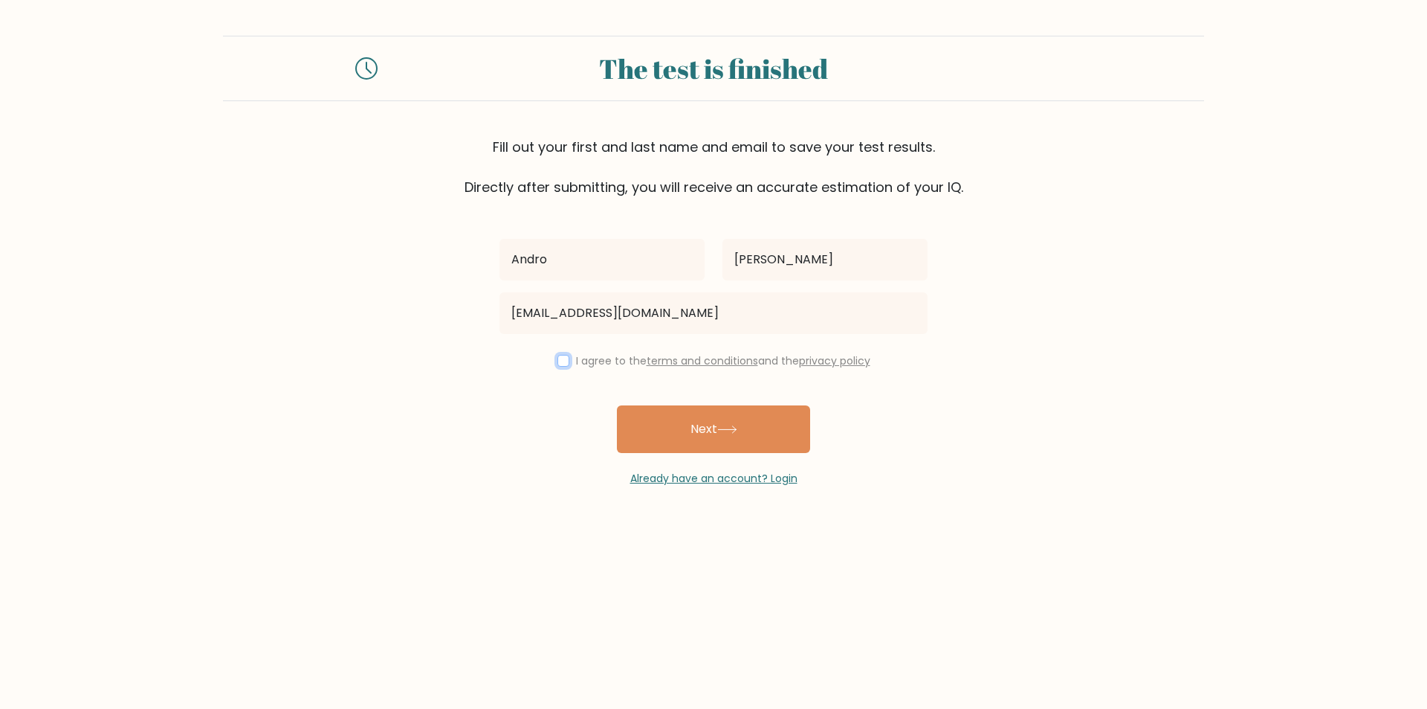
click at [562, 364] on input "checkbox" at bounding box center [564, 361] width 12 height 12
checkbox input "true"
click at [673, 432] on button "Next" at bounding box center [713, 429] width 193 height 48
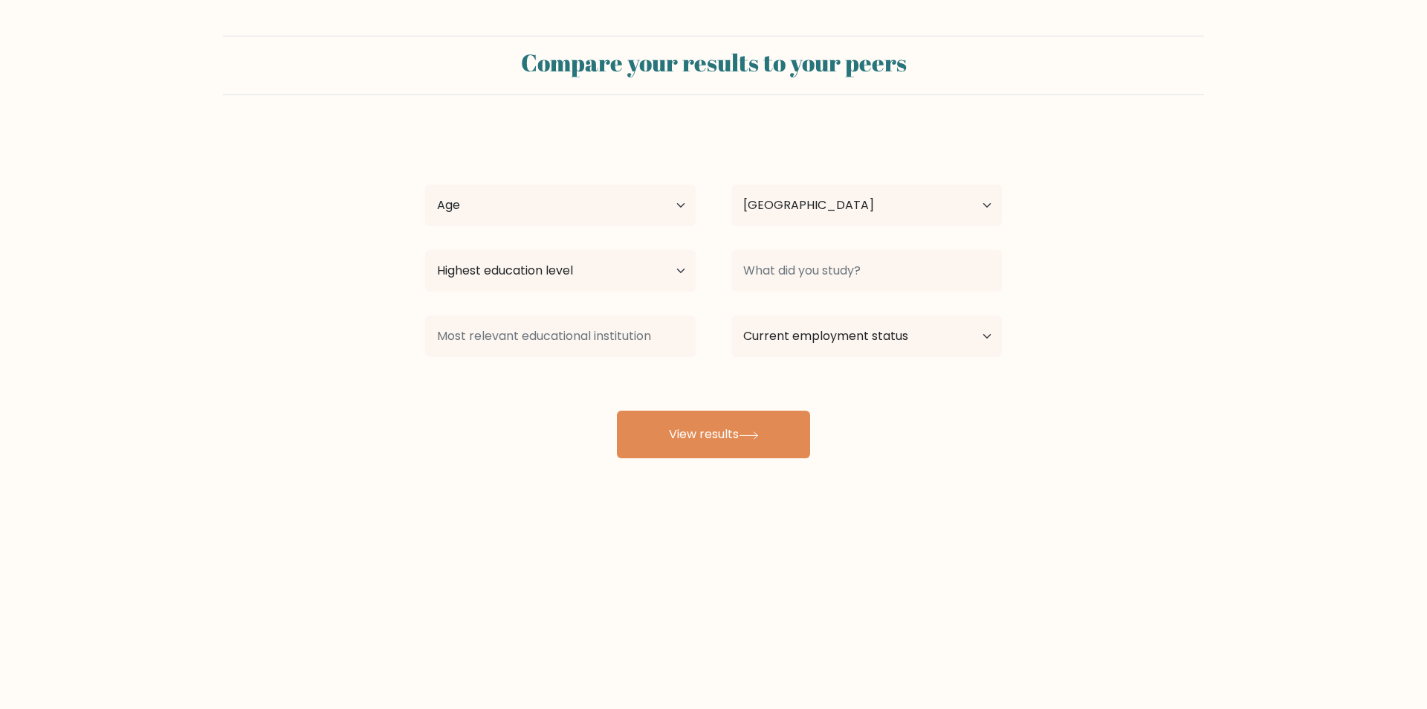
select select "PH"
click at [593, 212] on select "Age Under 18 years old 18-24 years old 25-34 years old 35-44 years old 45-54 ye…" at bounding box center [560, 205] width 271 height 42
select select "25_34"
click at [425, 184] on select "Age Under 18 years old 18-24 years old 25-34 years old 35-44 years old 45-54 ye…" at bounding box center [560, 205] width 271 height 42
click at [593, 271] on select "Highest education level No schooling Primary Lower Secondary Upper Secondary Oc…" at bounding box center [560, 271] width 271 height 42
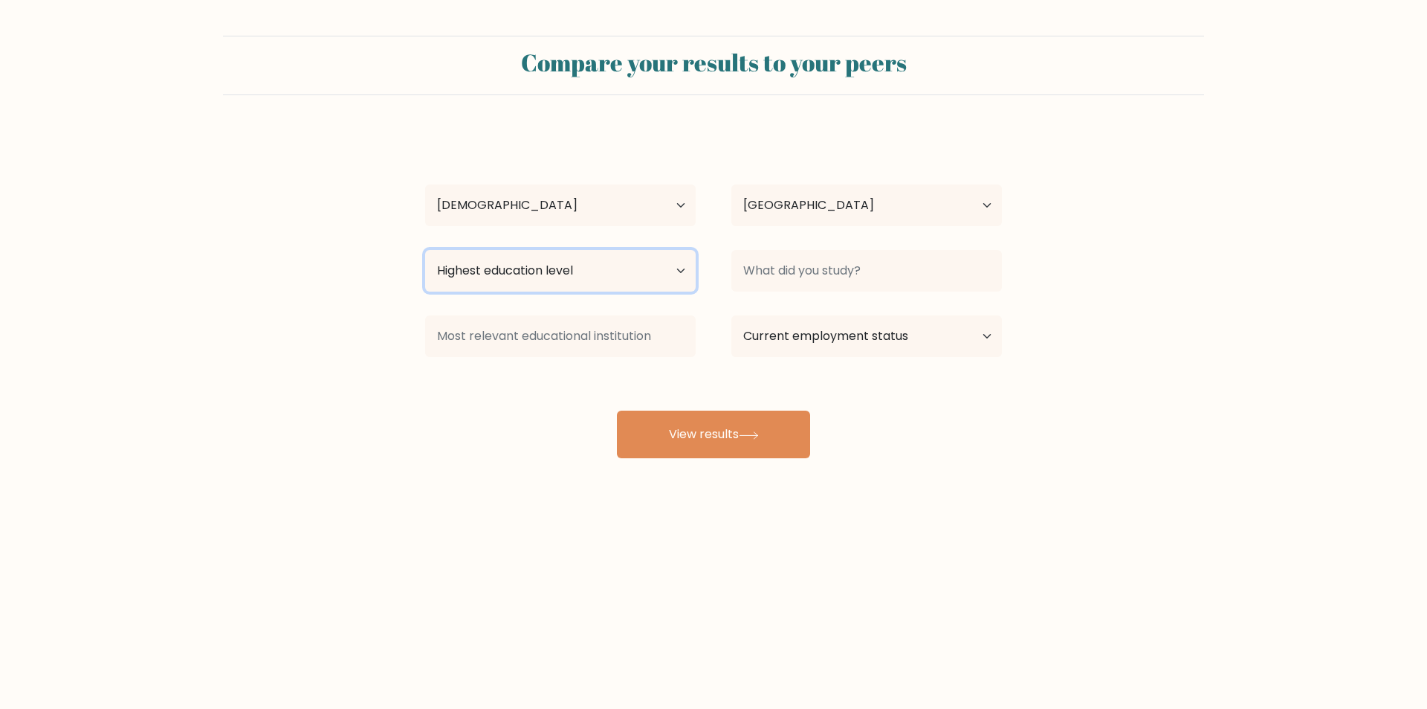
select select "bachelors_degree"
click at [425, 250] on select "Highest education level No schooling Primary Lower Secondary Upper Secondary Oc…" at bounding box center [560, 271] width 271 height 42
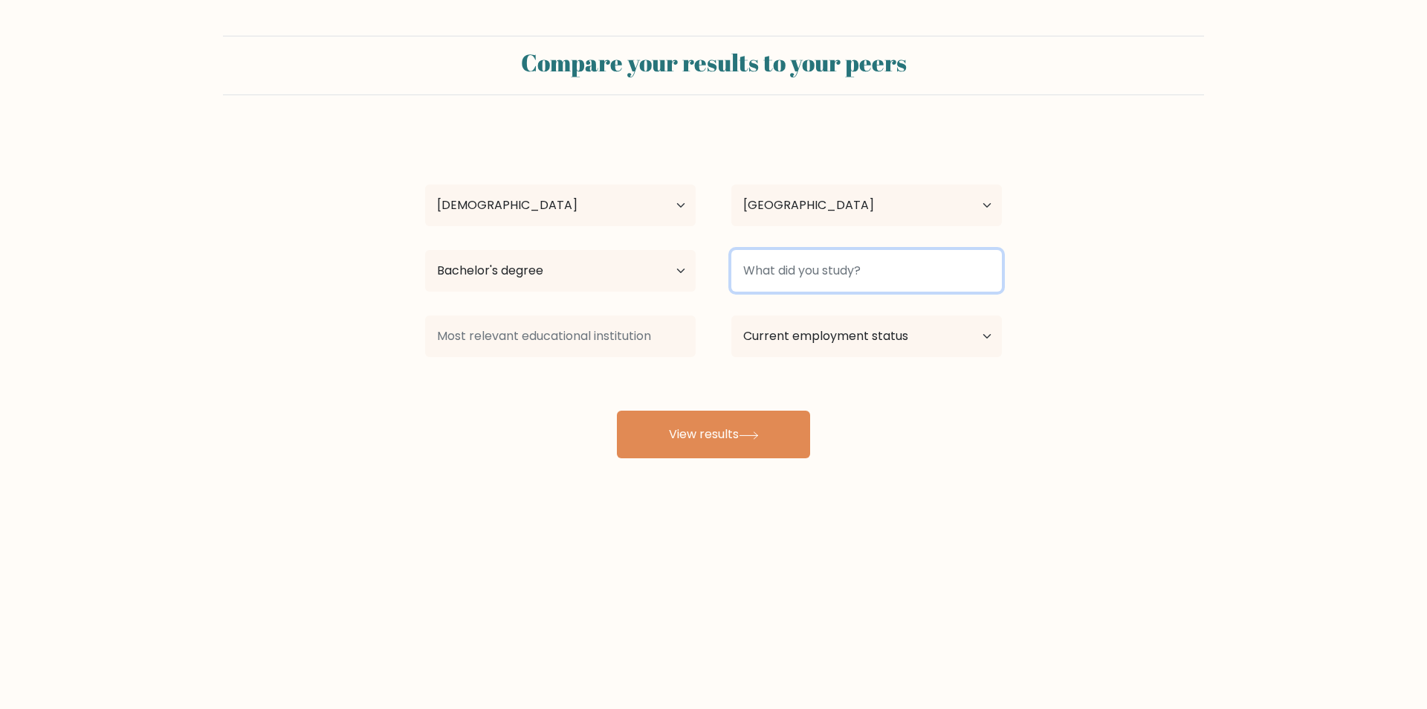
click at [823, 252] on input at bounding box center [867, 271] width 271 height 42
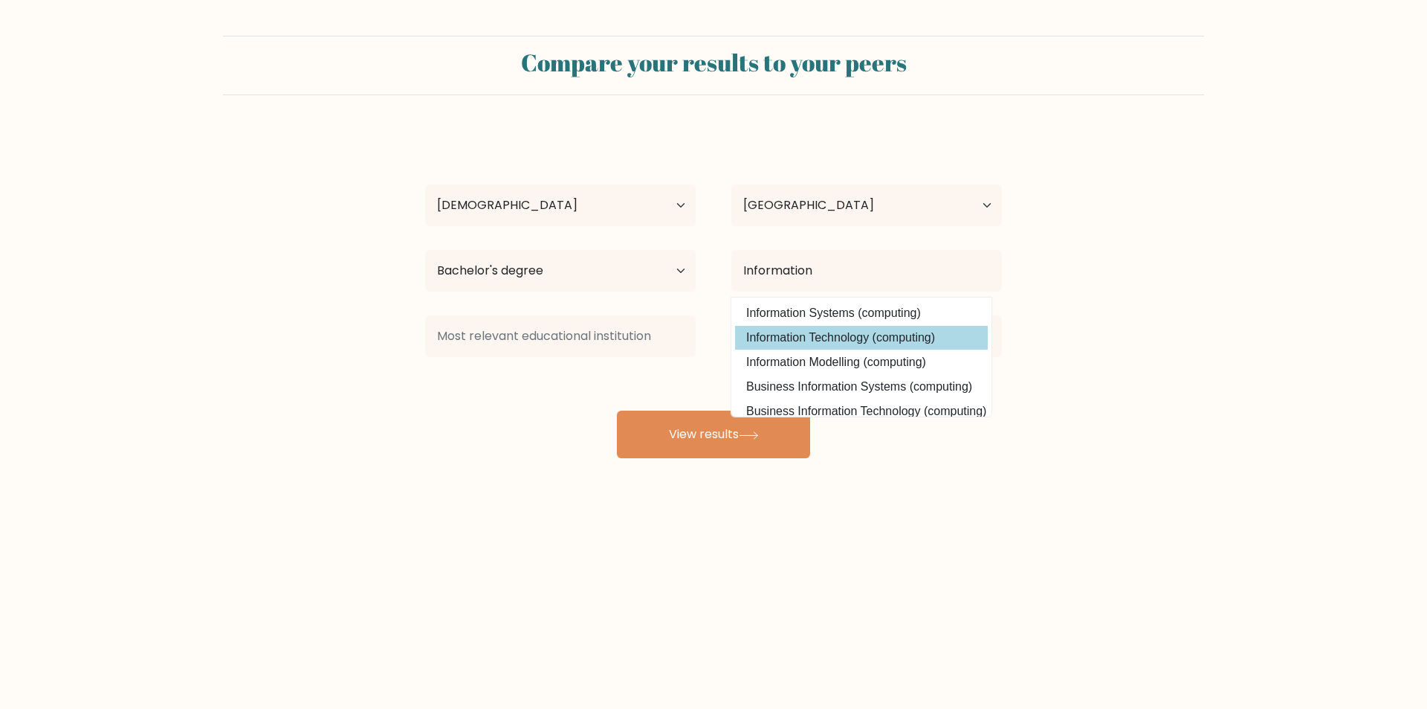
click at [819, 333] on option "Information Technology (computing)" at bounding box center [861, 338] width 253 height 24
type input "Information Technology"
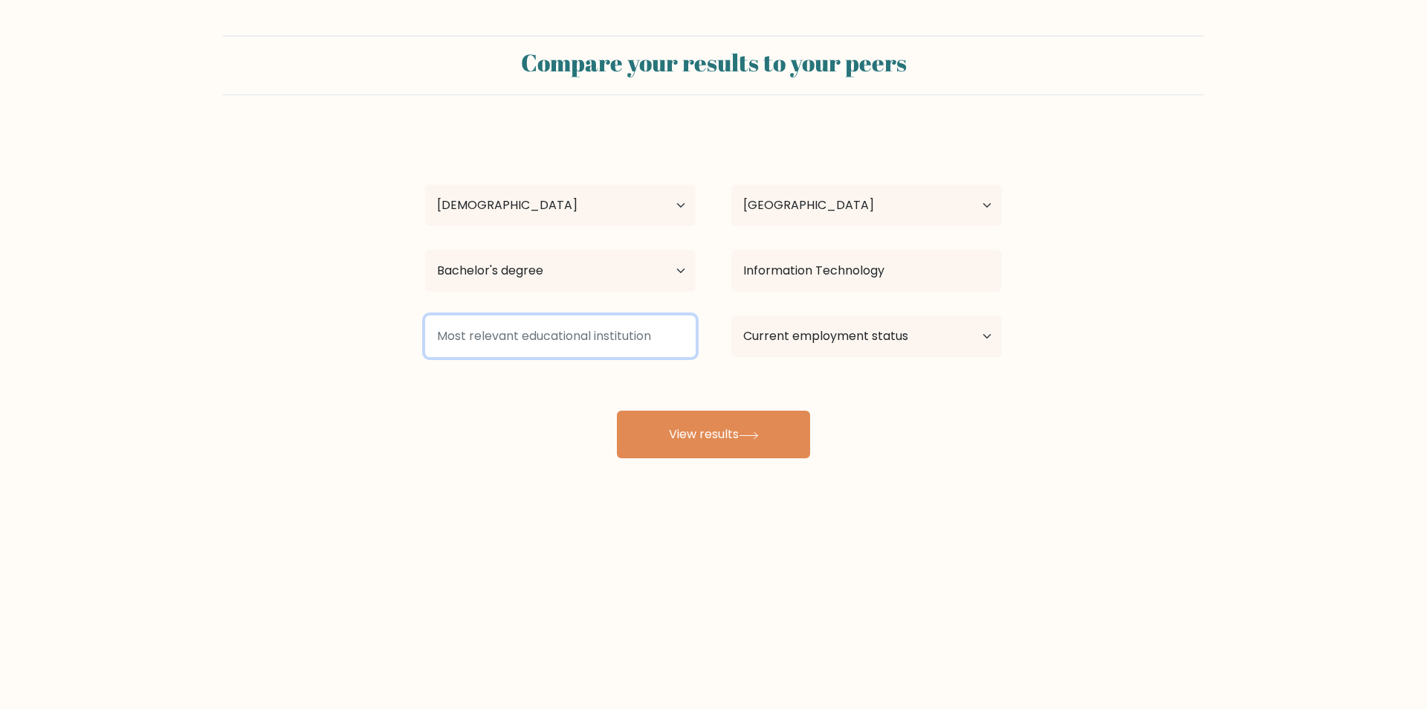
click at [622, 337] on input at bounding box center [560, 336] width 271 height 42
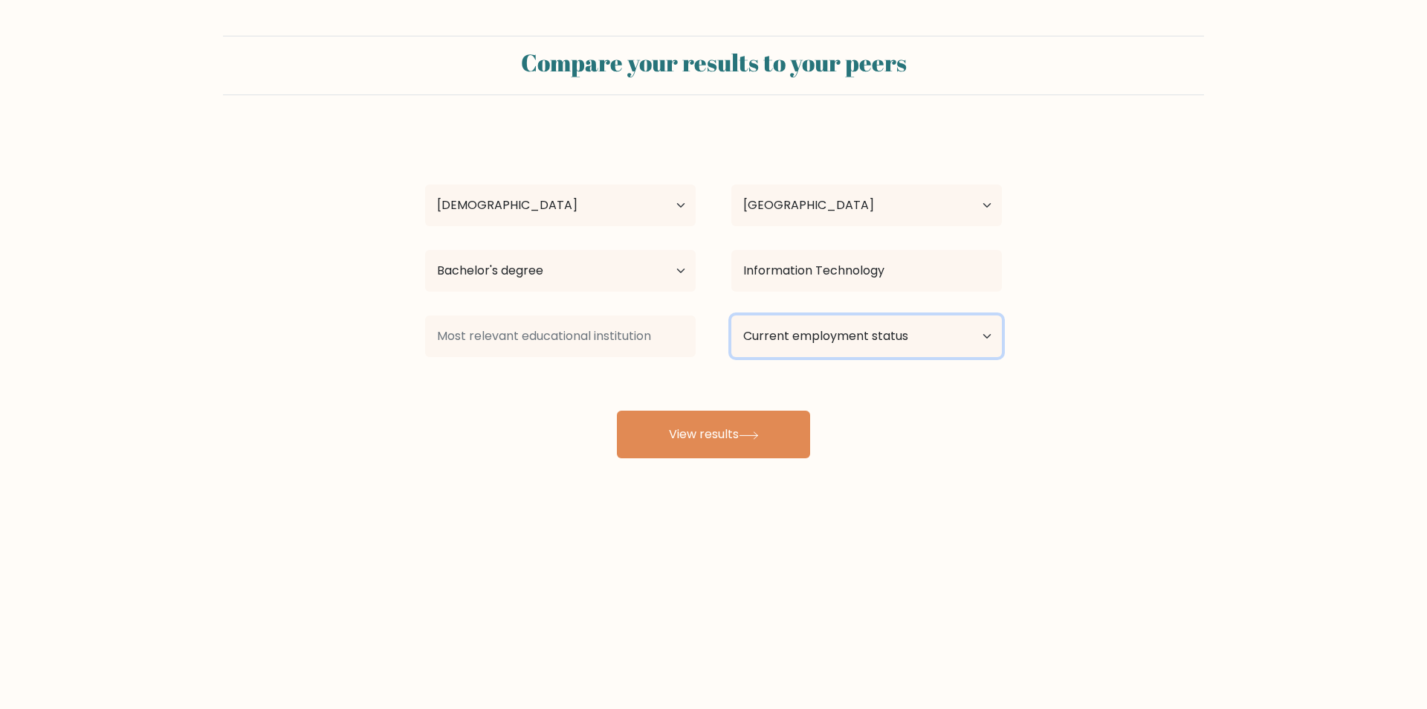
click at [882, 332] on select "Current employment status Employed Student Retired Other / prefer not to answer" at bounding box center [867, 336] width 271 height 42
select select "other"
click at [732, 315] on select "Current employment status Employed Student Retired Other / prefer not to answer" at bounding box center [867, 336] width 271 height 42
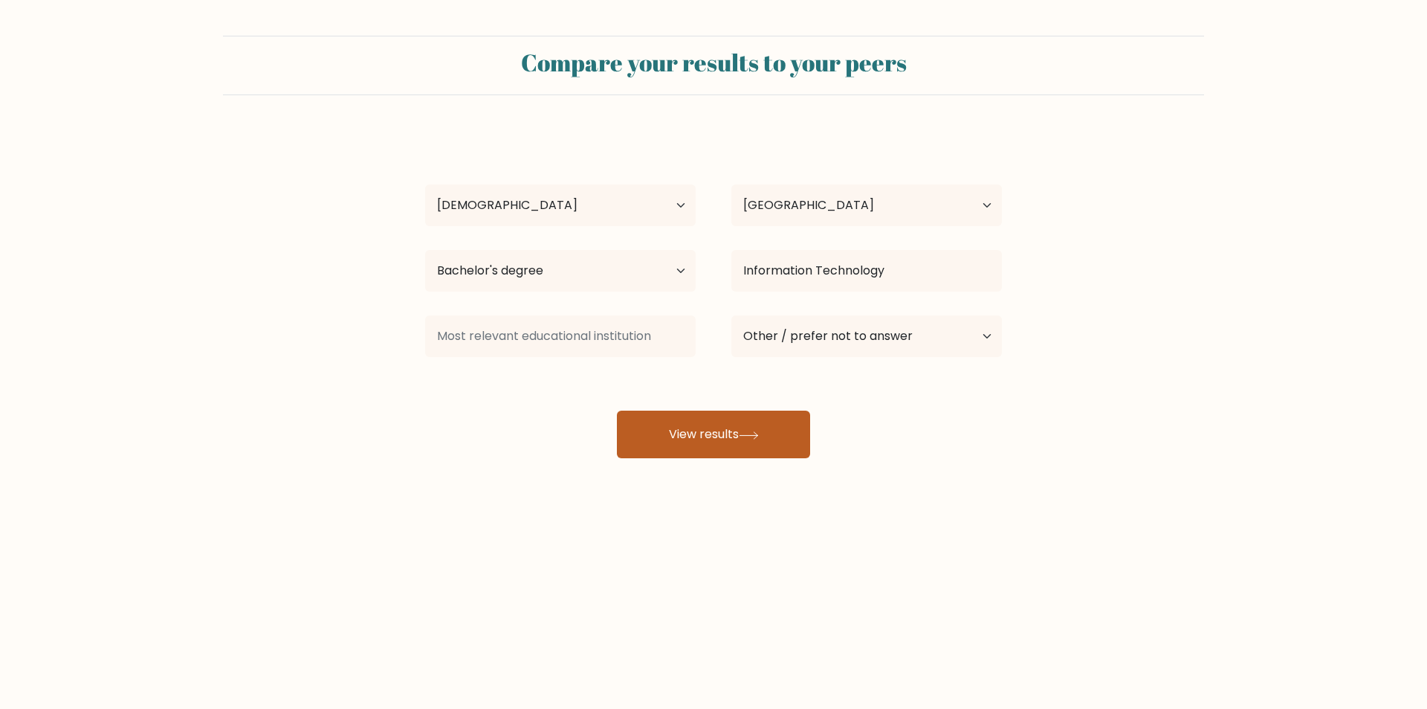
click at [725, 438] on button "View results" at bounding box center [713, 434] width 193 height 48
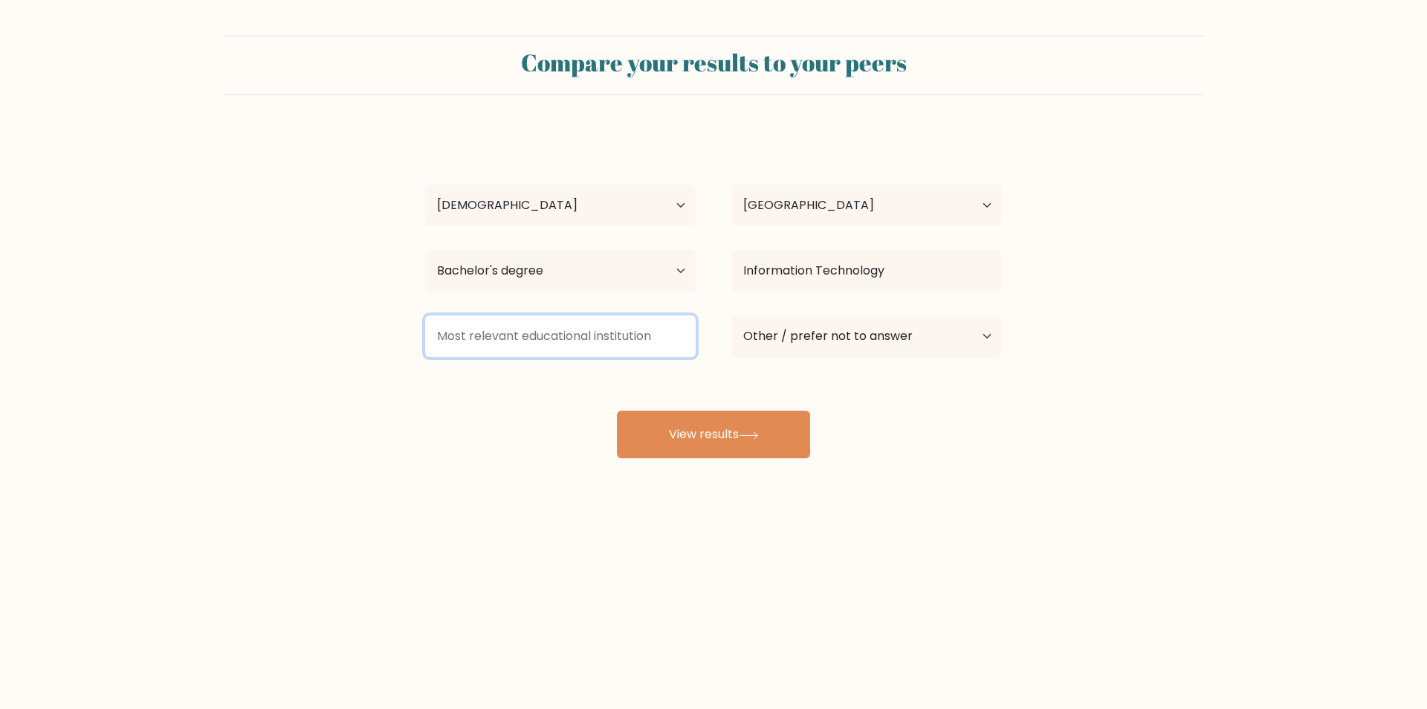
click at [517, 333] on input at bounding box center [560, 336] width 271 height 42
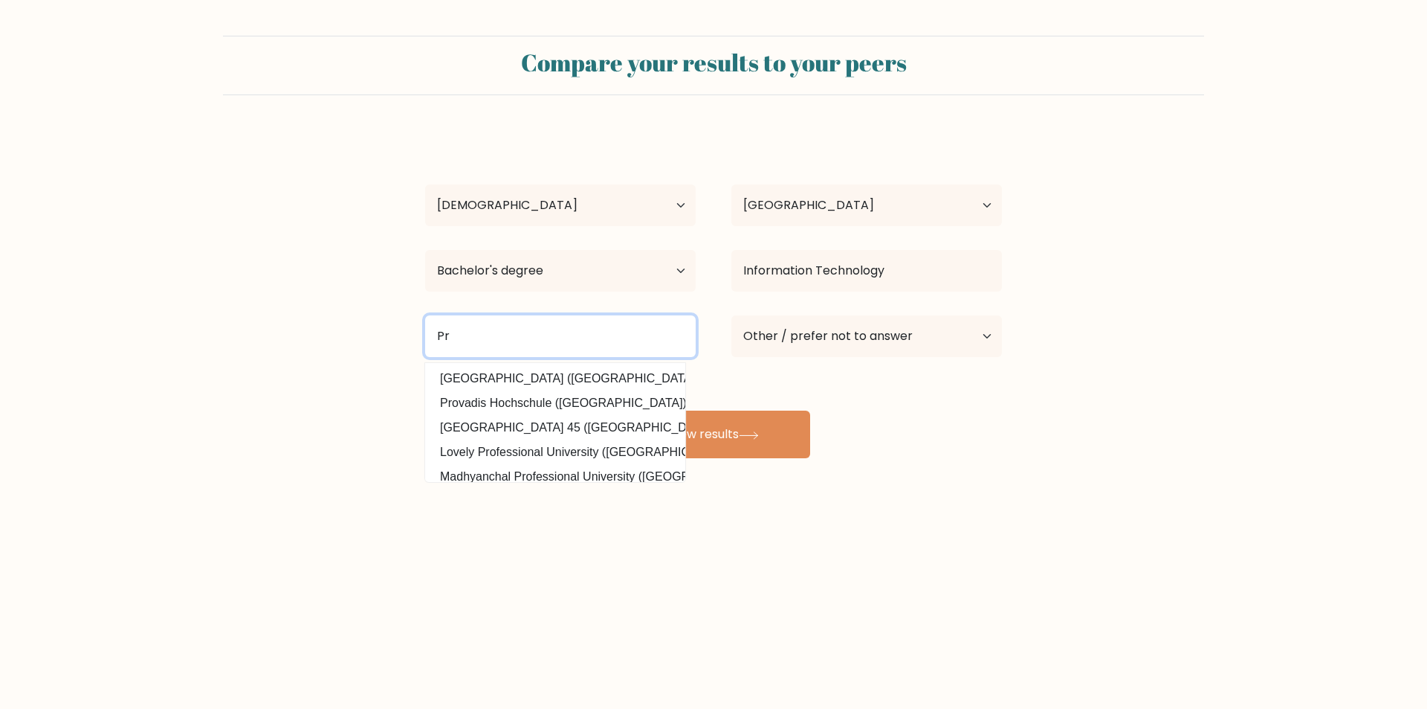
type input "P"
type input "a"
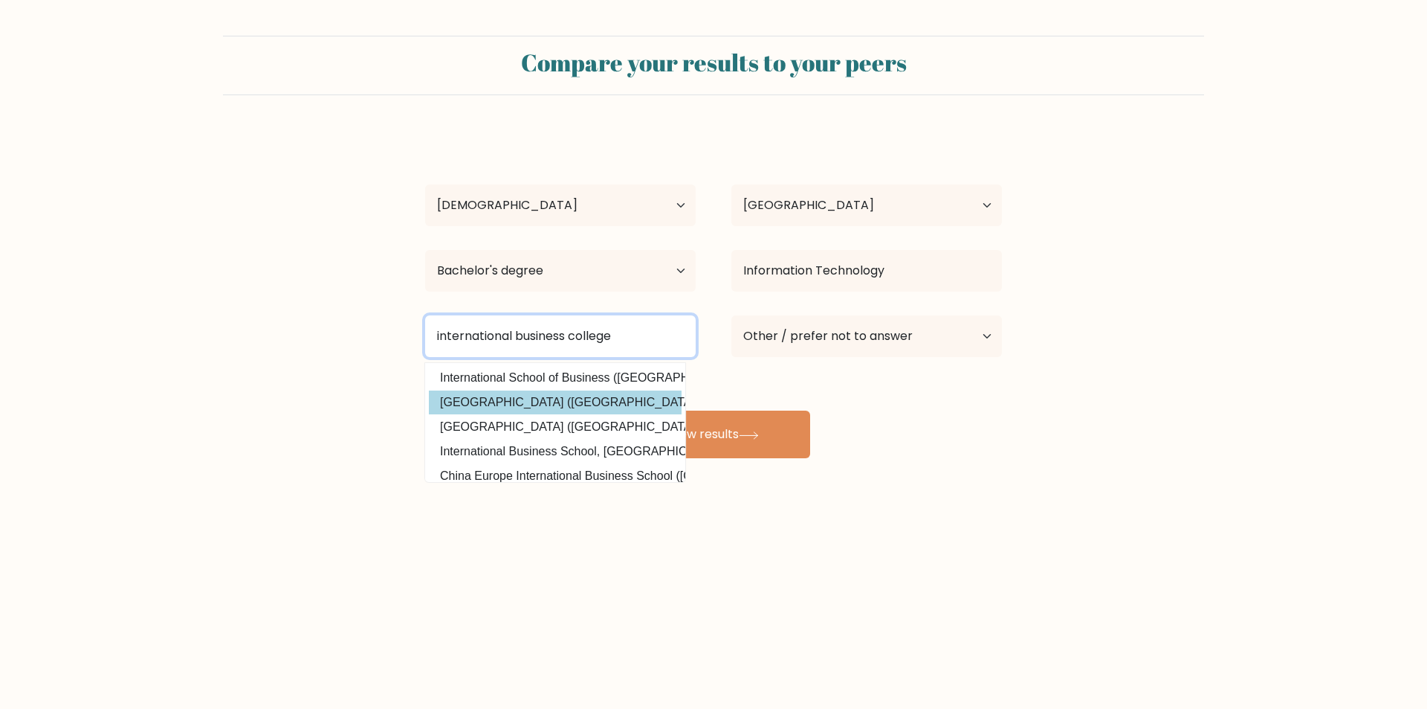
scroll to position [145, 0]
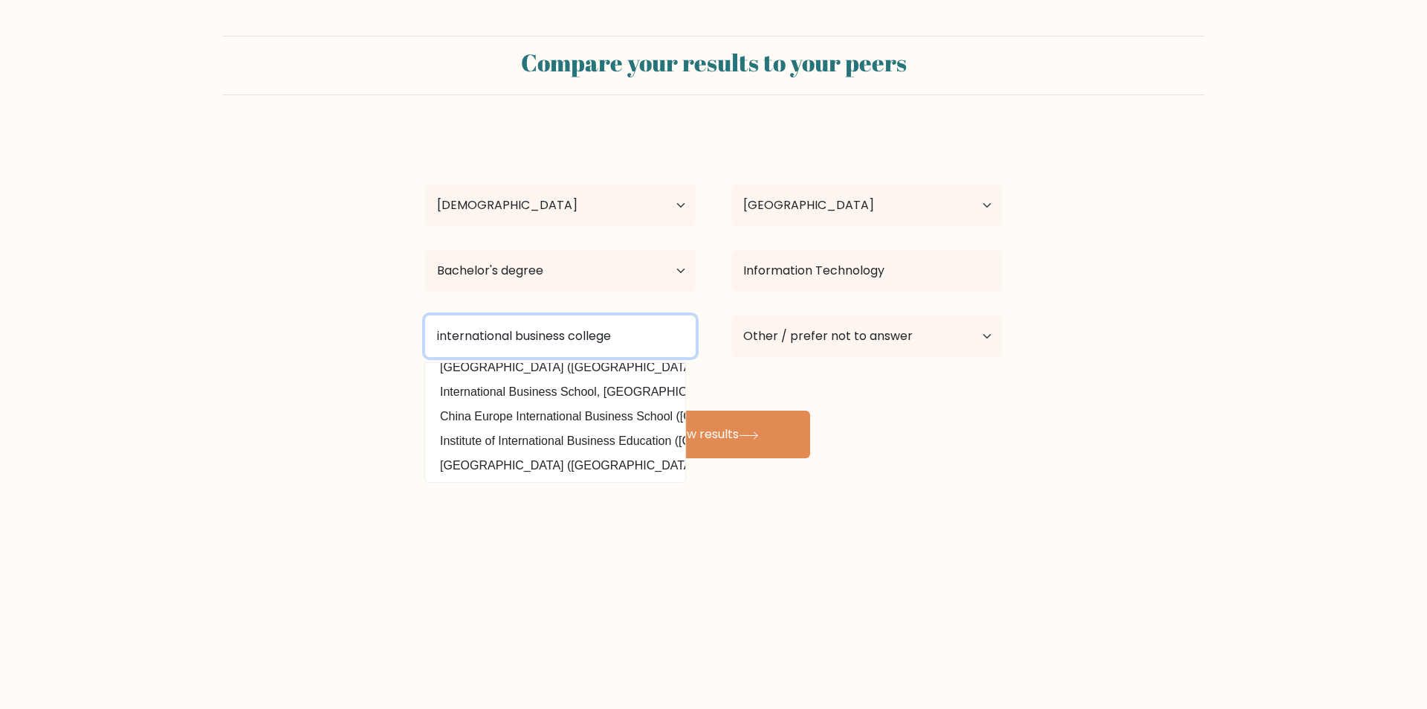
drag, startPoint x: 618, startPoint y: 334, endPoint x: 343, endPoint y: 336, distance: 274.4
click at [355, 335] on form "Compare your results to your peers Andro Celso Age Under 18 years old 18-24 yea…" at bounding box center [713, 247] width 1427 height 422
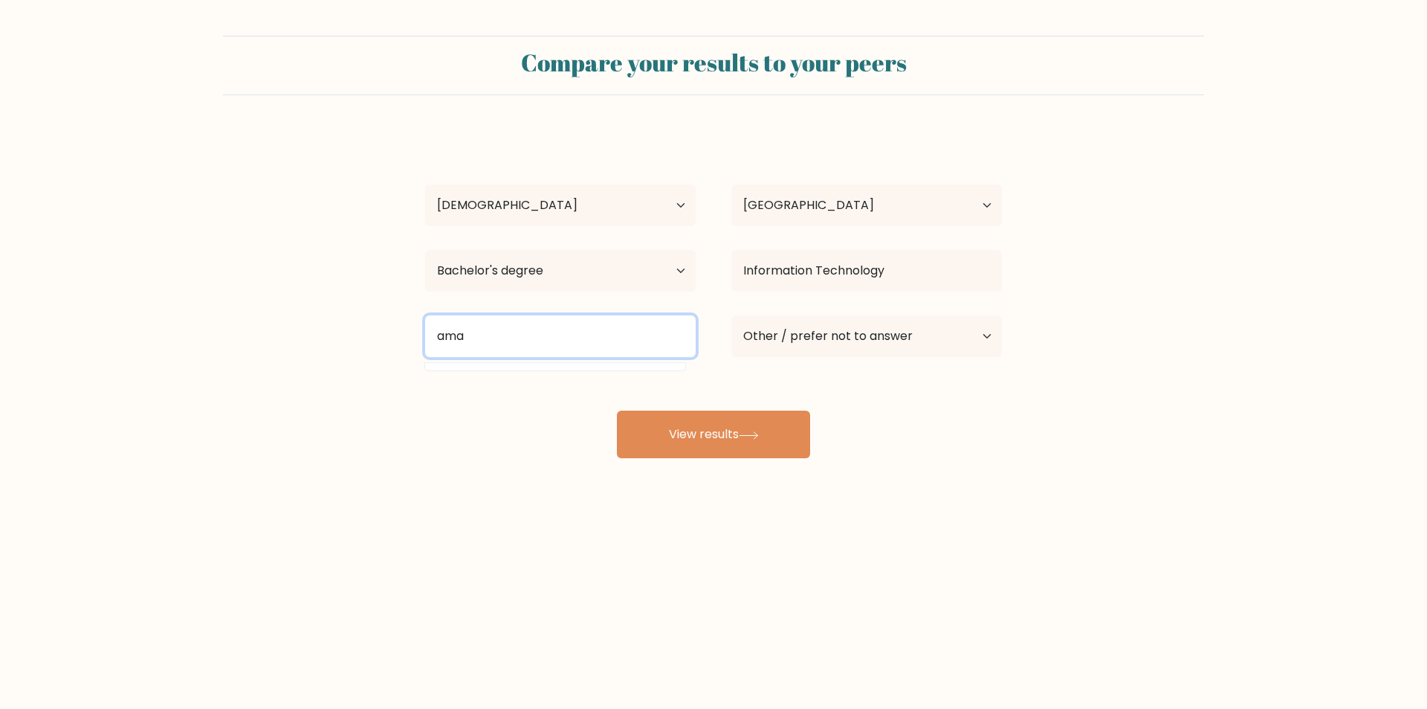
scroll to position [0, 0]
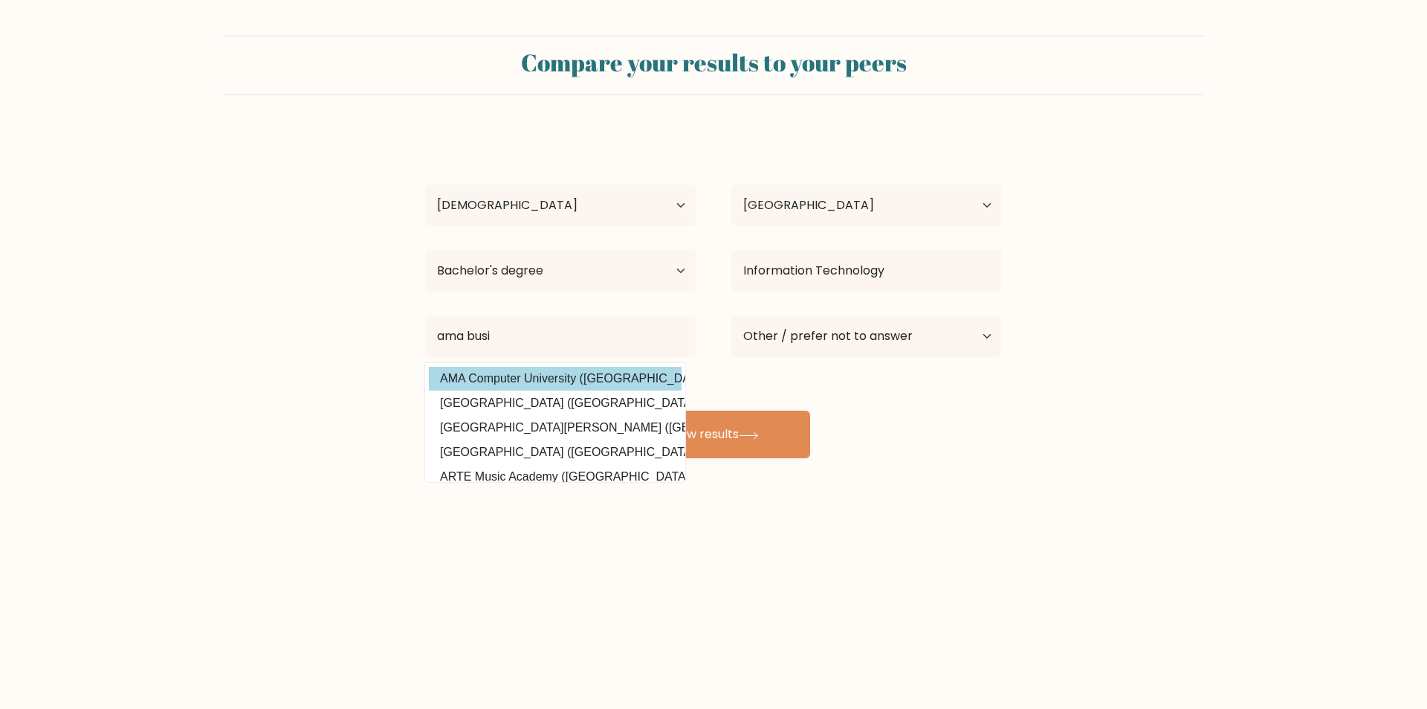
click at [511, 380] on option "AMA Computer University (Philippines)" at bounding box center [555, 379] width 253 height 24
type input "AMA Computer University"
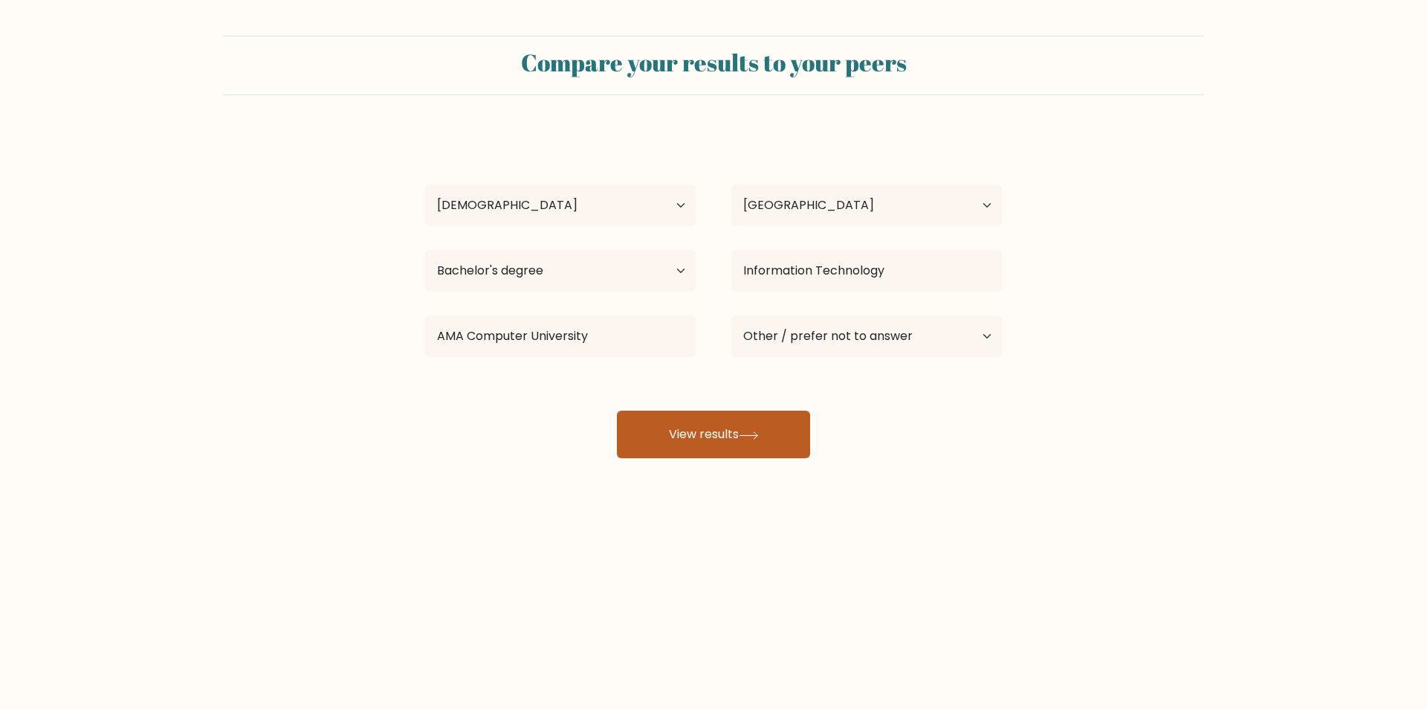
click at [681, 439] on button "View results" at bounding box center [713, 434] width 193 height 48
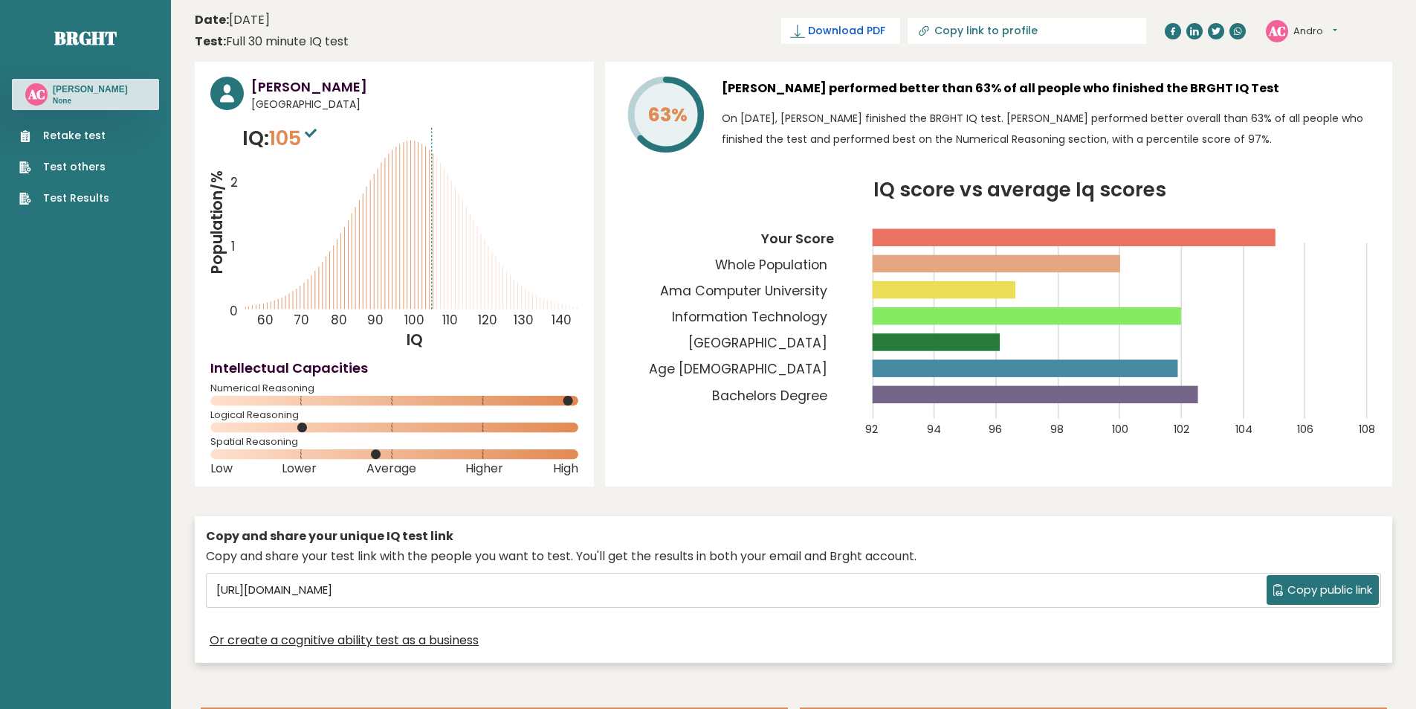
click at [885, 30] on span "Download PDF" at bounding box center [846, 31] width 77 height 16
